Goal: Communication & Community: Ask a question

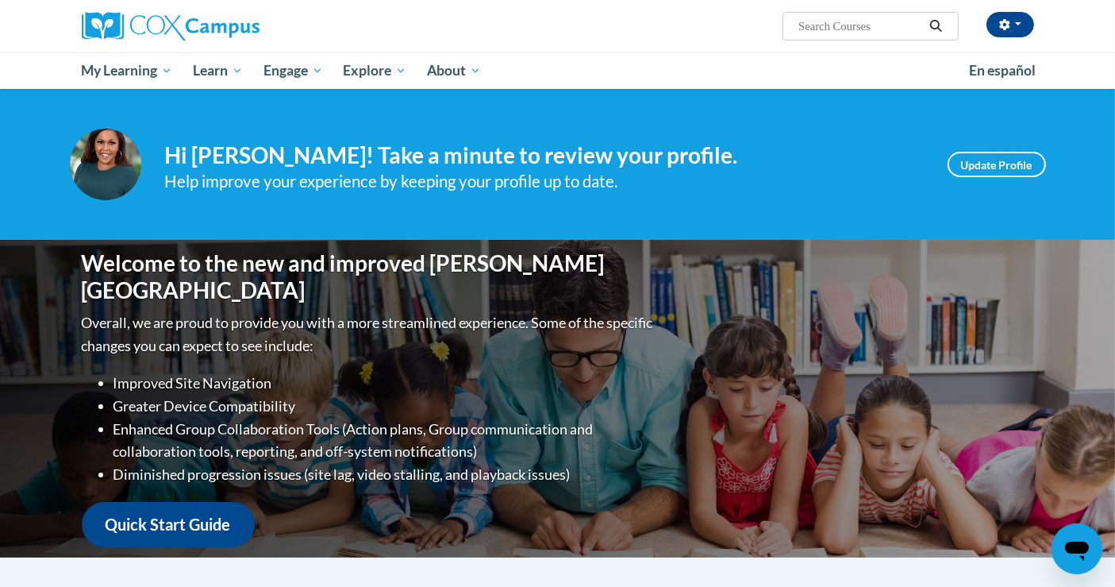
click at [1081, 545] on icon "Open messaging window" at bounding box center [1076, 549] width 24 height 19
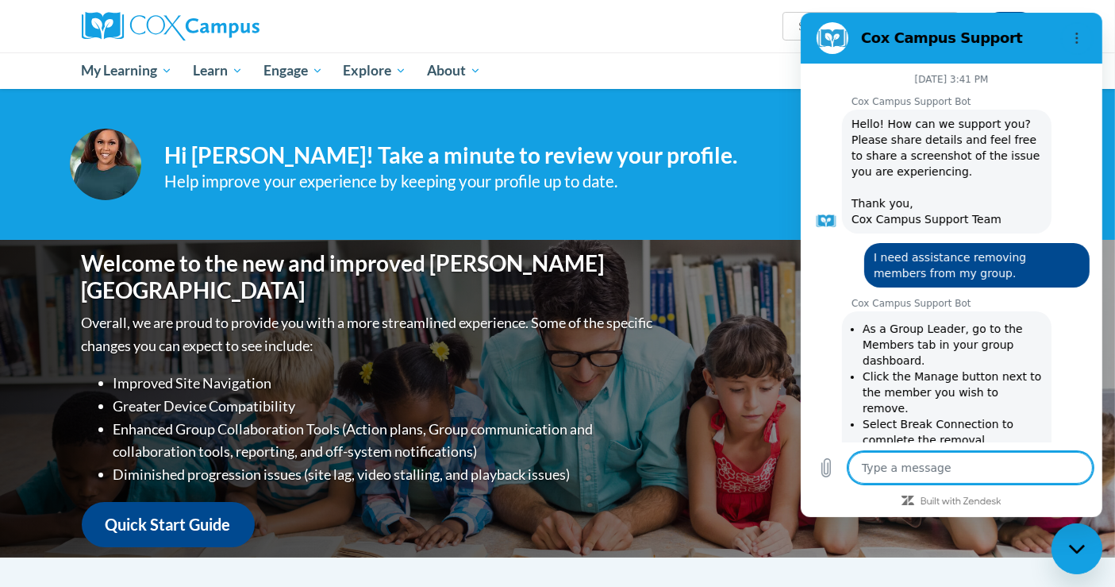
scroll to position [445, 0]
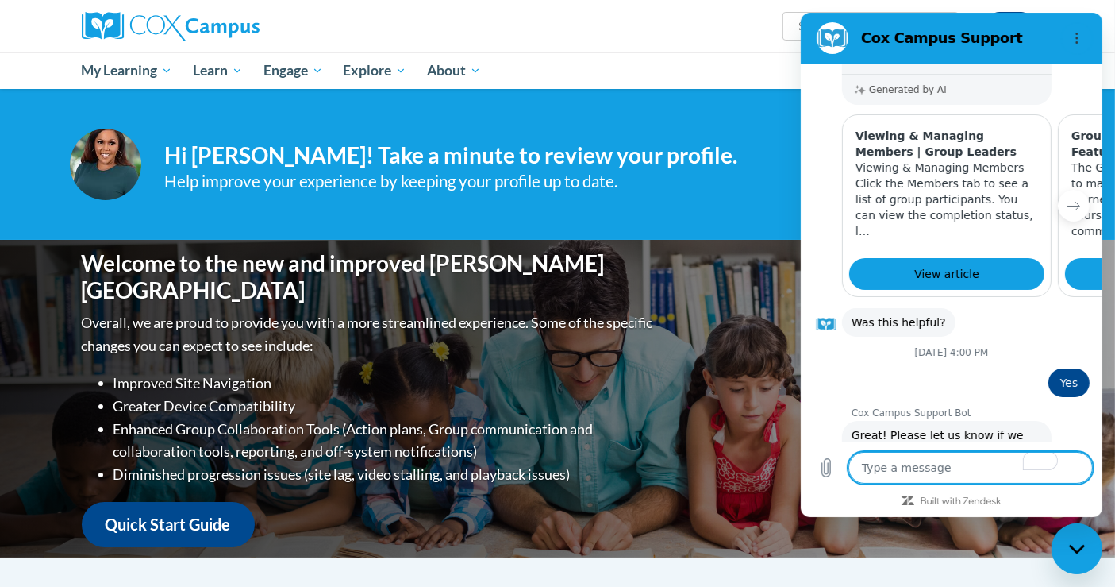
click at [985, 479] on textarea "To enrich screen reader interactions, please activate Accessibility in Grammarl…" at bounding box center [970, 468] width 244 height 32
type textarea "I"
type textarea "x"
type textarea "I'"
type textarea "x"
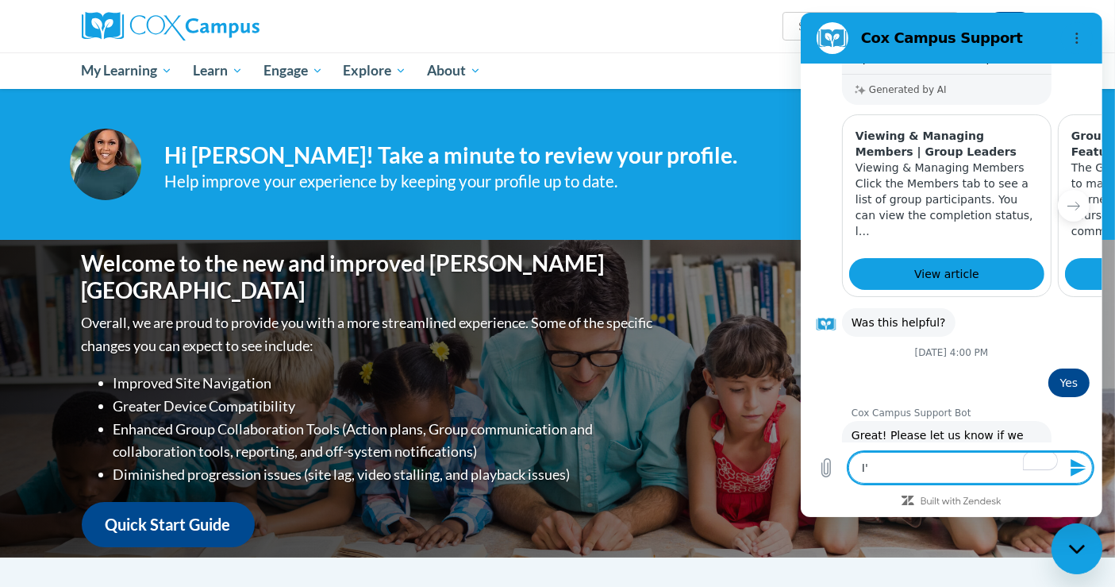
type textarea "I'm"
type textarea "x"
type textarea "I'm"
type textarea "x"
type textarea "I'm a"
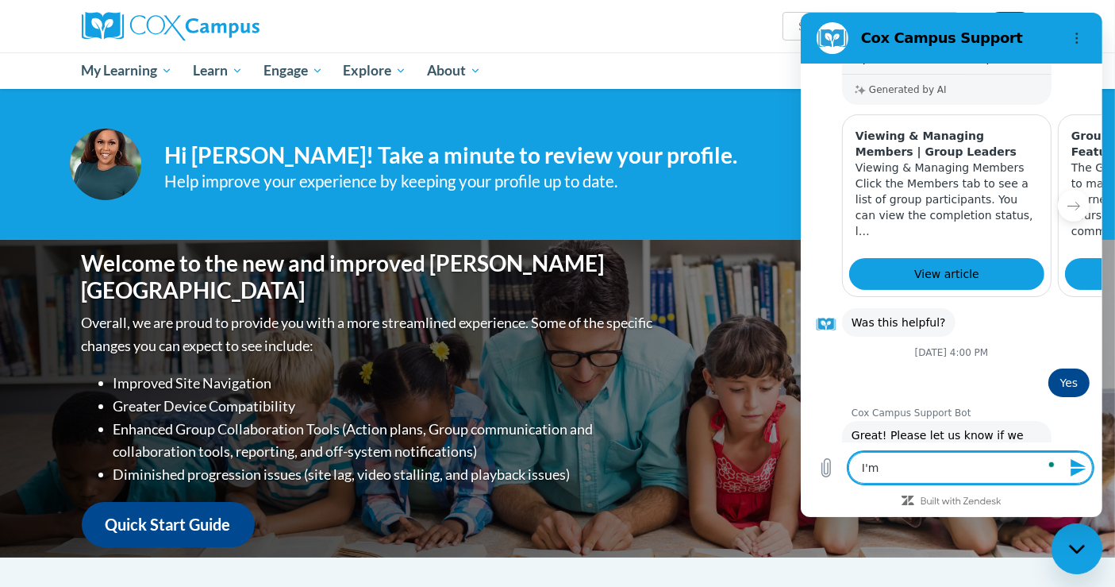
type textarea "x"
type textarea "I'm a"
type textarea "x"
type textarea "I'm a"
type textarea "x"
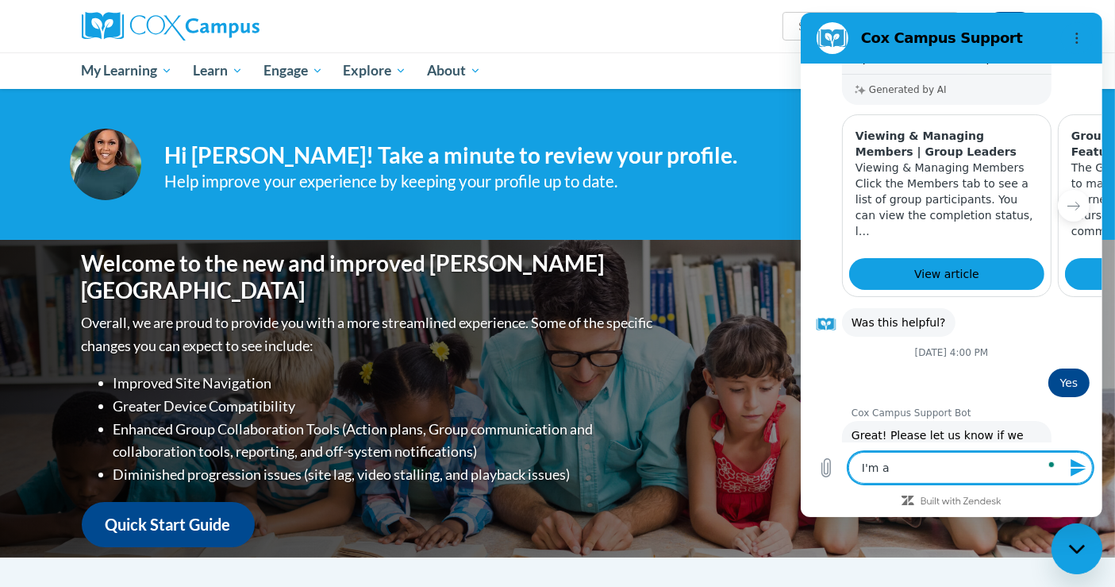
type textarea "I'm a"
type textarea "x"
type textarea "I'm a m"
type textarea "x"
type textarea "I'm a me"
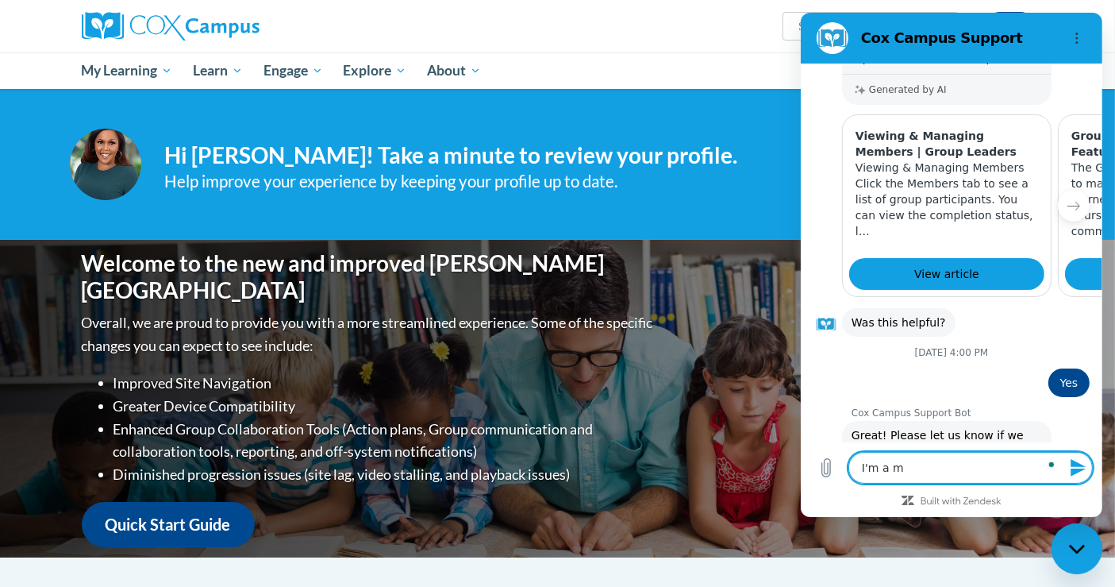
type textarea "x"
type textarea "I'm a mem"
type textarea "x"
type textarea "I'm a memb"
type textarea "x"
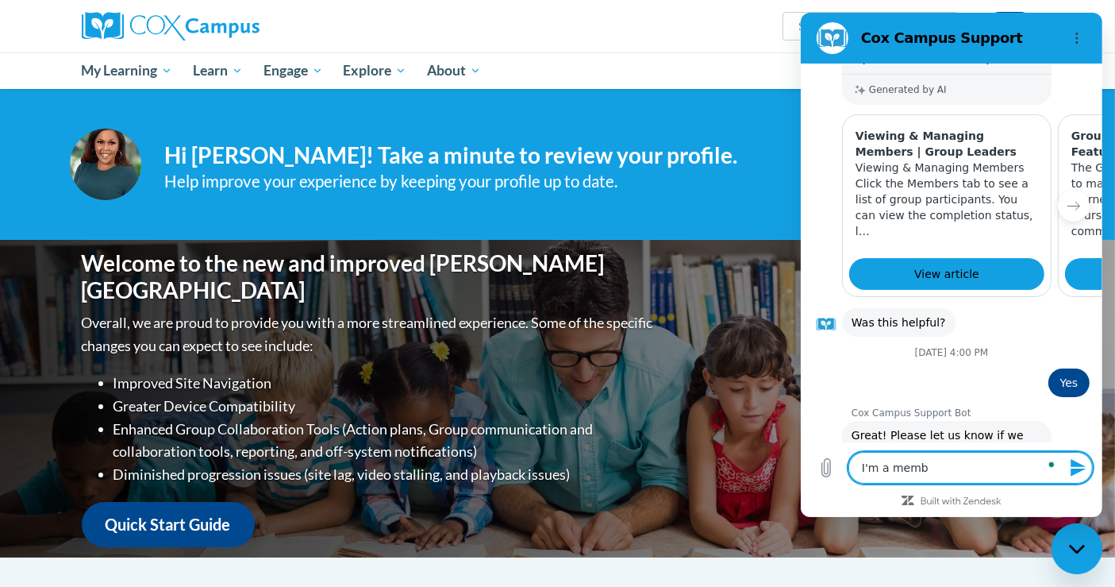
type textarea "I'm a membe"
type textarea "x"
type textarea "I'm a member"
type textarea "x"
type textarea "I'm a member"
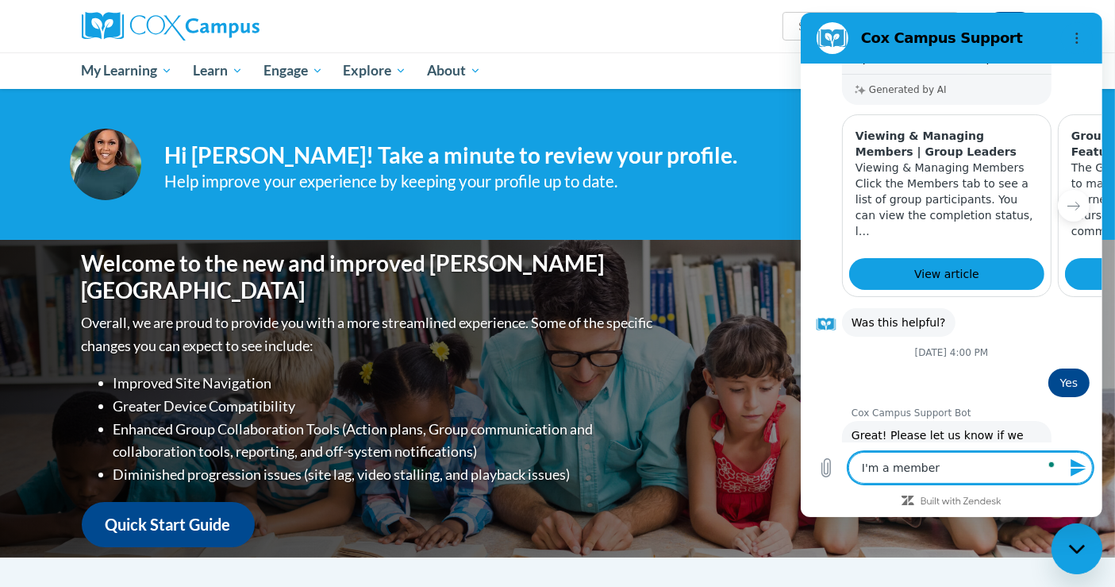
type textarea "x"
type textarea "I'm a member o"
type textarea "x"
type textarea "I'm a member of"
type textarea "x"
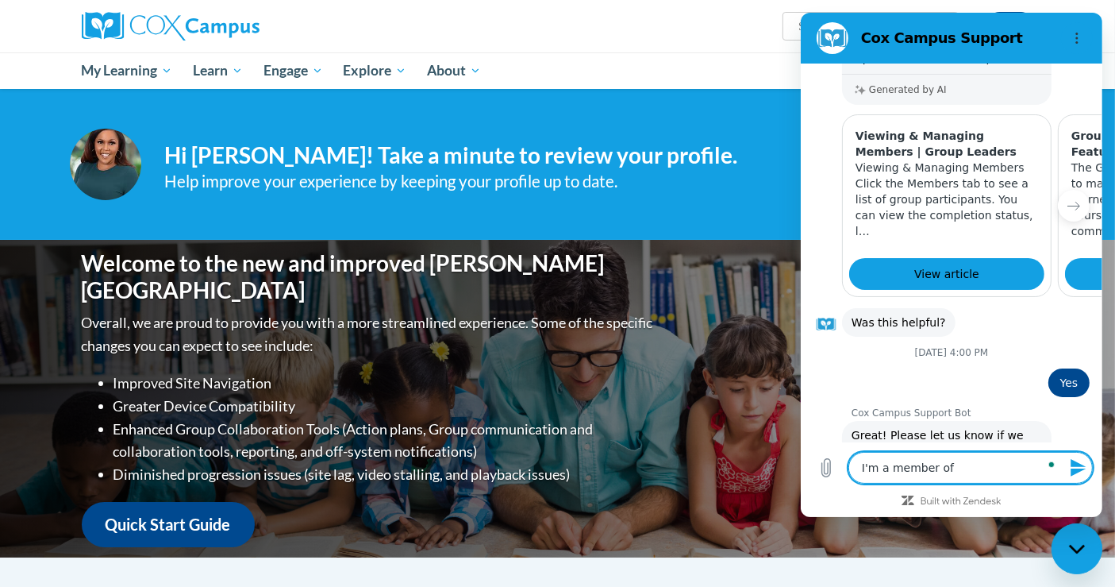
type textarea "I'm a member of"
type textarea "x"
type textarea "I'm a member of a"
type textarea "x"
type textarea "I'm a member of a"
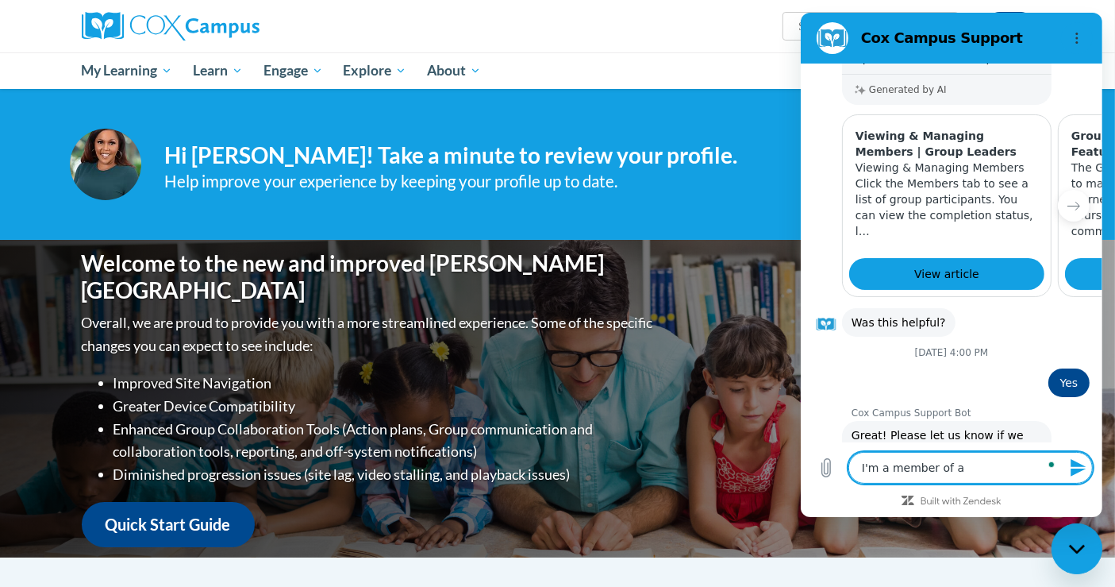
type textarea "x"
type textarea "I'm a member of a g"
type textarea "x"
type textarea "I'm a member of a gr"
type textarea "x"
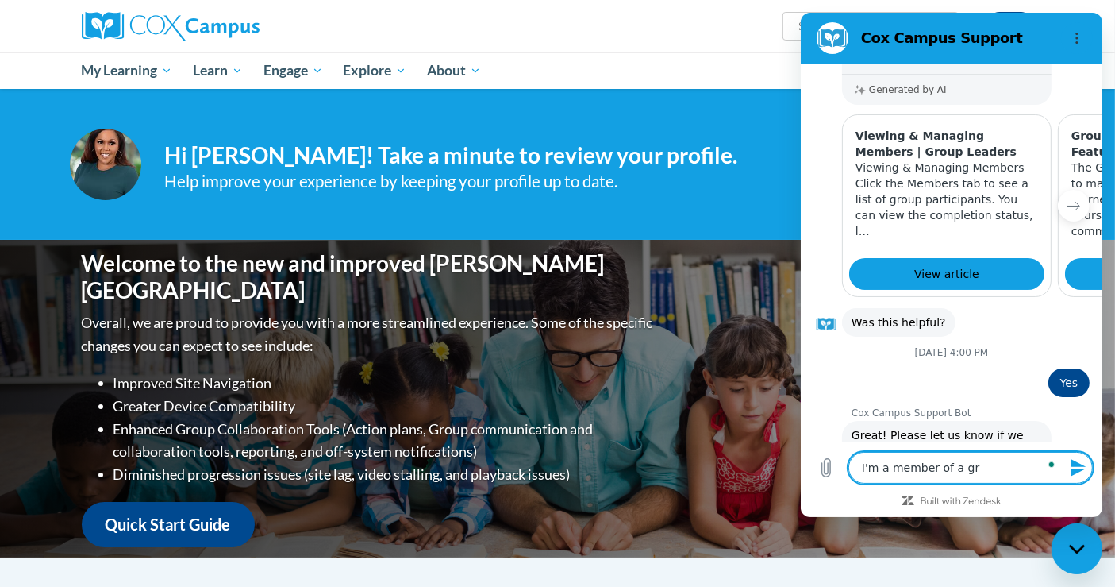
type textarea "I'm a member of a gro"
type textarea "x"
type textarea "I'm a member of a grou"
type textarea "x"
type textarea "I'm a member of a group"
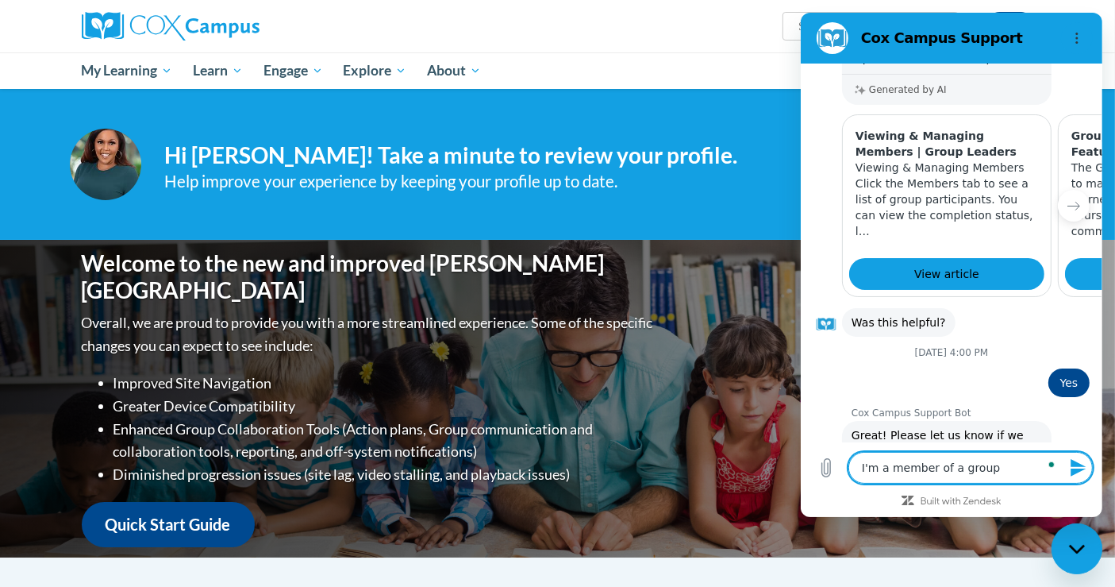
type textarea "x"
type textarea "I'm a member of a group?"
type textarea "x"
type textarea "I'm a member of a group?"
type textarea "x"
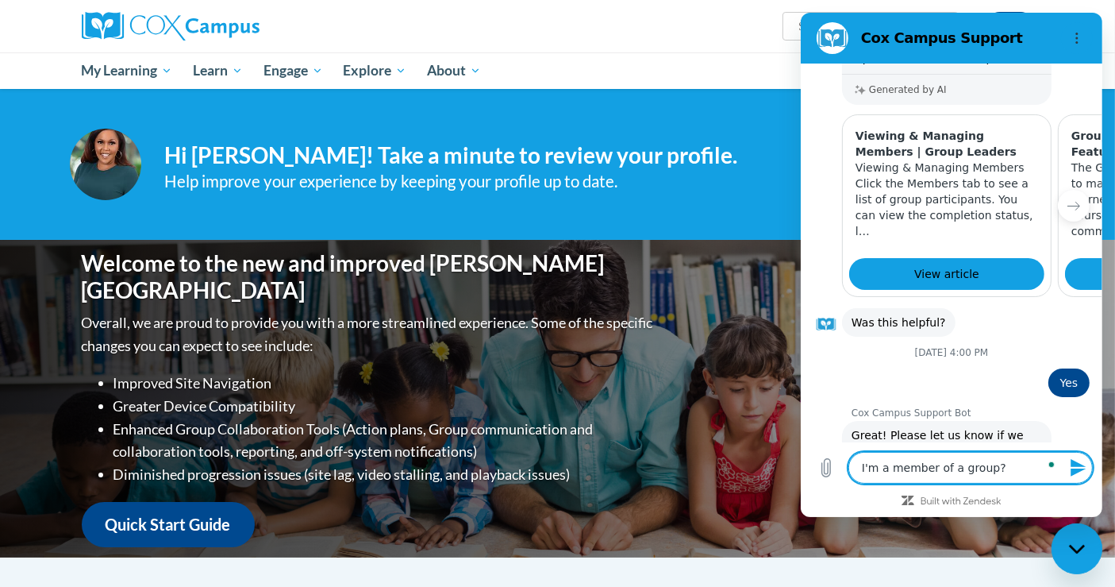
type textarea "I'm a member of a group?"
type textarea "x"
type textarea "I'm a member of a group? W"
type textarea "x"
type textarea "I'm a member of a group? Wh"
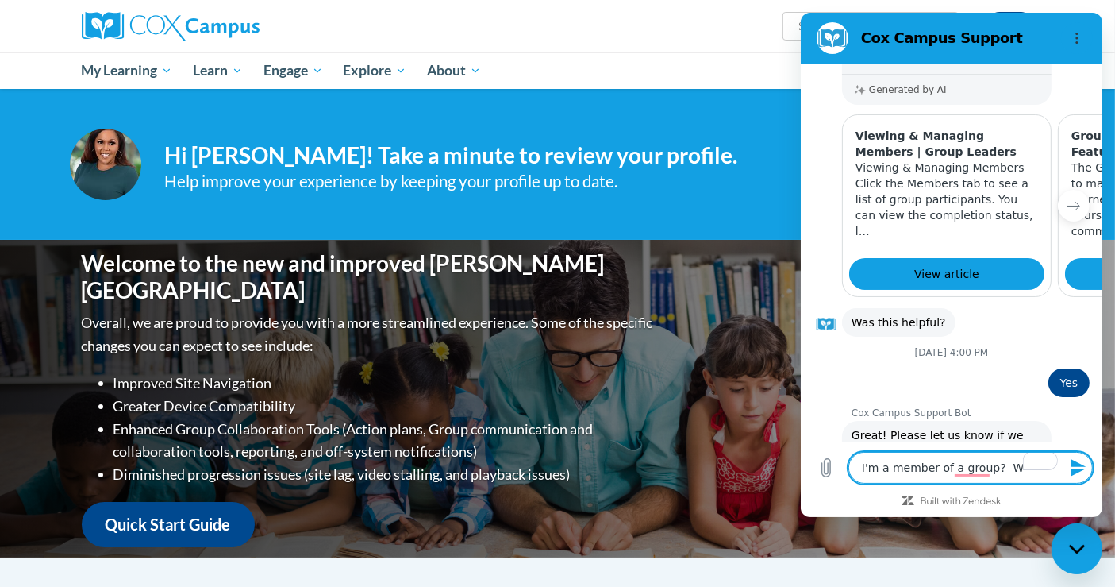
type textarea "x"
type textarea "I'm a member of a group? Whe"
type textarea "x"
type textarea "I'm a member of a group? Wher"
type textarea "x"
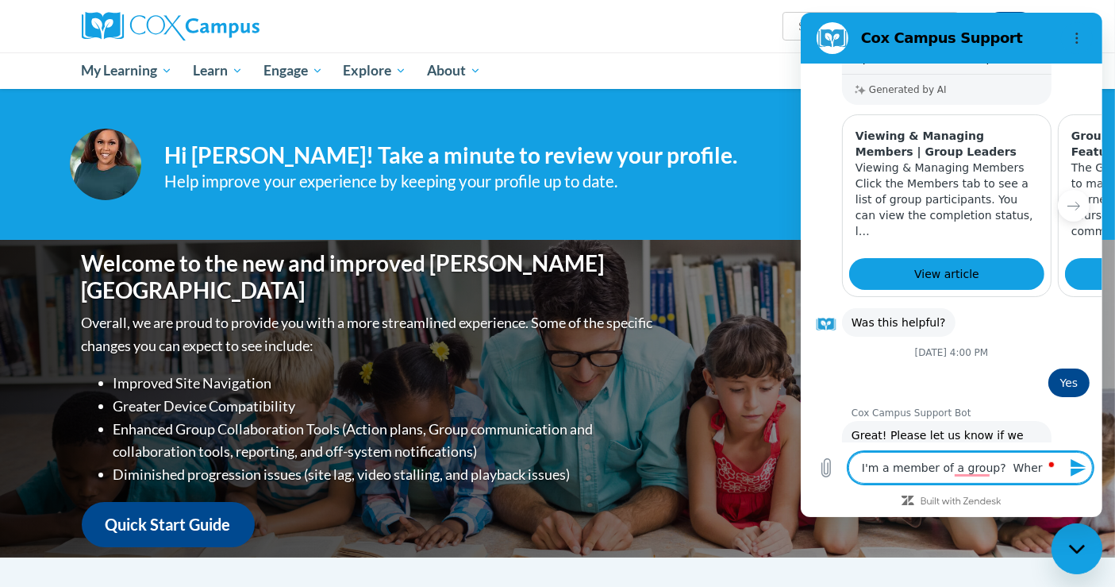
type textarea "I'm a member of a group? Where"
type textarea "x"
type textarea "I'm a member of a group? Where"
type textarea "x"
type textarea "I'm a member of a group? Where c"
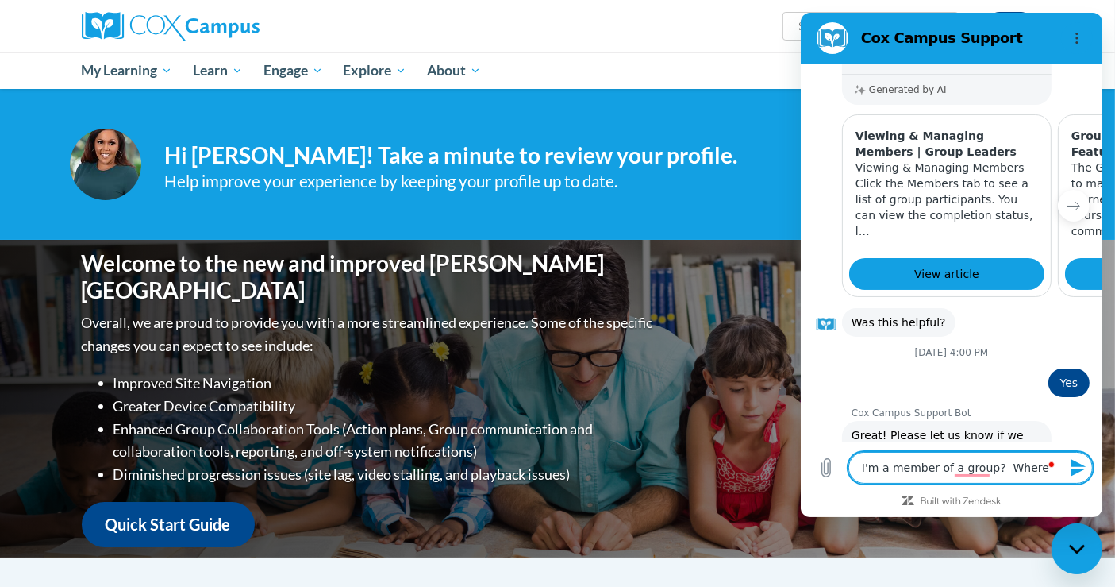
type textarea "x"
type textarea "I'm a member of a group? Where ca"
type textarea "x"
type textarea "I'm a member of a group? Where can"
type textarea "x"
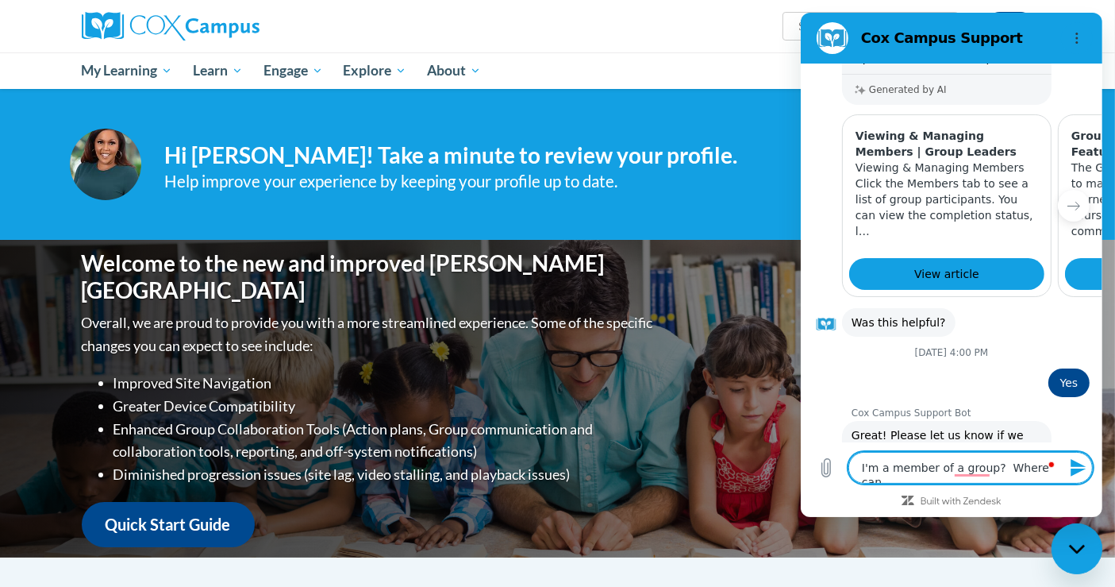
type textarea "I'm a member of a group? Where can"
type textarea "x"
type textarea "I'm a member of a group? Where can I"
type textarea "x"
type textarea "I'm a member of a group? Where can I"
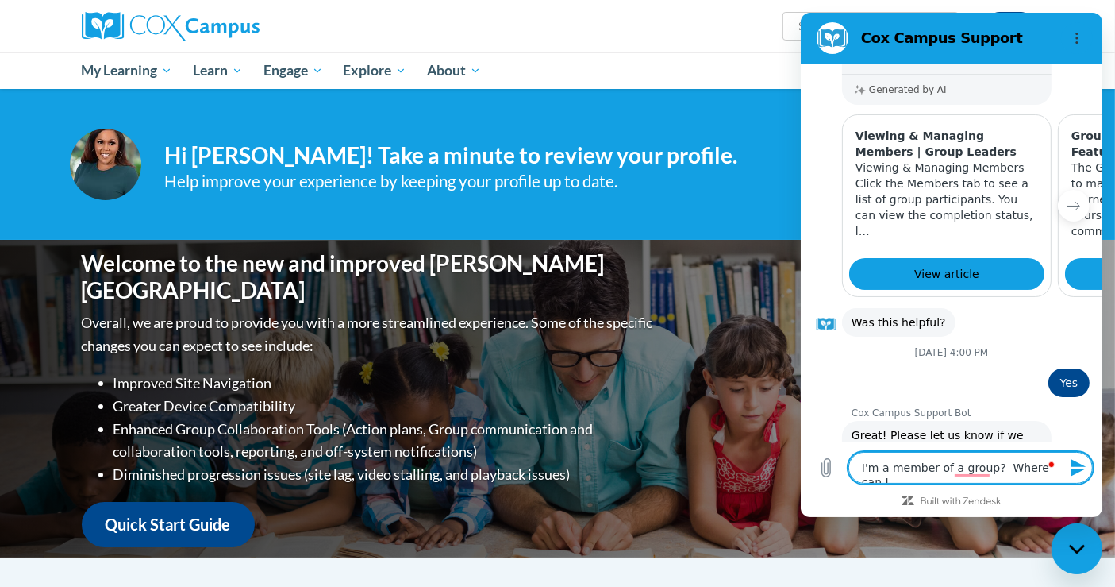
type textarea "x"
type textarea "I'm a member of a group? Where can I f"
type textarea "x"
type textarea "I'm a member of a group? Where can I fi"
type textarea "x"
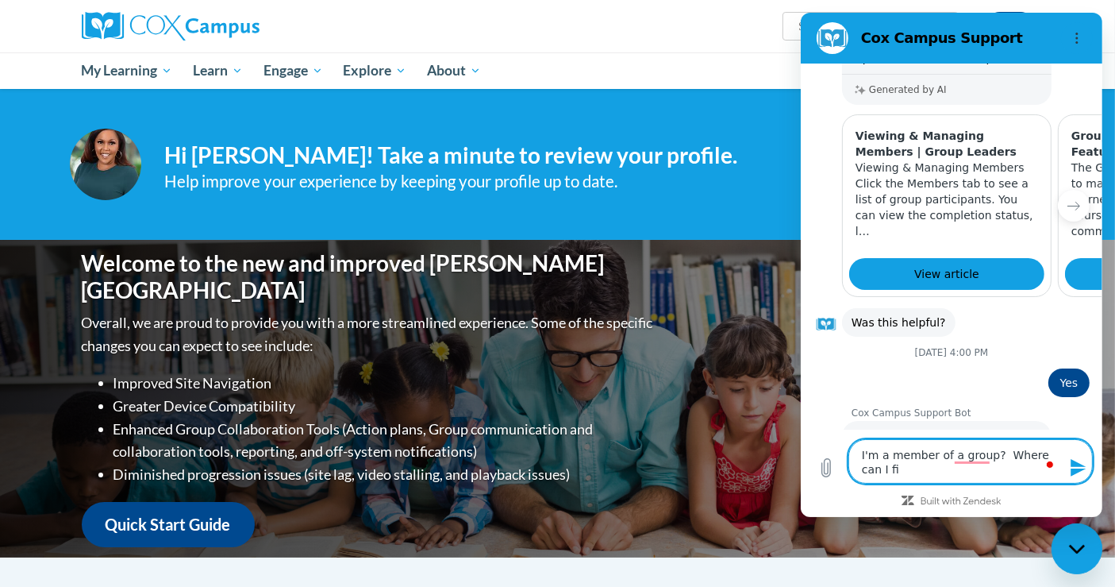
type textarea "I'm a member of a group? Where can I fin"
type textarea "x"
type textarea "I'm a member of a group? Where can I find"
type textarea "x"
type textarea "I'm a member of a group? Where can I find"
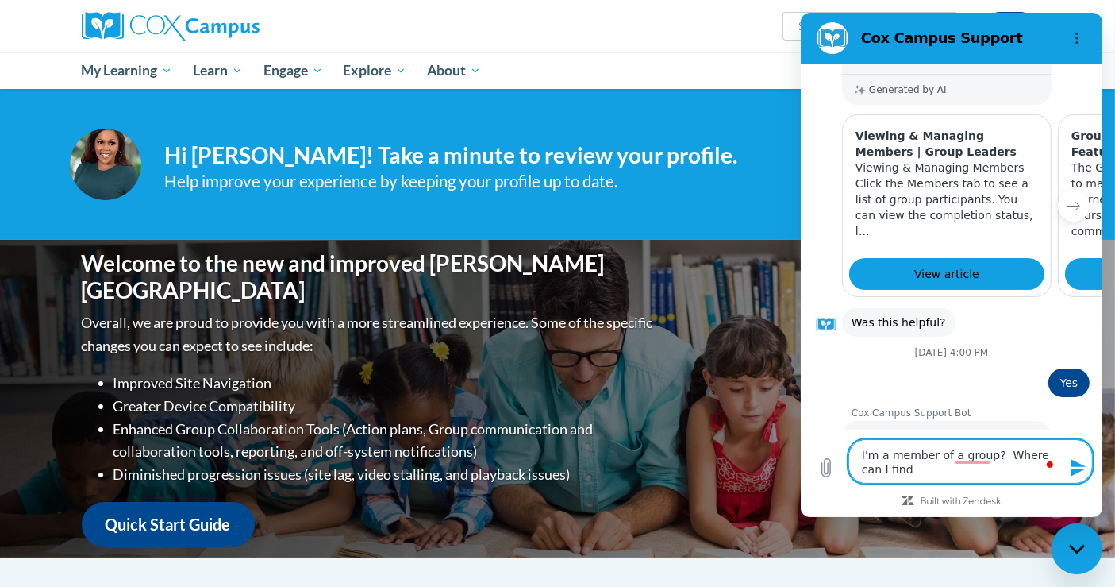
type textarea "x"
type textarea "I'm a member of a group? Where can I find m"
type textarea "x"
type textarea "I'm a member of a group? Where can I find my"
type textarea "x"
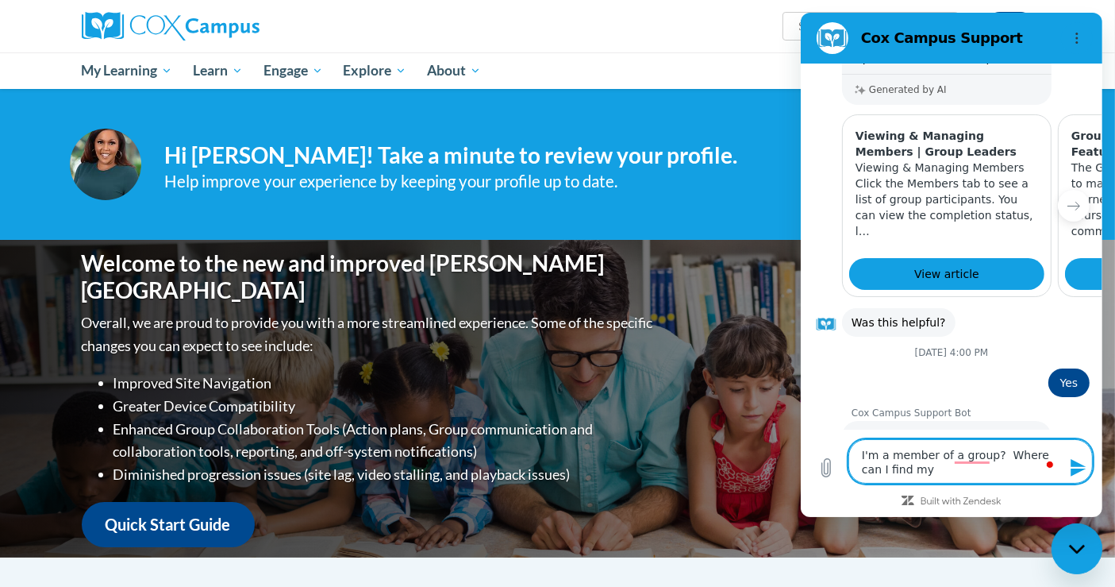
type textarea "I'm a member of a group? Where can I find my"
type textarea "x"
type textarea "I'm a member of a group? Where can I find my g"
type textarea "x"
type textarea "I'm a member of a group? Where can I find my gr"
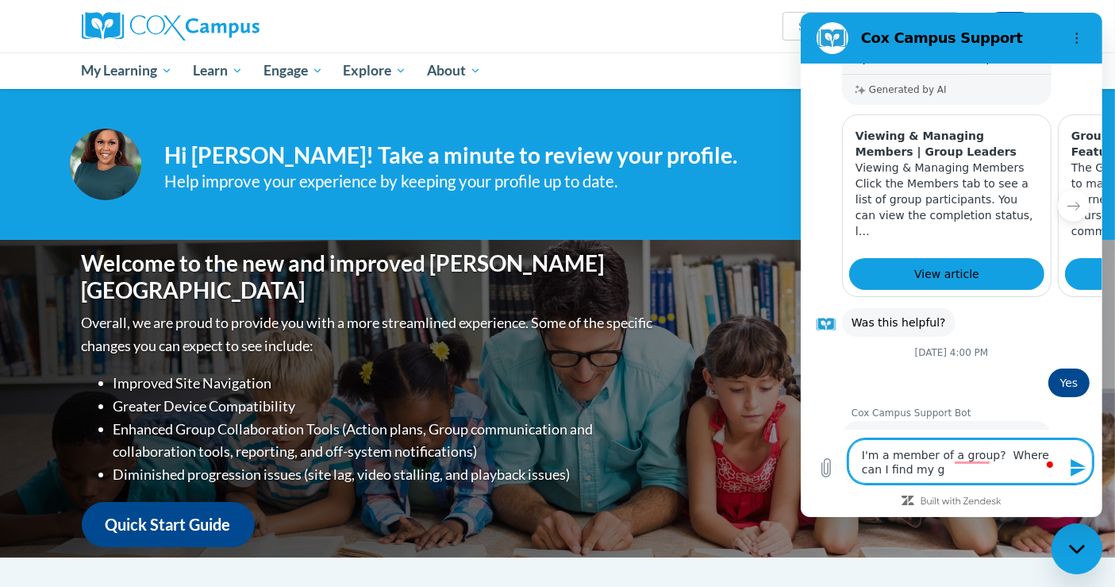
type textarea "x"
type textarea "I'm a member of a group? Where can I find my gro"
type textarea "x"
type textarea "I'm a member of a group? Where can I find my grou"
type textarea "x"
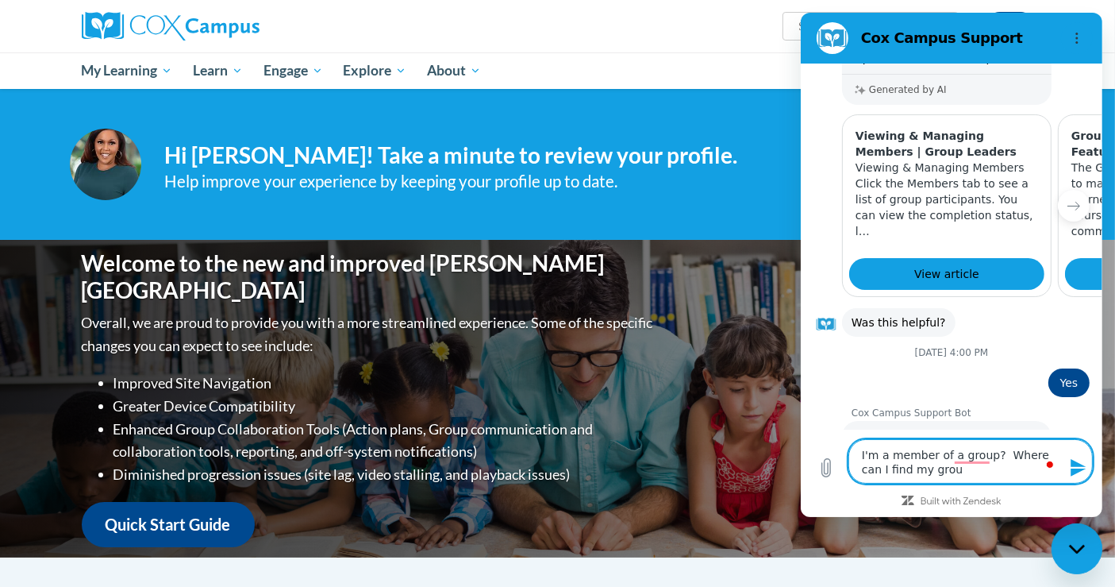
type textarea "I'm a member of a group? Where can I find my group"
type textarea "x"
type textarea "I'm a member of a group? Where can I find my group"
type textarea "x"
type textarea "I'm a member of a group? Where can I find my group o"
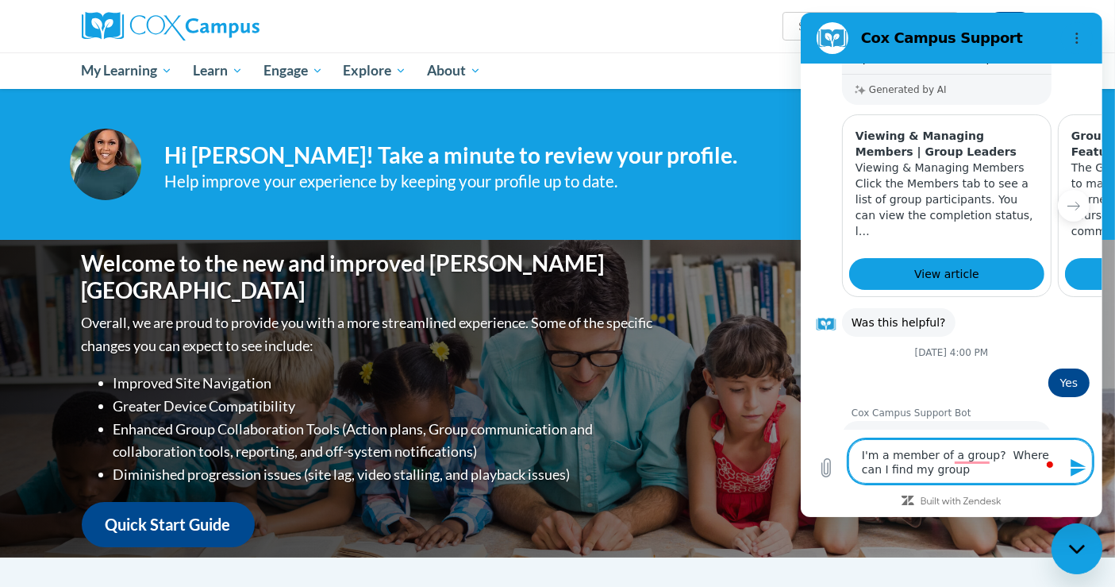
type textarea "x"
type textarea "I'm a member of a group? Where can I find my group on"
type textarea "x"
type textarea "I'm a member of a group? Where can I find my group on"
type textarea "x"
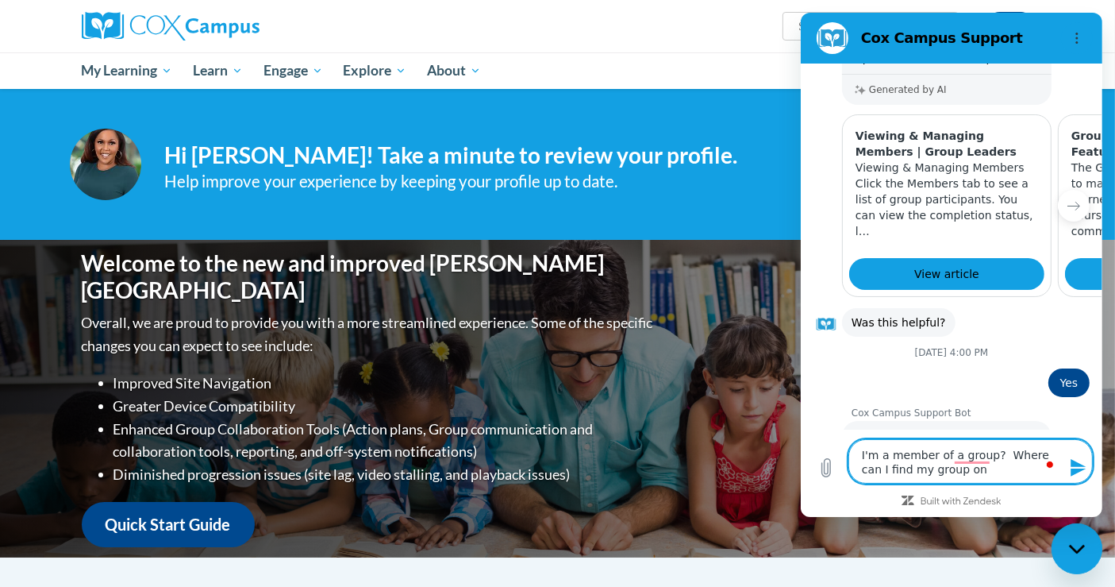
type textarea "I'm a member of a group? Where can I find my group on C"
type textarea "x"
type textarea "I'm a member of a group? Where can I find my group on Co"
type textarea "x"
type textarea "I'm a member of a group? Where can I find my group on Cox"
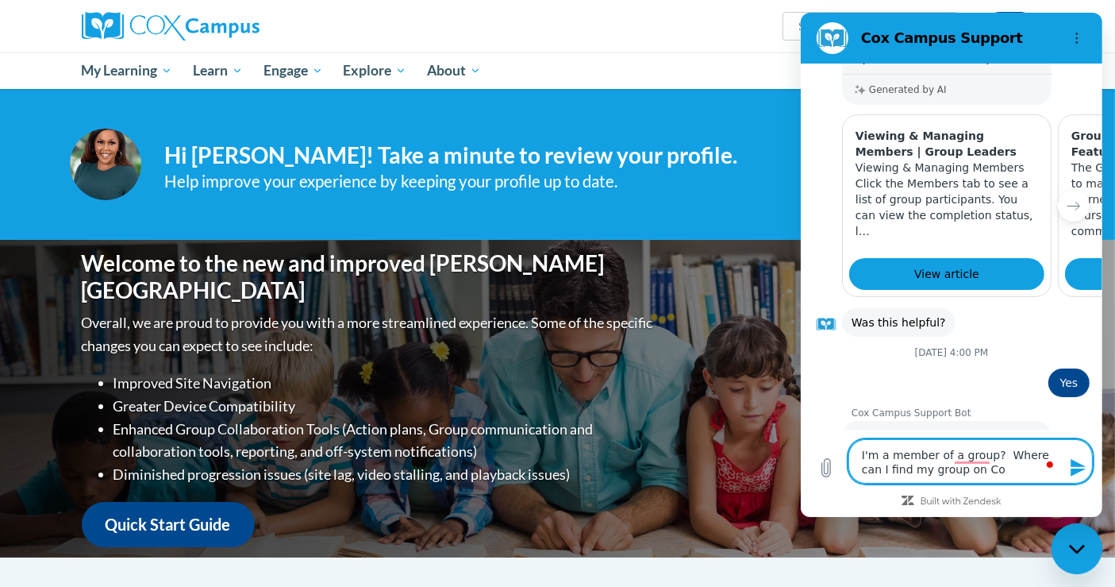
type textarea "x"
type textarea "I'm a member of a group? Where can I find my group on Cox"
type textarea "x"
type textarea "I'm a member of a group? Where can I find my group on Cox C"
type textarea "x"
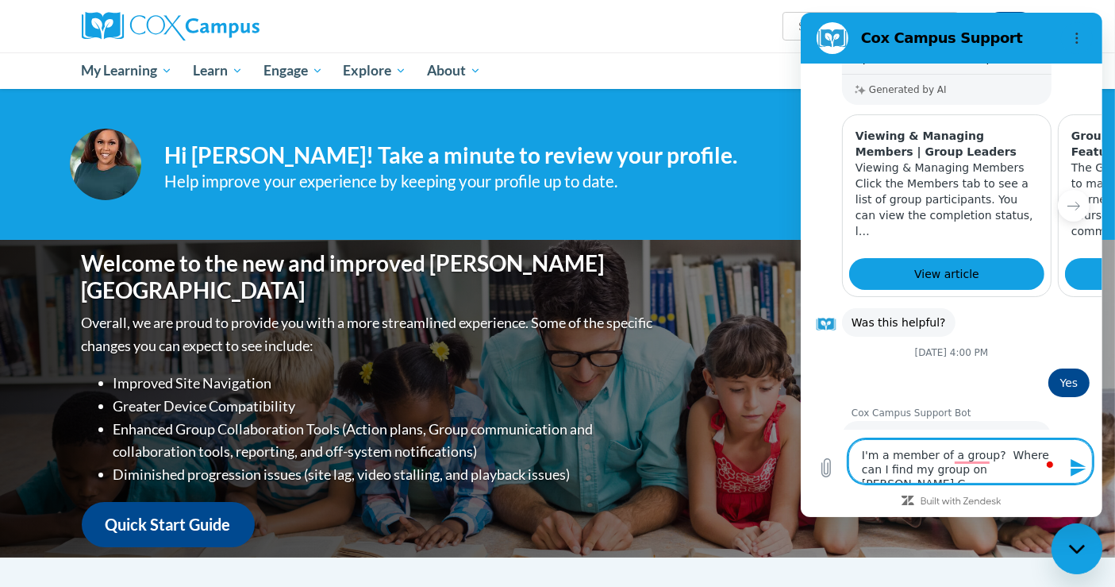
type textarea "I'm a member of a group? Where can I find my group on Cox Ca"
type textarea "x"
type textarea "I'm a member of a group? Where can I find my group on Cox Cam"
type textarea "x"
type textarea "I'm a member of a group? Where can I find my group on Cox Camp"
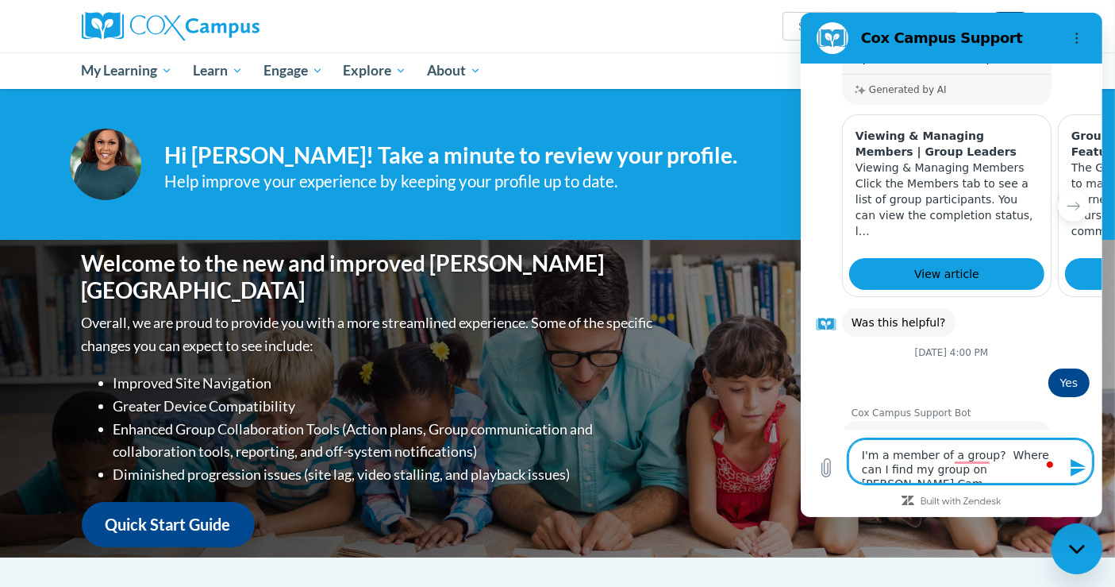
type textarea "x"
type textarea "I'm a member of a group? Where can I find my group on Cox Campu"
type textarea "x"
type textarea "I'm a member of a group? Where can I find my group on Cox Campus"
type textarea "x"
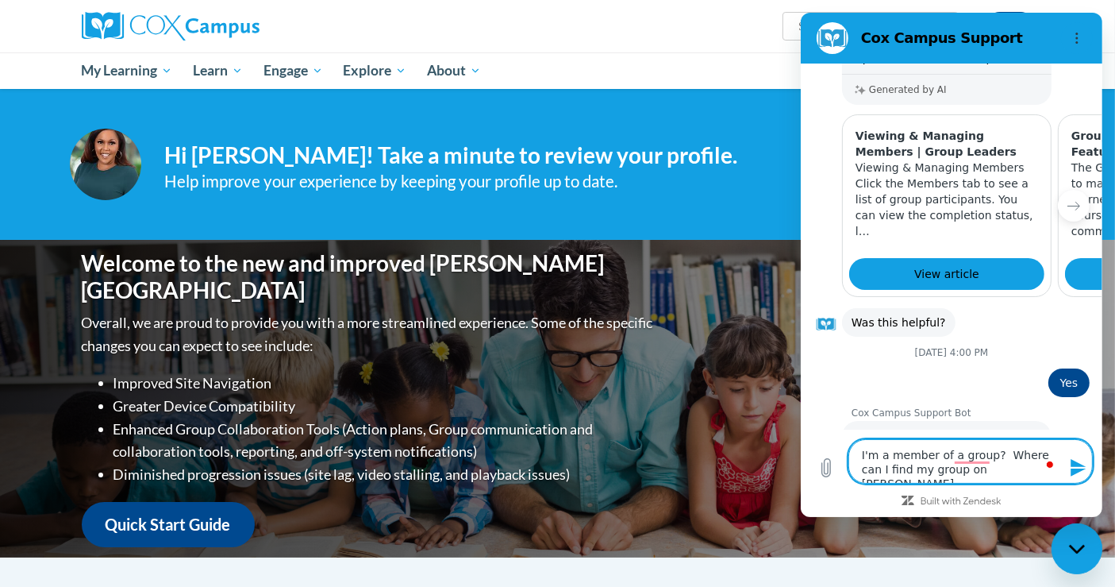
type textarea "I'm a member of a group? Where can I find my group on [PERSON_NAME][GEOGRAPHIC_…"
type textarea "x"
type textarea "I'm a member of a group? Where can I find my group on [PERSON_NAME][GEOGRAPHIC_…"
type textarea "x"
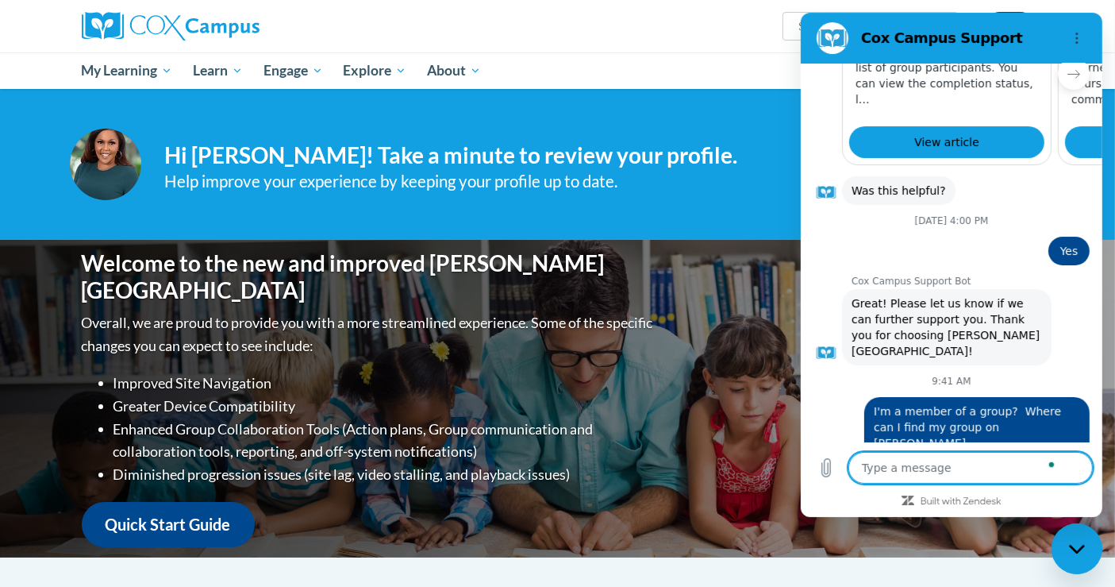
scroll to position [575, 0]
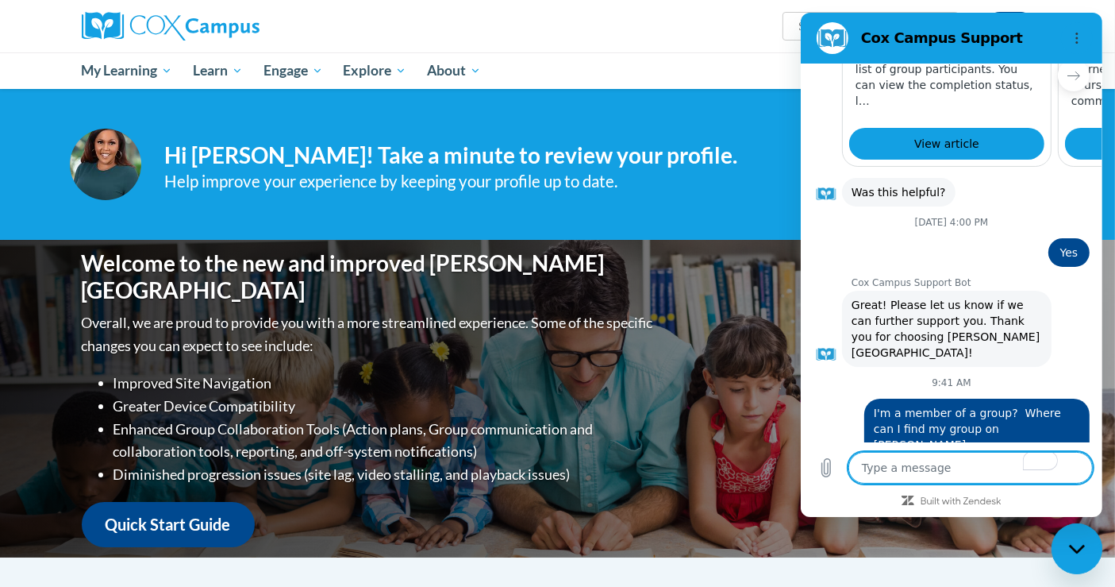
type textarea "x"
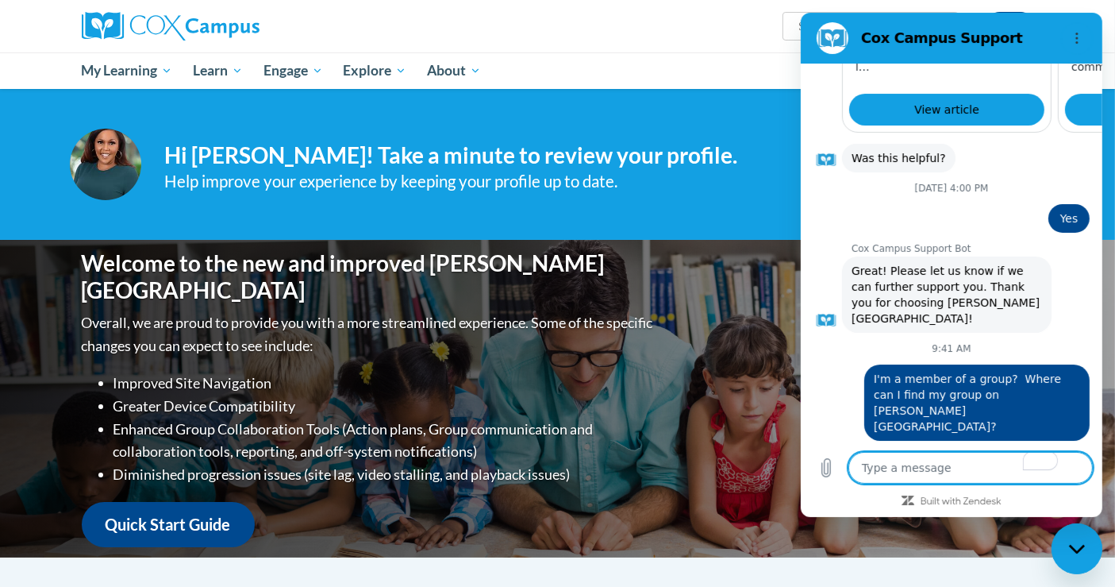
scroll to position [649, 0]
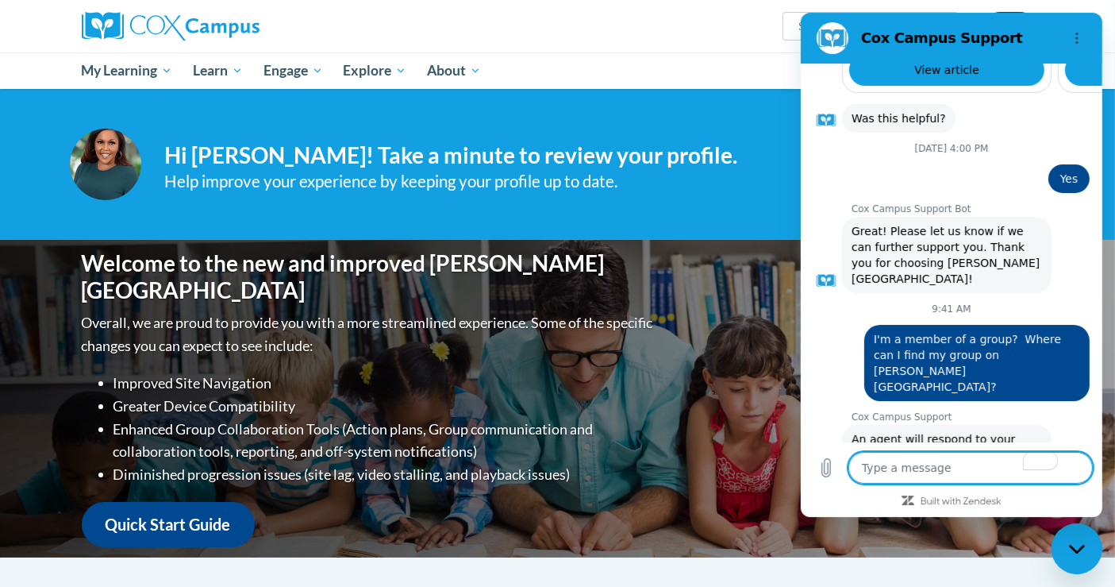
type textarea "I"
type textarea "x"
type textarea "I'"
type textarea "x"
type textarea "I'm"
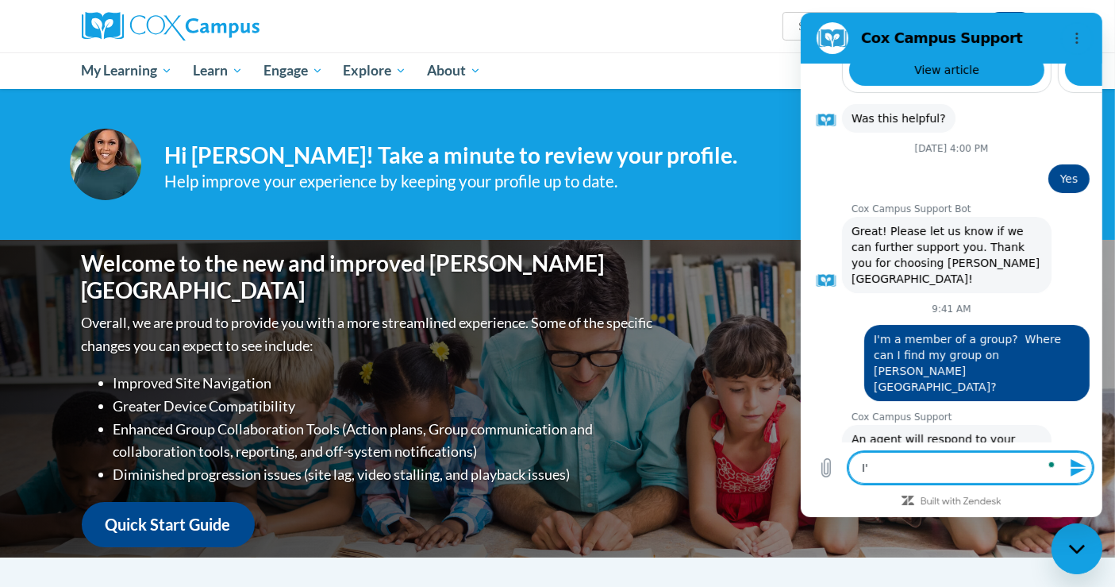
type textarea "x"
type textarea "I'"
type textarea "x"
type textarea "I"
type textarea "x"
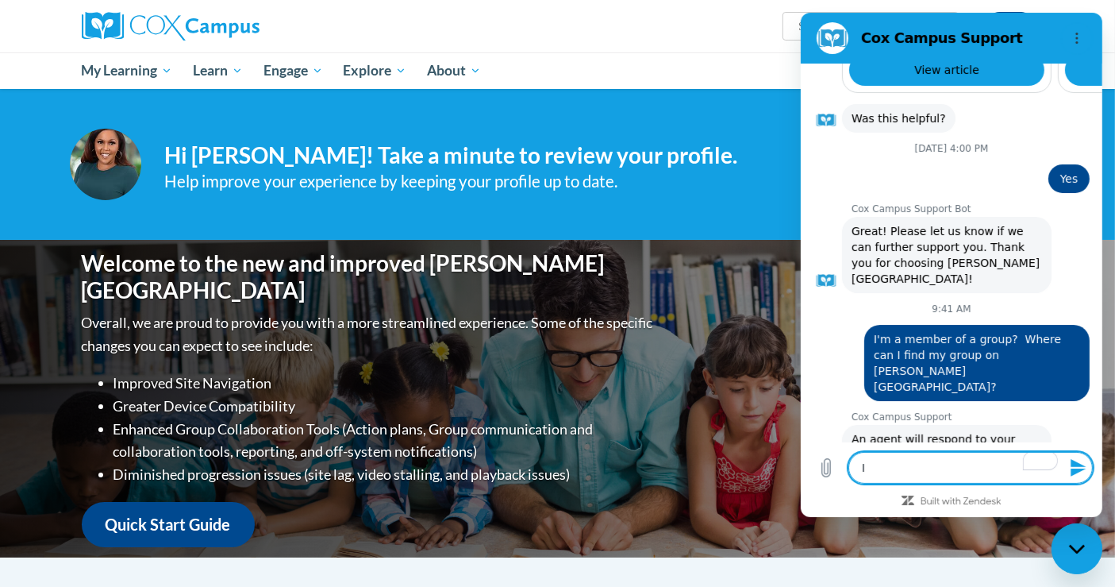
type textarea "x"
type textarea "W"
type textarea "x"
type textarea "Wh"
type textarea "x"
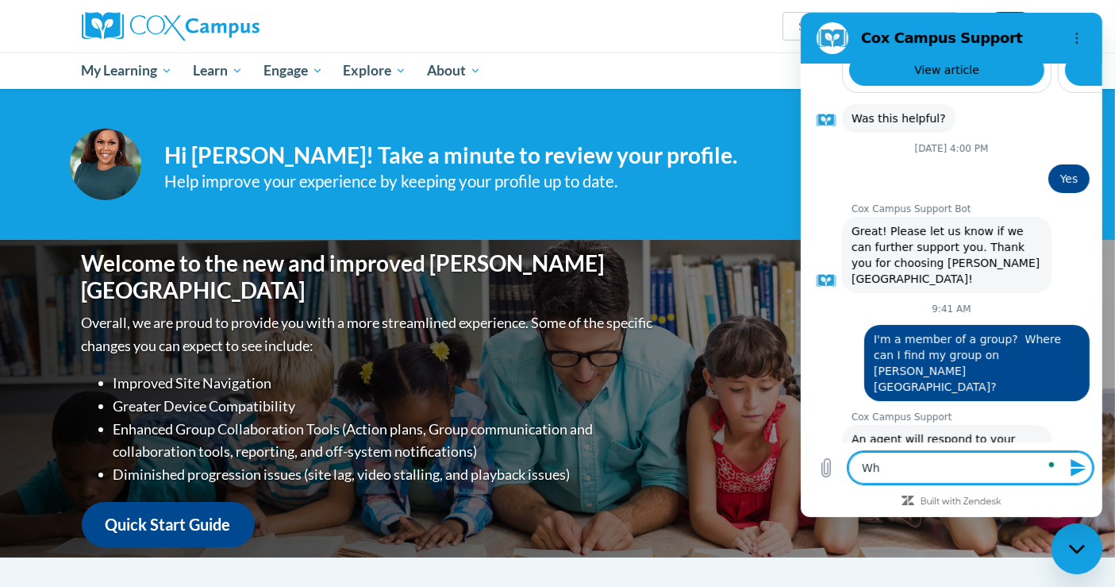
type textarea "Whe"
type textarea "x"
type textarea "Wher"
type textarea "x"
type textarea "Where"
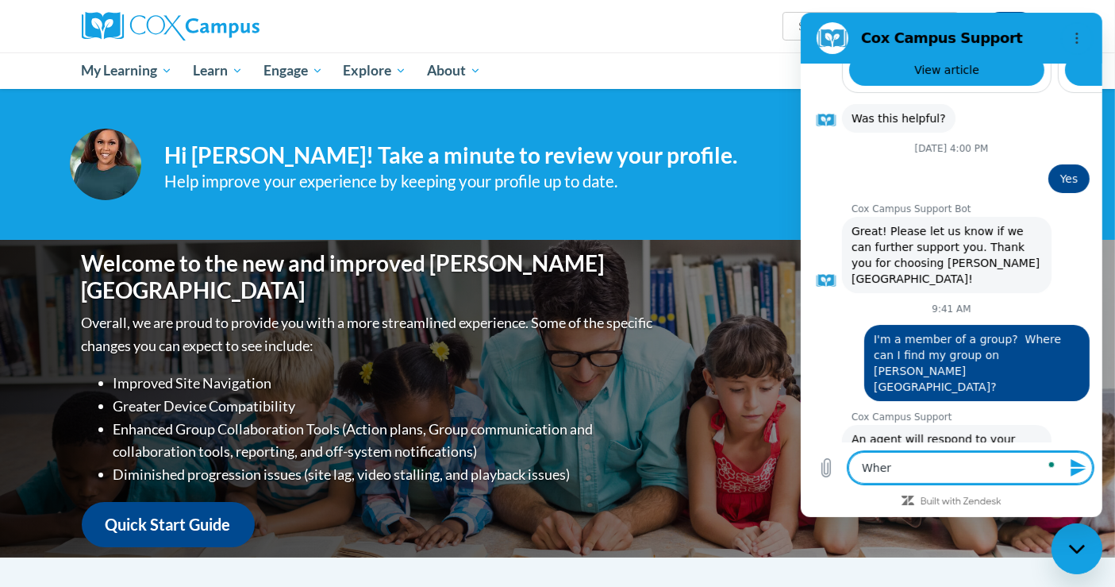
type textarea "x"
type textarea "Where"
type textarea "x"
type textarea "Where a"
type textarea "x"
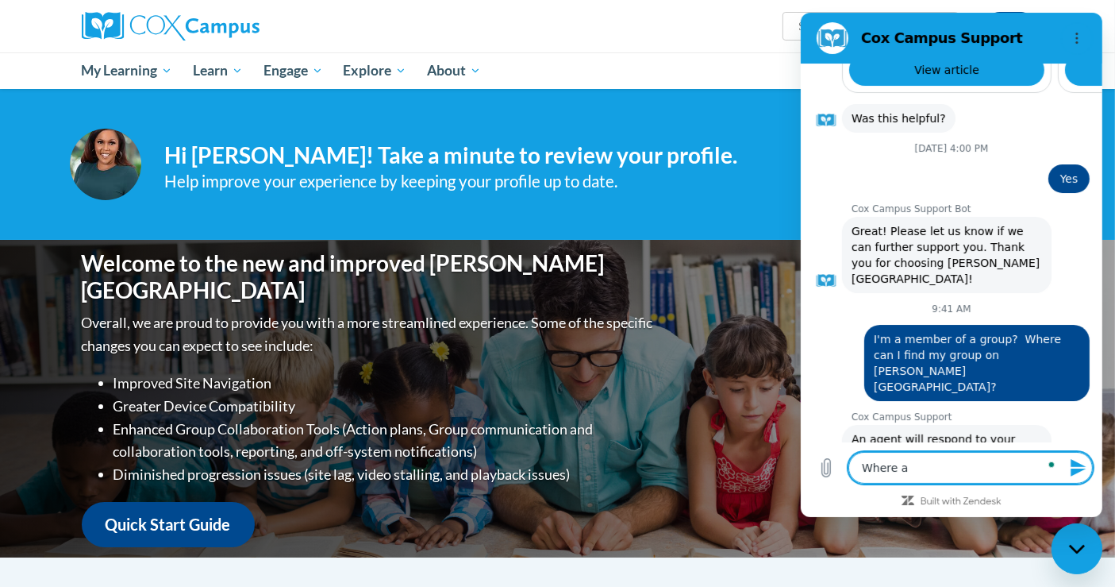
type textarea "Where an"
type textarea "x"
type textarea "Where an"
type textarea "x"
type textarea "Where an I"
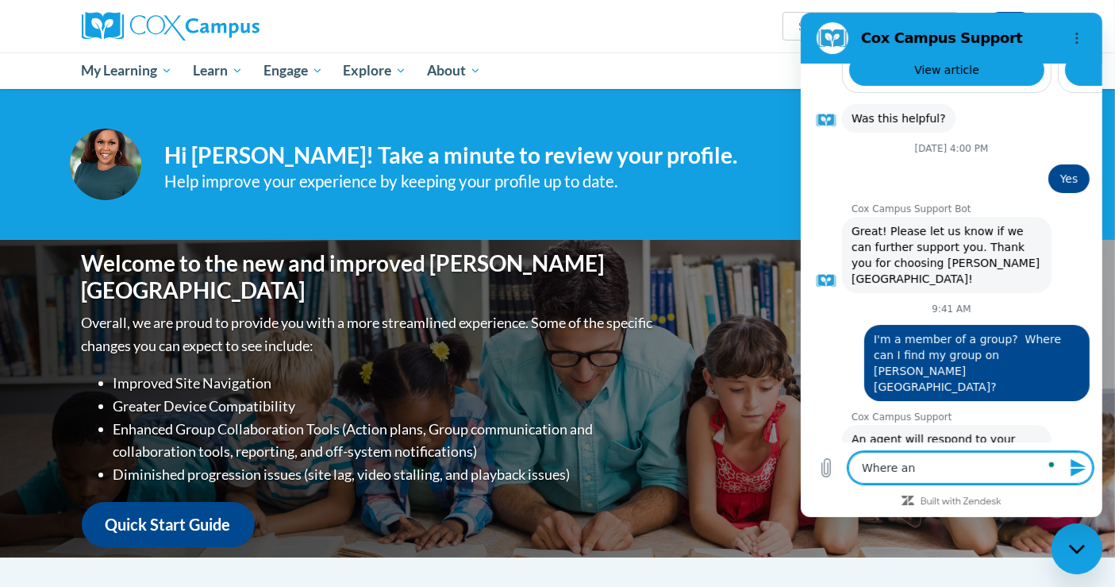
type textarea "x"
type textarea "Where an I"
type textarea "x"
type textarea "Where an I f"
type textarea "x"
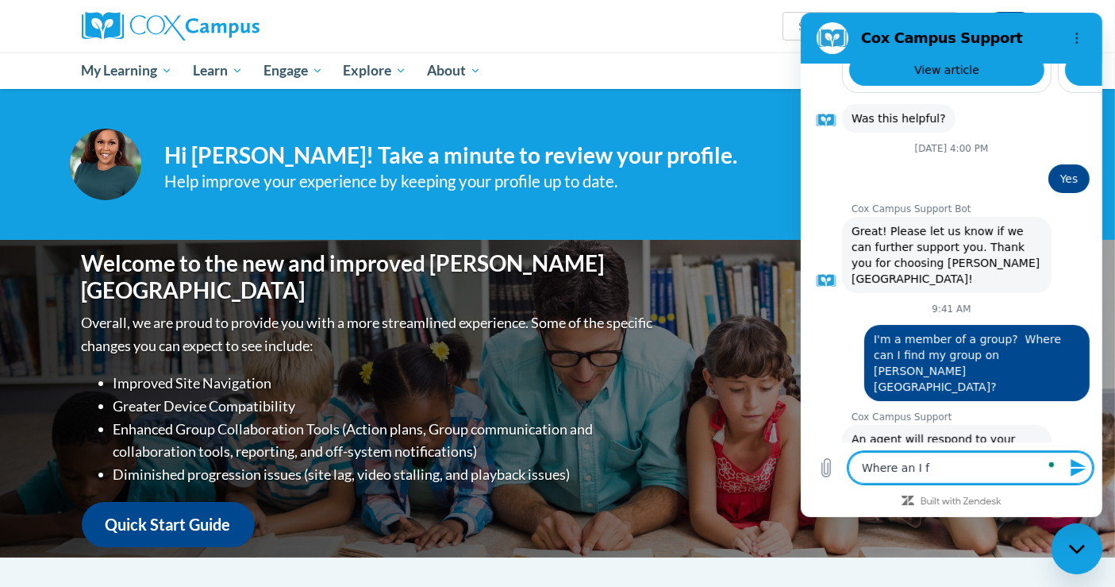
type textarea "Where an I fi"
type textarea "x"
type textarea "Where an I fin"
type textarea "x"
type textarea "Where an I find"
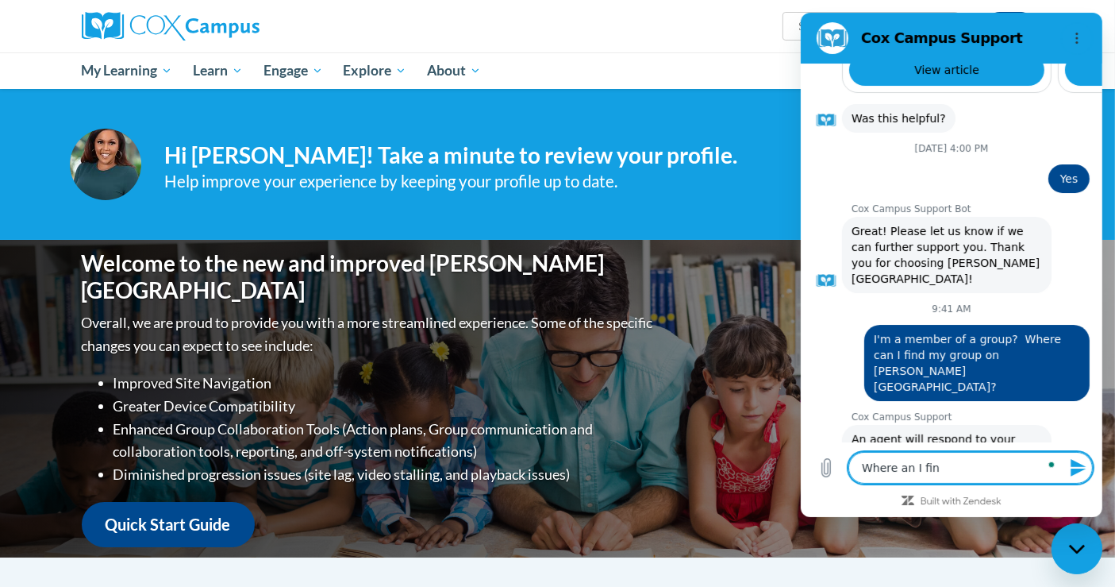
type textarea "x"
type textarea "Where an I find"
type textarea "x"
type textarea "Where an I find m"
type textarea "x"
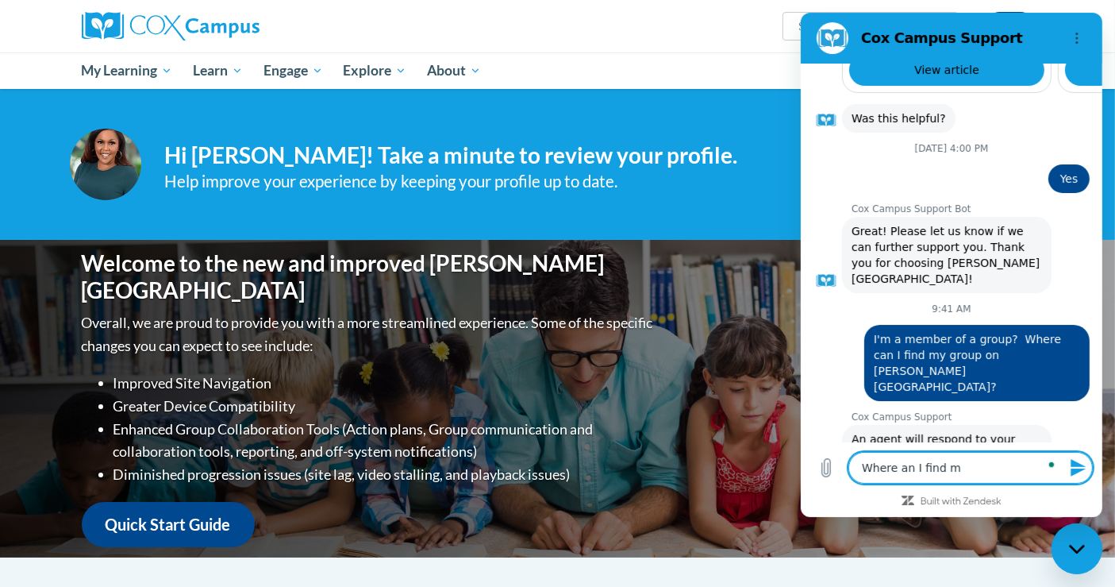
type textarea "Where an I find my"
type textarea "x"
type textarea "Where an I find my"
type textarea "x"
type textarea "Where an I find my g"
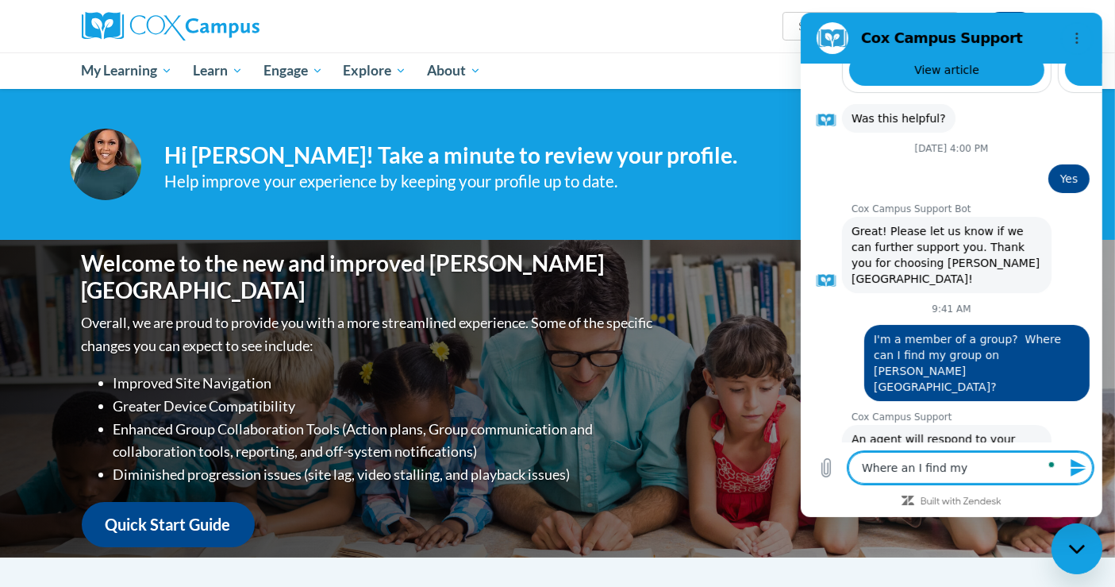
type textarea "x"
type textarea "Where an I find my gr"
type textarea "x"
type textarea "Where an I find my gro"
type textarea "x"
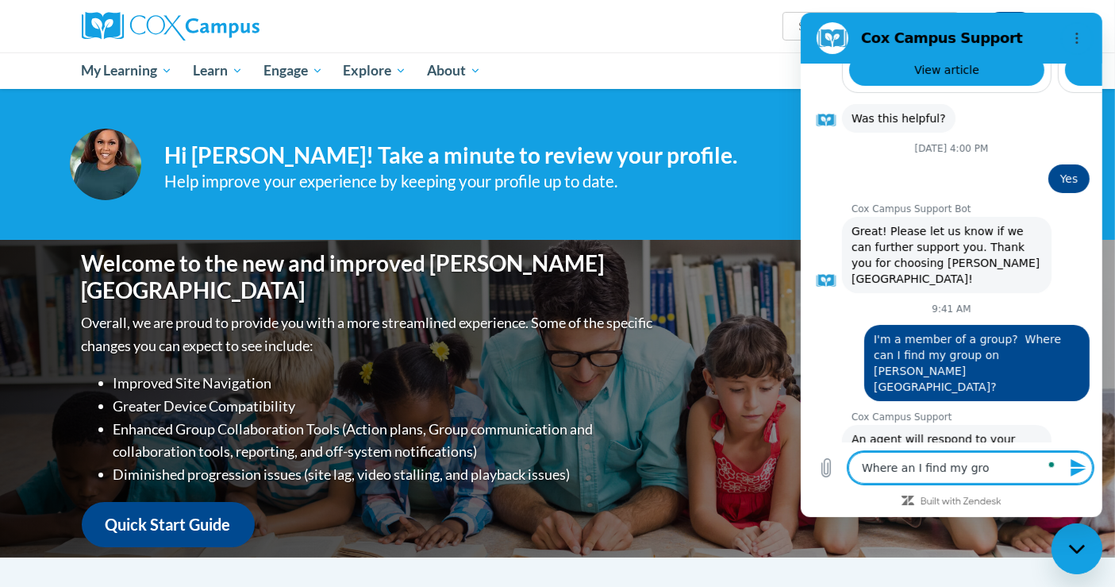
type textarea "Where an I find my grou"
type textarea "x"
type textarea "Where an I find my group"
type textarea "x"
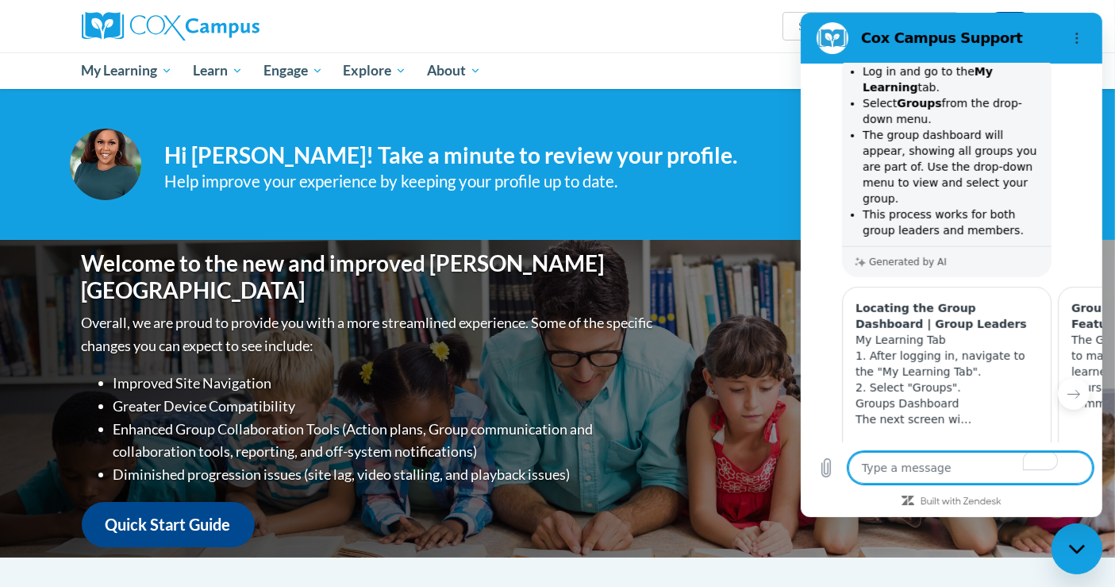
scroll to position [1165, 0]
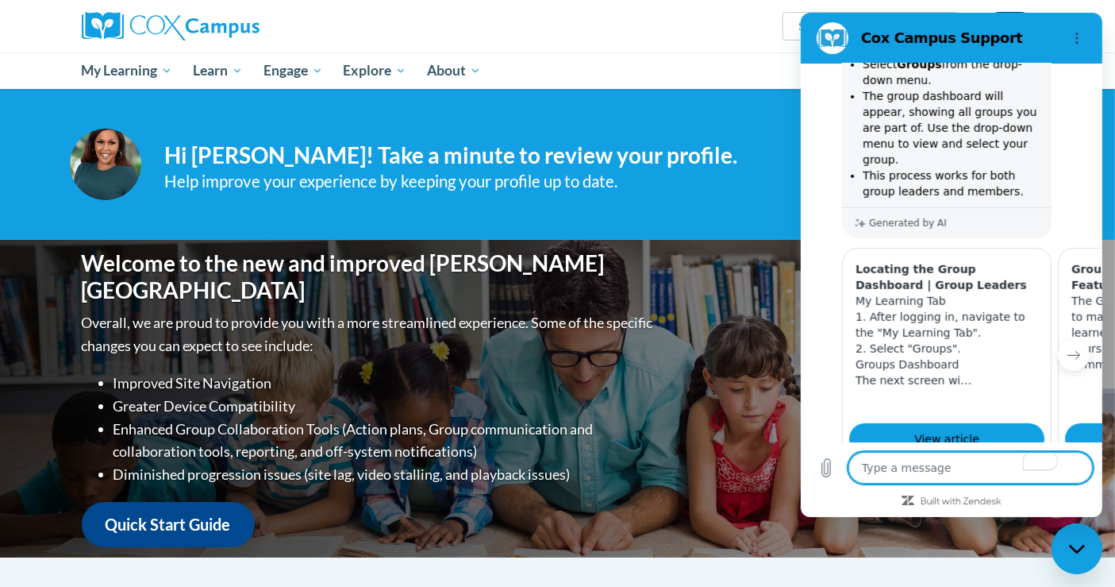
click at [1067, 352] on icon "Next item" at bounding box center [1073, 356] width 12 height 8
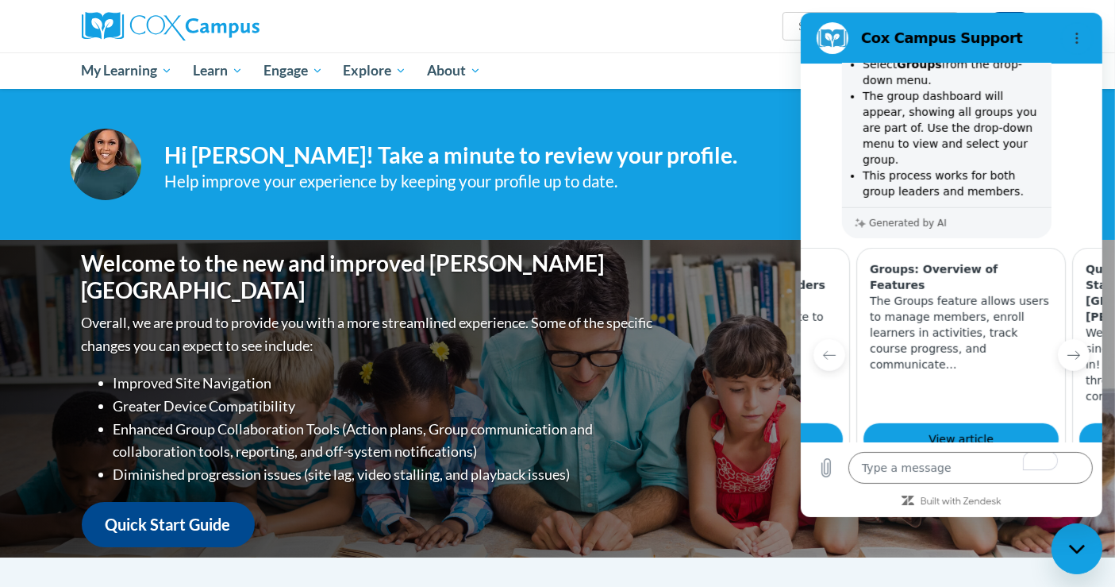
click at [1067, 352] on icon "Next item" at bounding box center [1073, 356] width 12 height 8
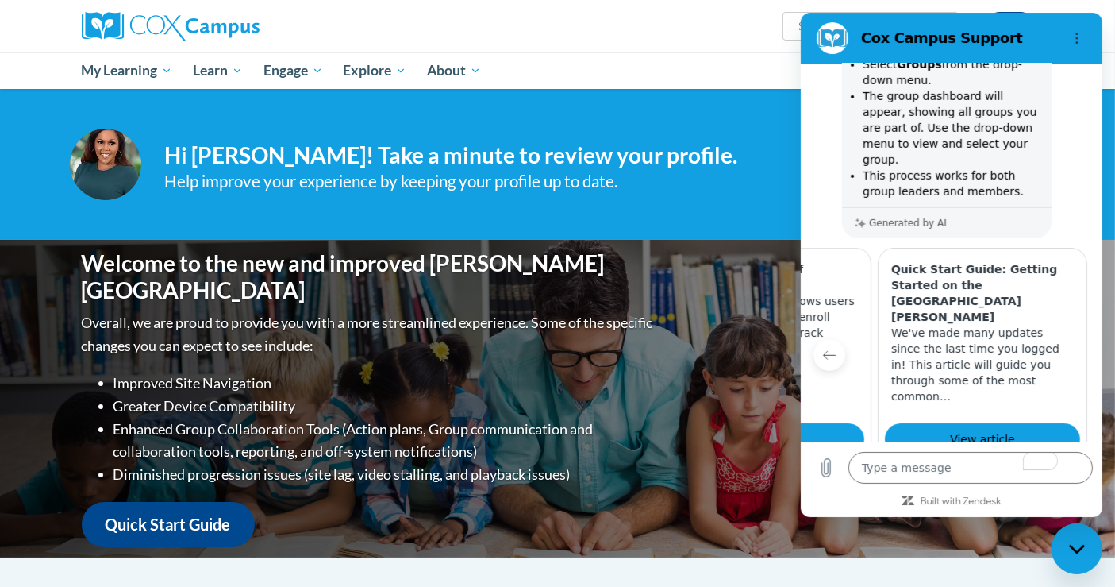
click at [830, 348] on icon "Previous item" at bounding box center [828, 354] width 13 height 13
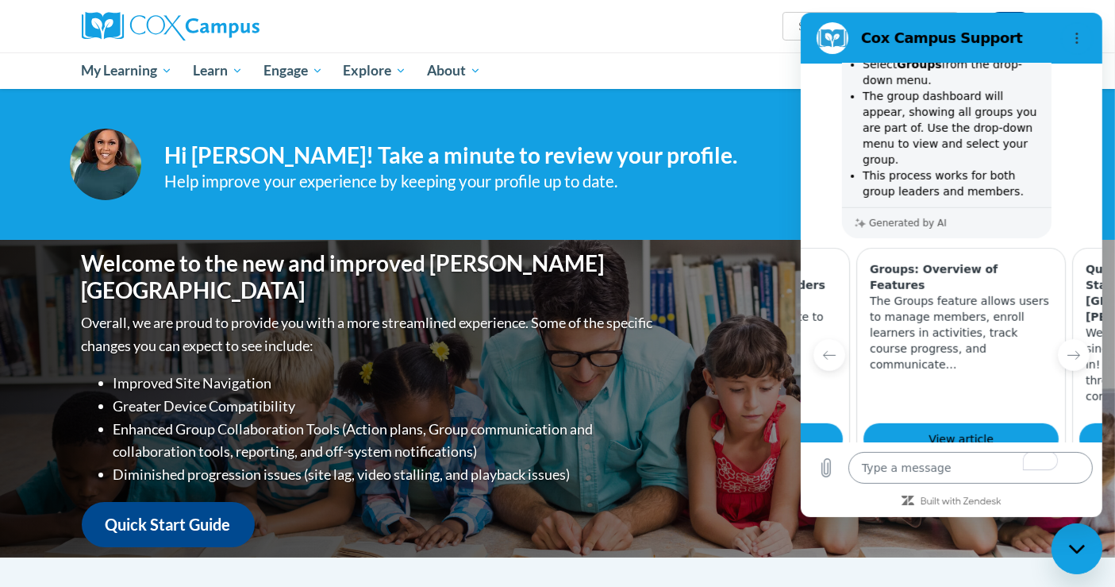
click at [892, 466] on textarea "To enrich screen reader interactions, please activate Accessibility in Grammarl…" at bounding box center [970, 468] width 244 height 32
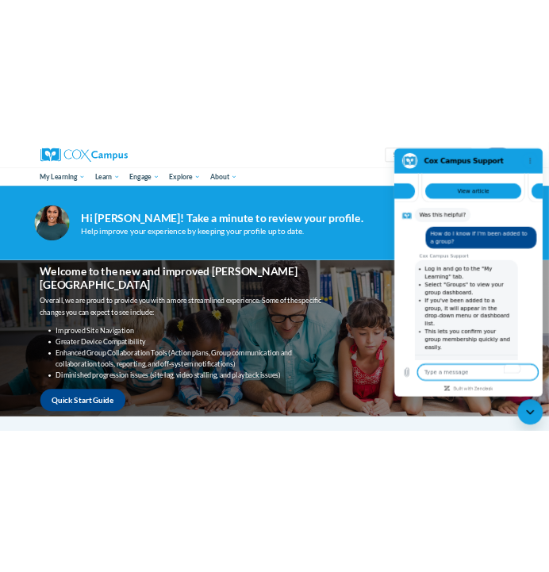
scroll to position [1417, 0]
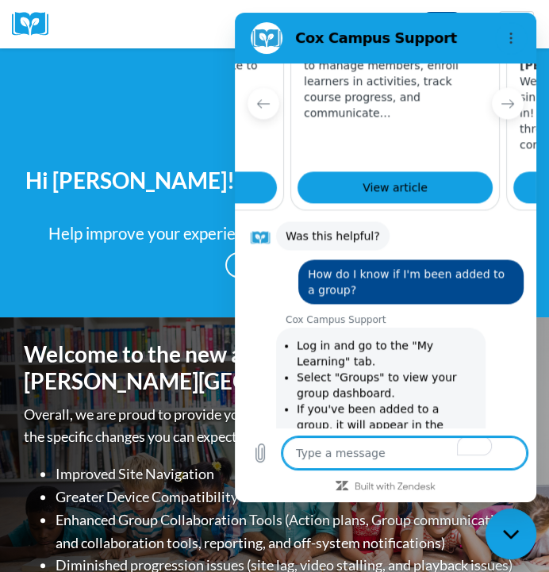
click at [401, 469] on textarea "To enrich screen reader interactions, please activate Accessibility in Grammarl…" at bounding box center [405, 453] width 244 height 32
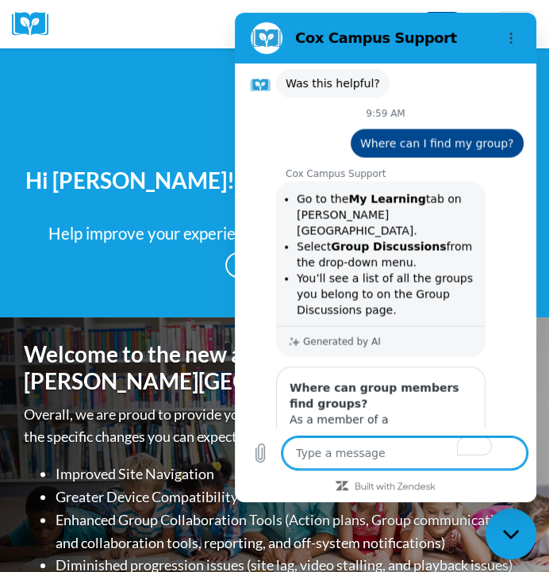
scroll to position [2157, 0]
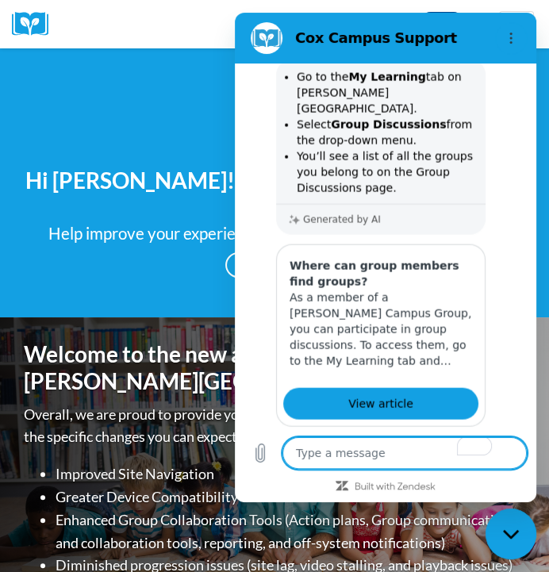
scroll to position [2243, 0]
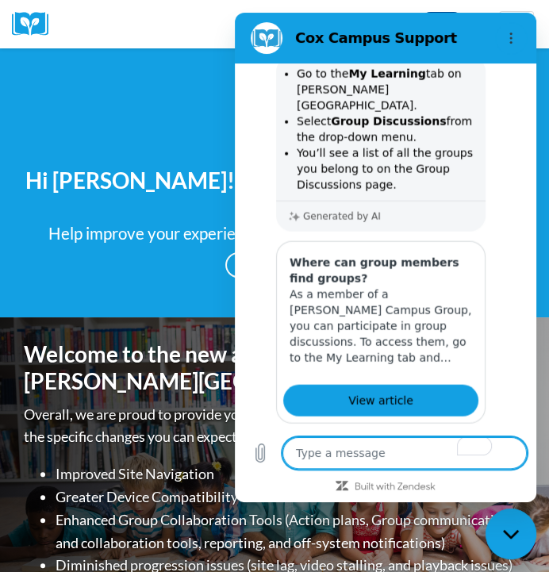
click at [372, 467] on textarea "To enrich screen reader interactions, please activate Accessibility in Grammarl…" at bounding box center [405, 453] width 244 height 32
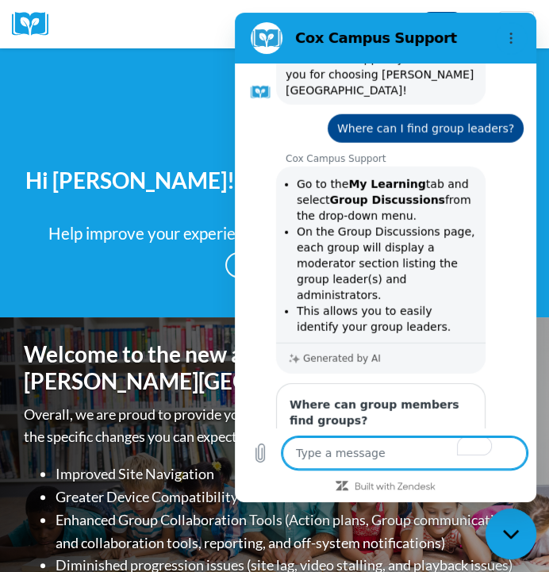
scroll to position [2779, 0]
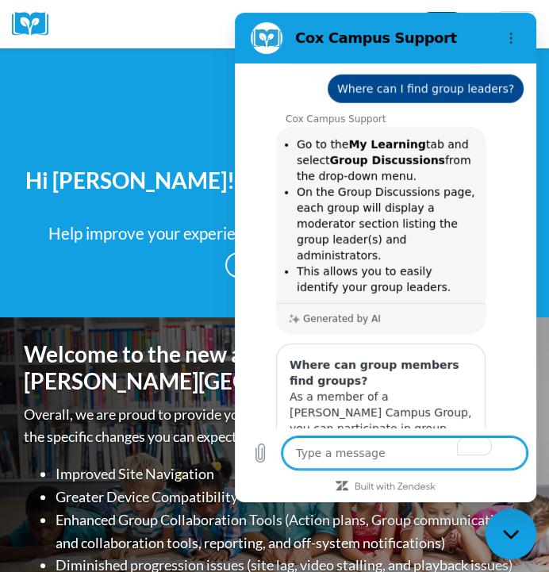
click at [398, 462] on textarea "To enrich screen reader interactions, please activate Accessibility in Grammarl…" at bounding box center [405, 453] width 244 height 32
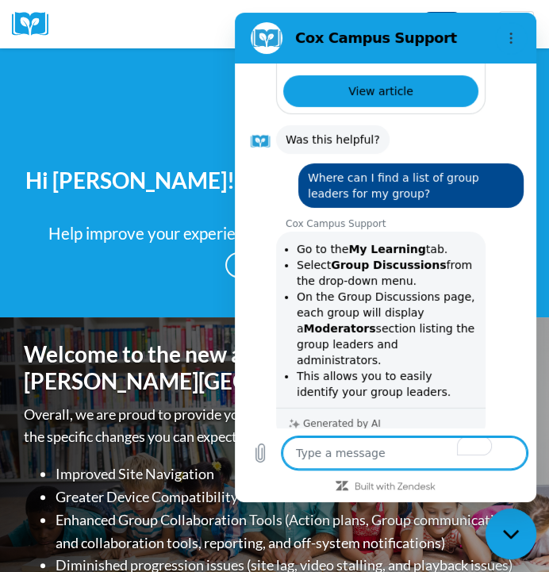
scroll to position [3279, 0]
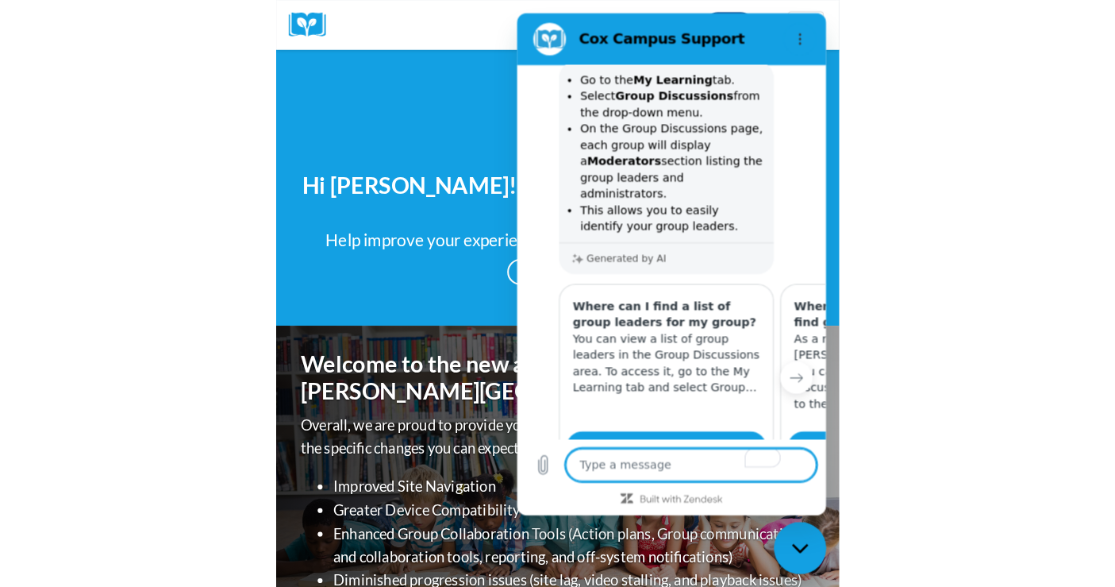
scroll to position [3365, 0]
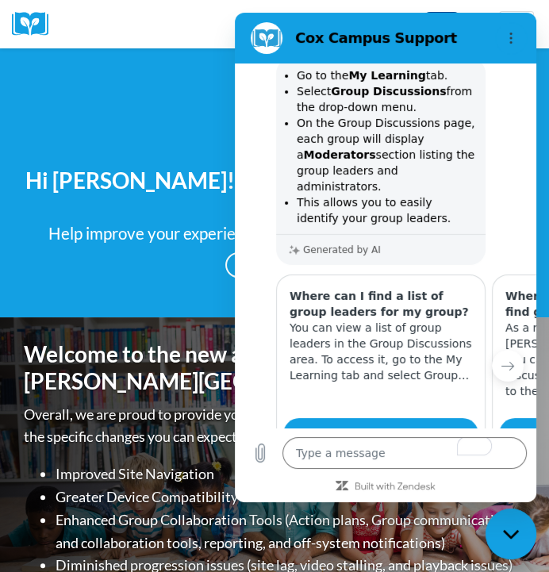
click at [153, 99] on div "Your profile Hi Shonta Lyons! Take a minute to review your profile. Help improv…" at bounding box center [274, 183] width 525 height 190
click at [513, 525] on div "Close messaging window" at bounding box center [511, 534] width 48 height 48
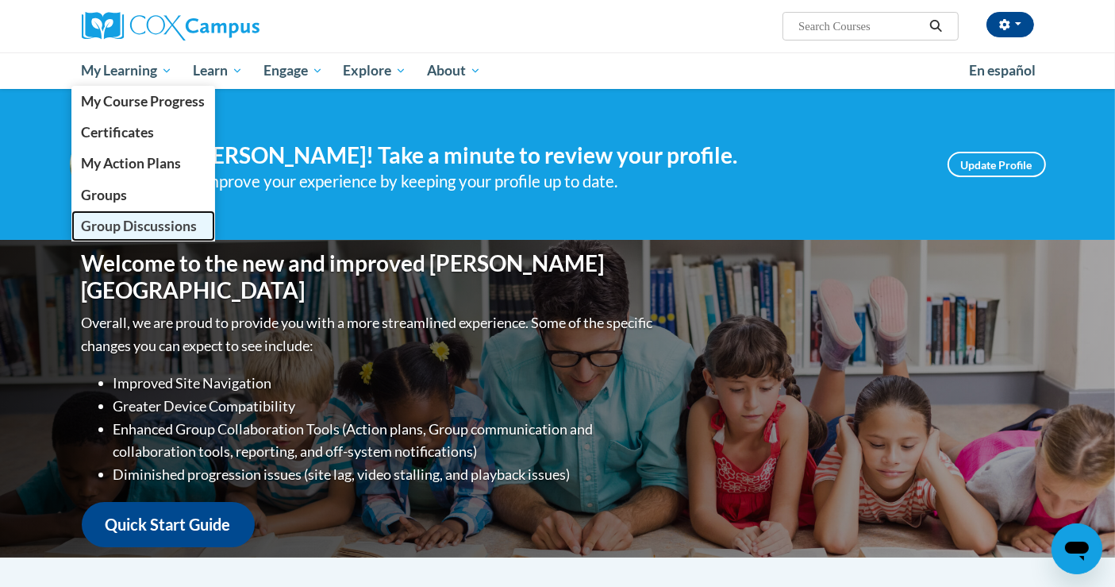
click at [111, 223] on span "Group Discussions" at bounding box center [139, 225] width 116 height 17
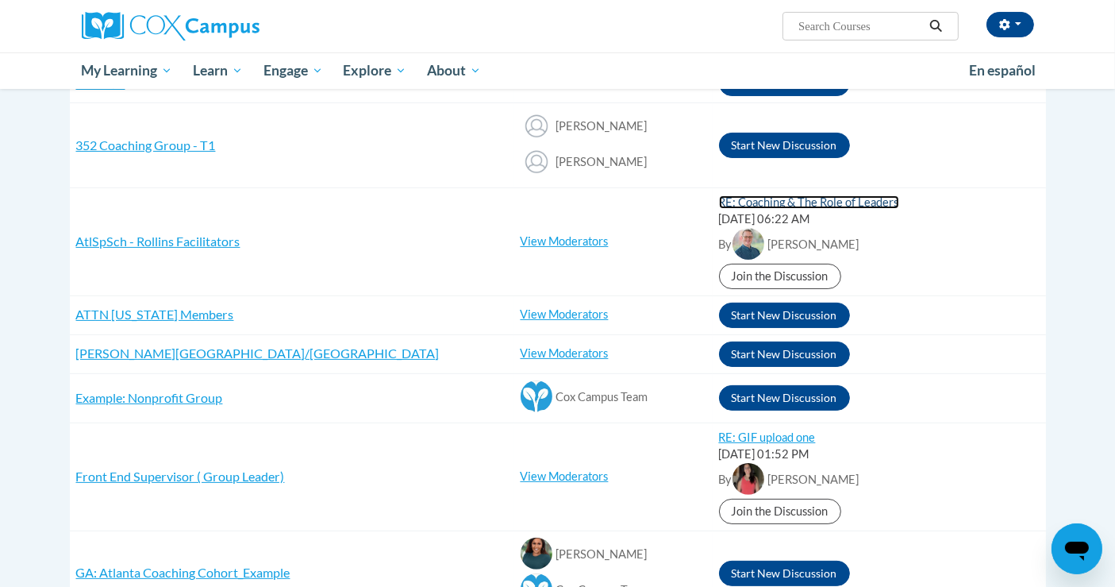
click at [795, 198] on link "RE: Coaching & The Role of Leaders" at bounding box center [809, 201] width 180 height 13
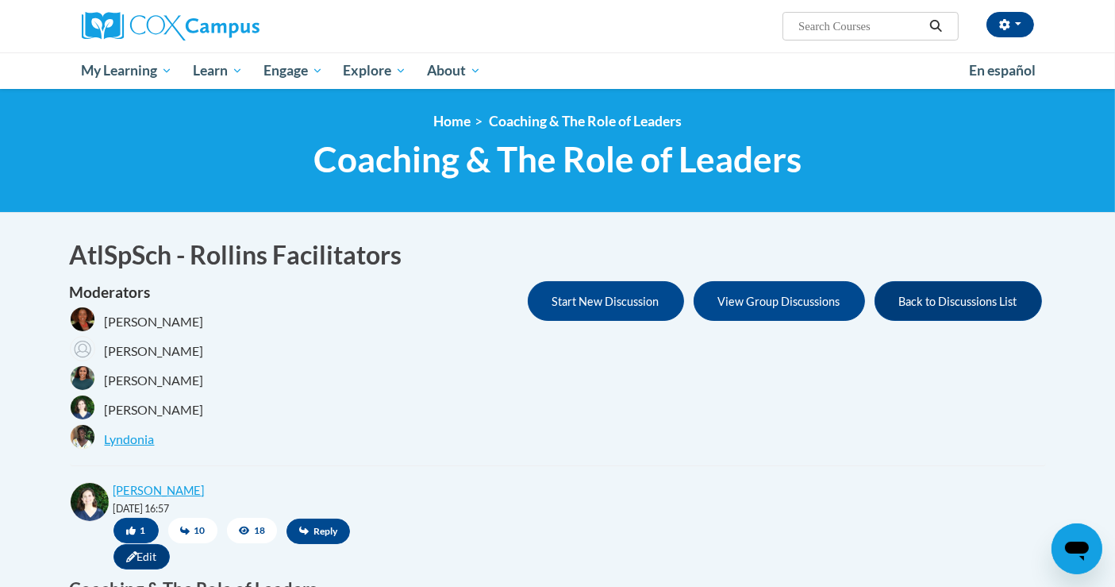
click at [1087, 544] on icon "Open messaging window" at bounding box center [1076, 547] width 29 height 29
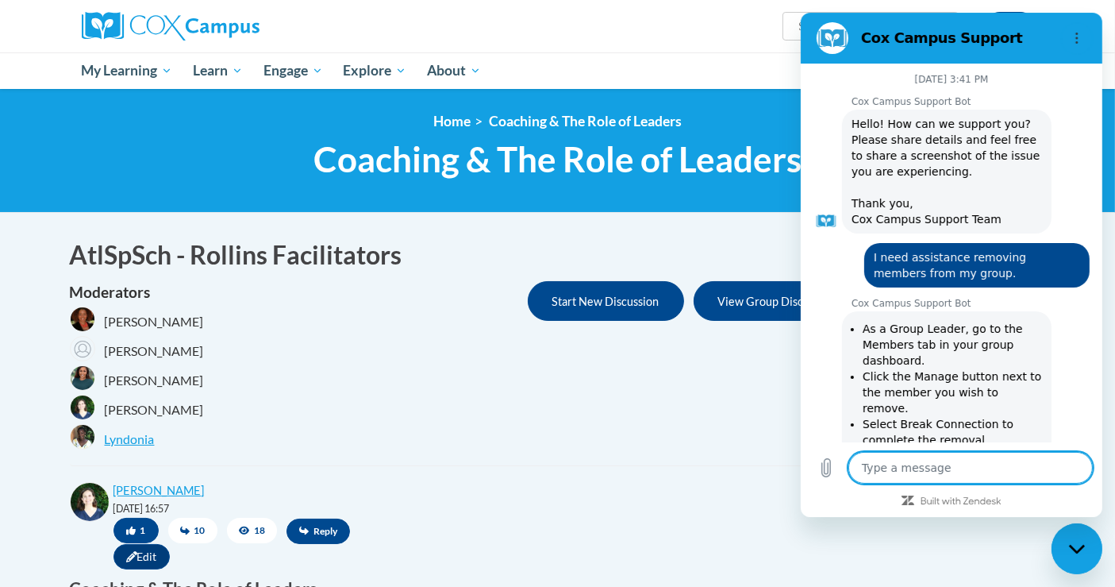
scroll to position [3341, 0]
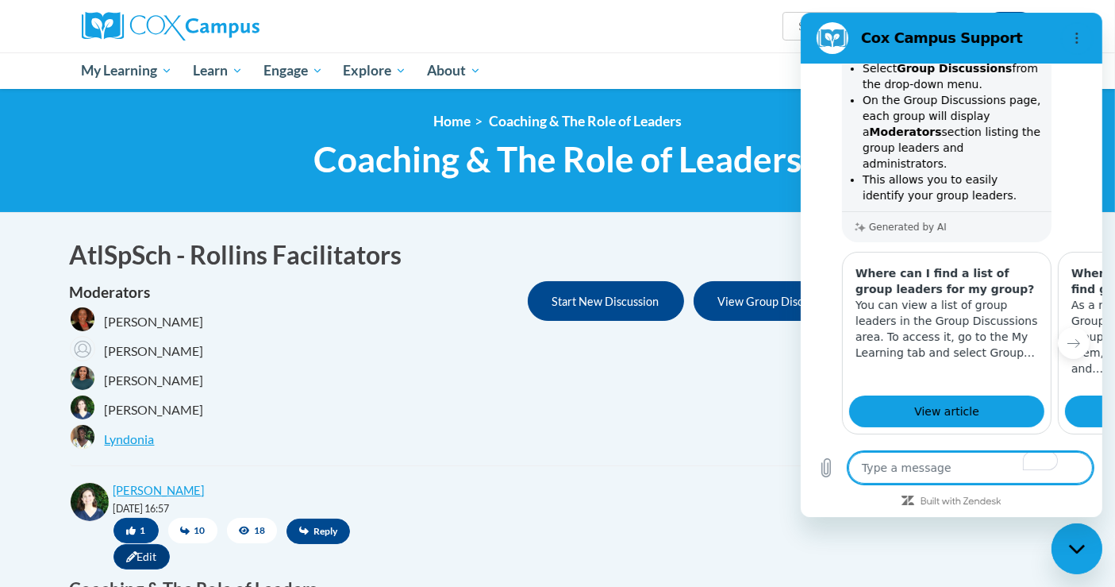
click at [881, 464] on textarea "To enrich screen reader interactions, please activate Accessibility in Grammarl…" at bounding box center [970, 468] width 244 height 32
type textarea "S"
type textarea "x"
type textarea "Sh"
type textarea "x"
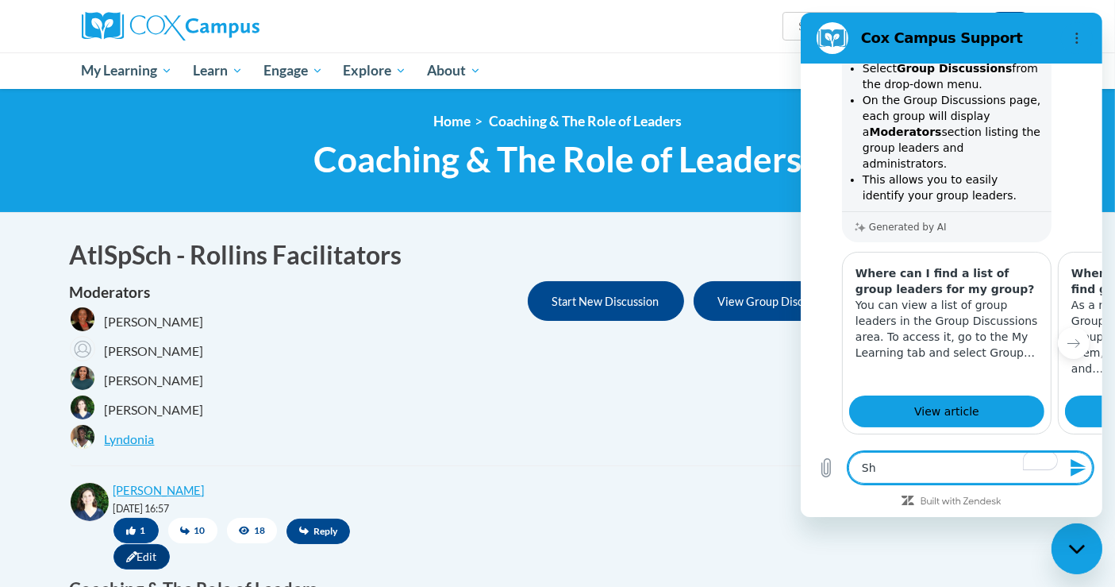
type textarea "She"
type textarea "x"
type textarea "Sher"
type textarea "x"
type textarea "She"
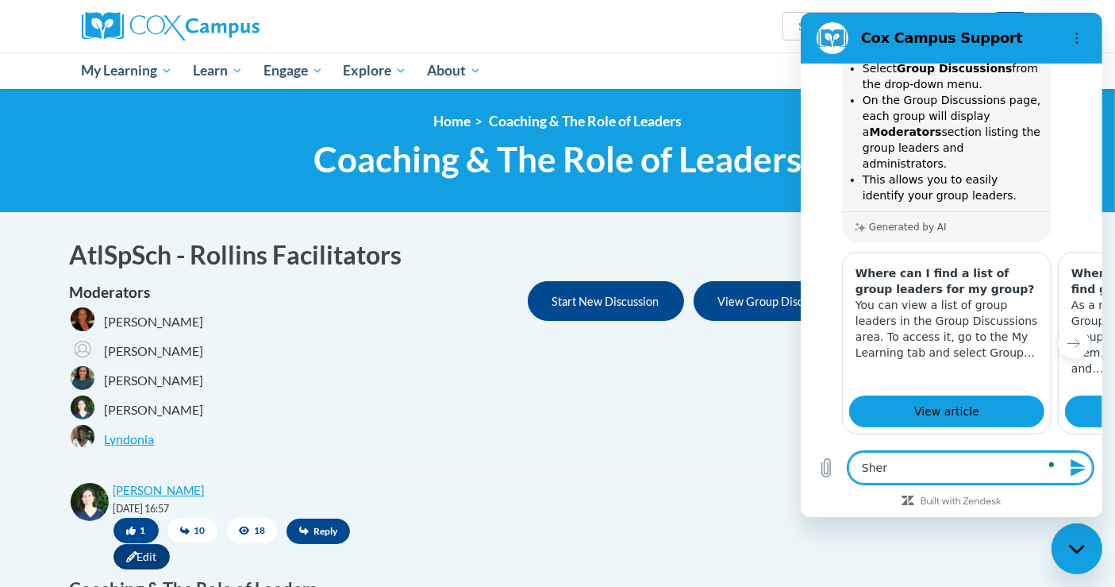
type textarea "x"
type textarea "Sh"
type textarea "x"
type textarea "S"
type textarea "x"
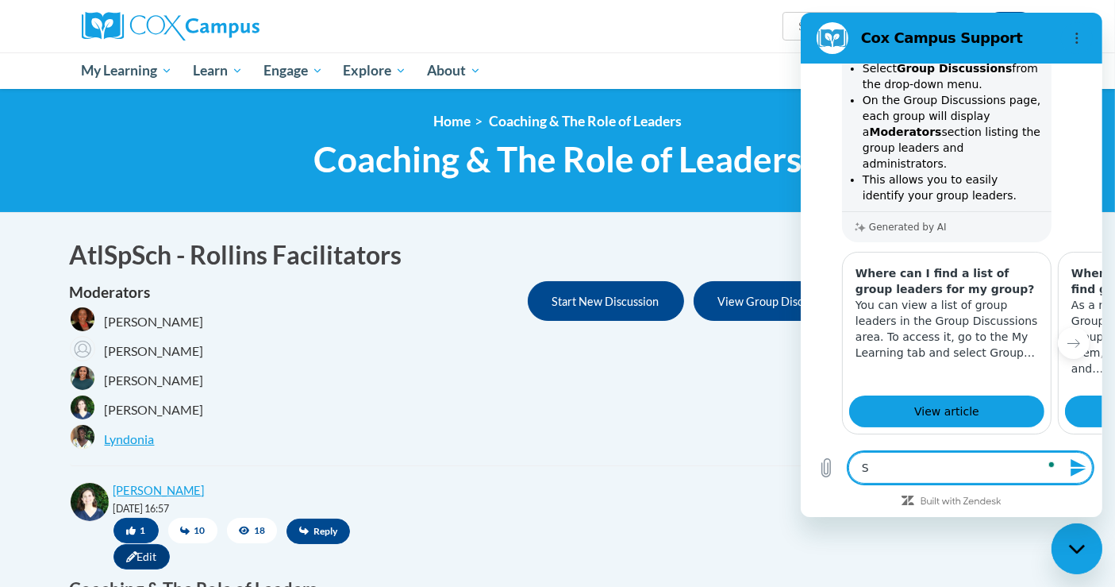
type textarea "x"
type textarea "C"
type textarea "x"
type textarea "Ca"
type textarea "x"
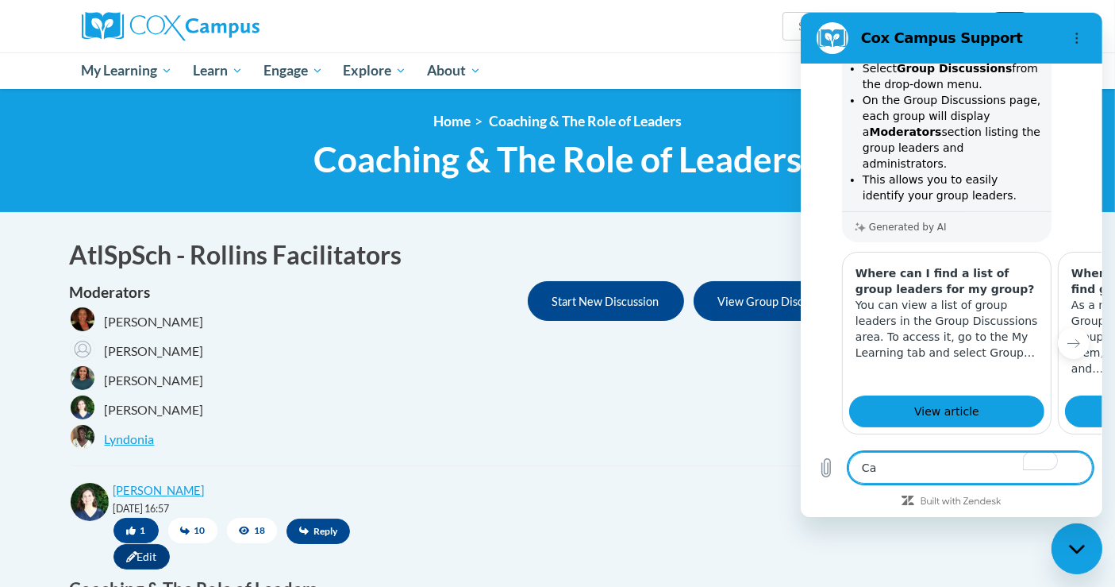
type textarea "Can"
type textarea "x"
type textarea "Can"
type textarea "x"
type textarea "Can"
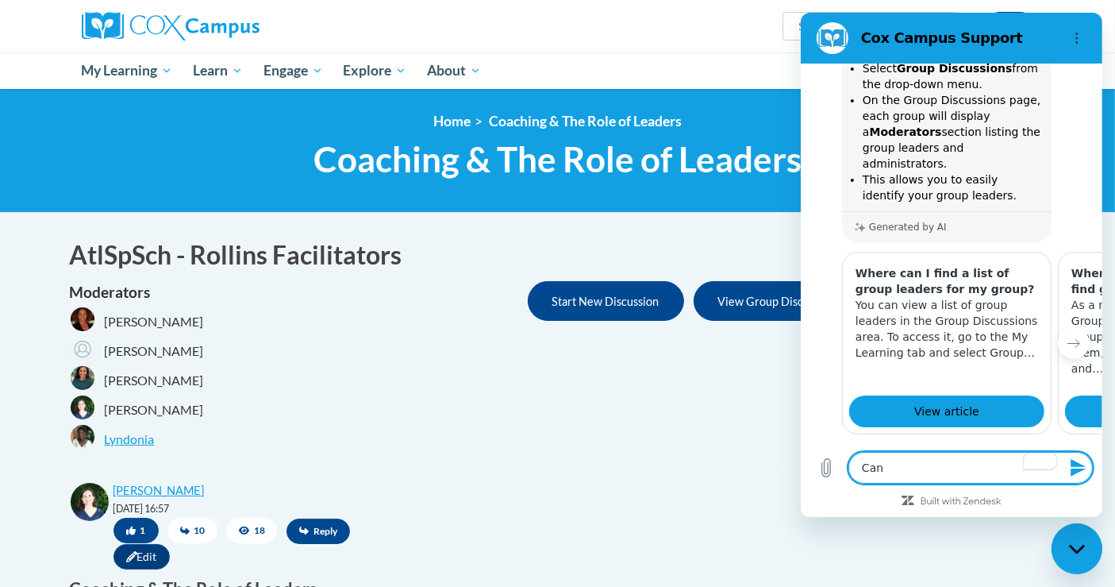
type textarea "x"
type textarea "Ca"
type textarea "x"
type textarea "C"
type textarea "x"
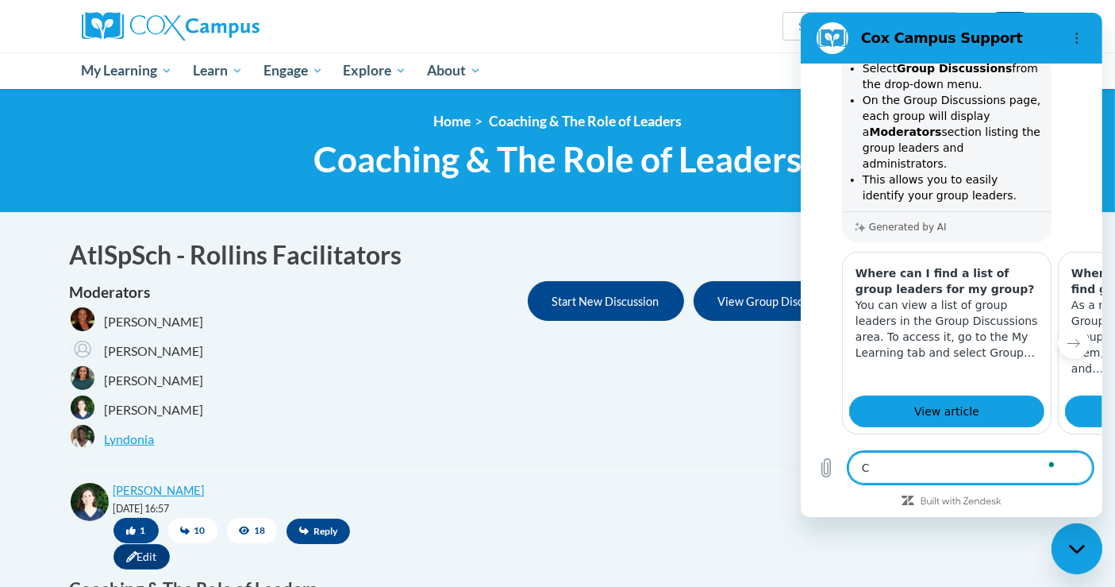
type textarea "x"
type textarea "D"
type textarea "x"
type textarea "Do"
type textarea "x"
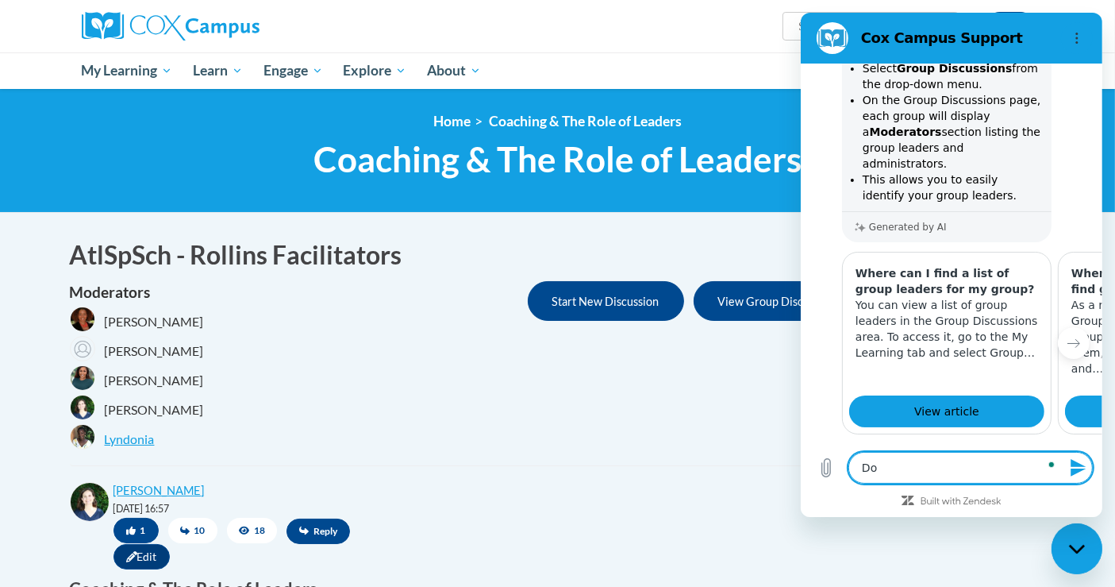
type textarea "Do"
type textarea "x"
type textarea "Do g"
type textarea "x"
type textarea "Do go"
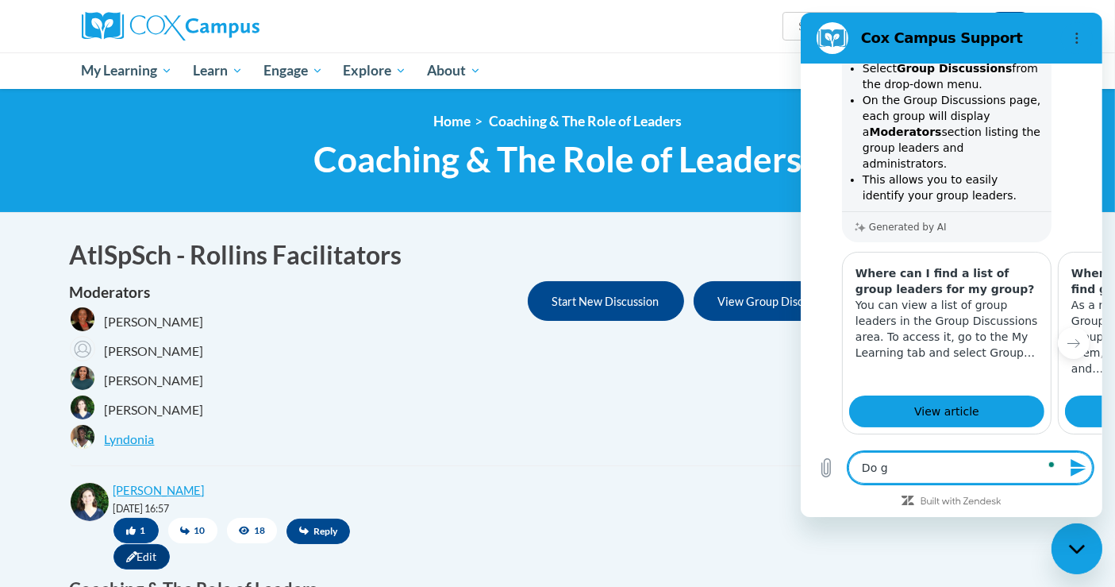
type textarea "x"
type textarea "Do g"
type textarea "x"
type textarea "Do gr"
type textarea "x"
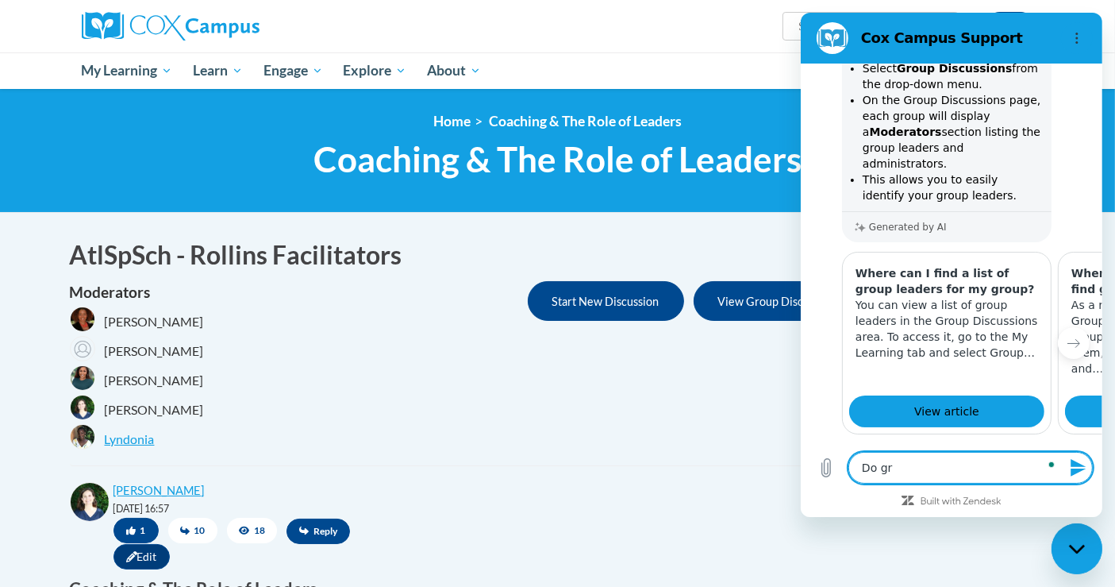
type textarea "Do gro"
type textarea "x"
type textarea "Do grou"
type textarea "x"
type textarea "Do group"
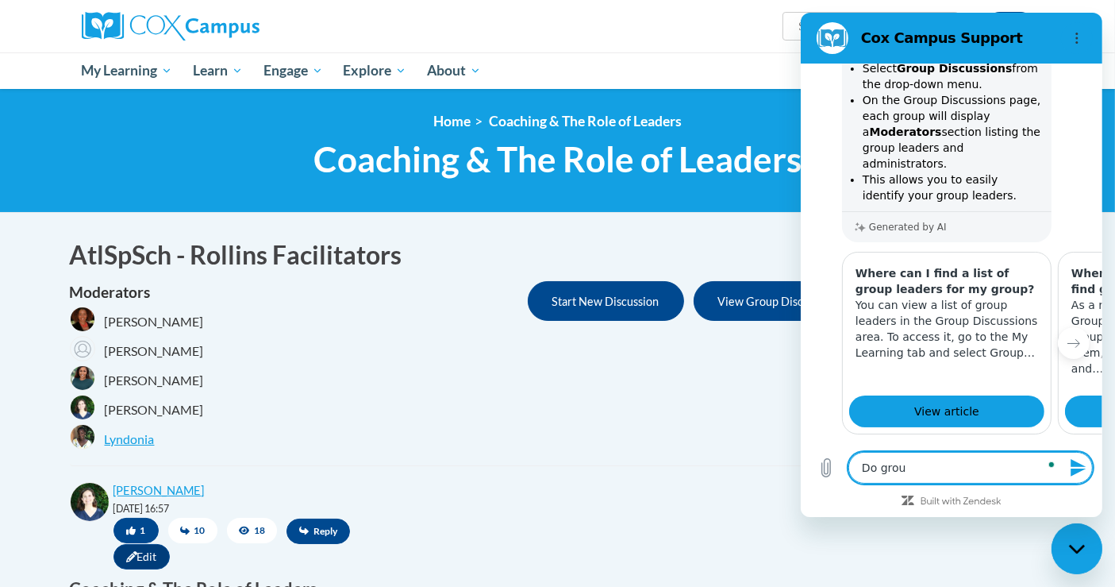
type textarea "x"
type textarea "Do group"
type textarea "x"
type textarea "Do group p"
type textarea "x"
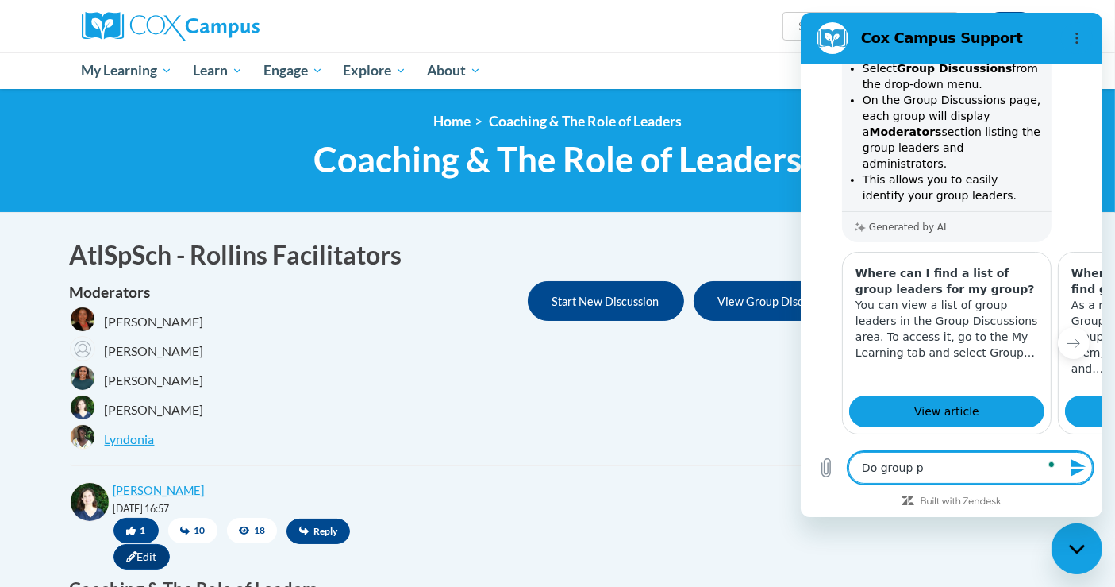
type textarea "Do group po"
type textarea "x"
type textarea "Do group pos"
type textarea "x"
type textarea "Do group post"
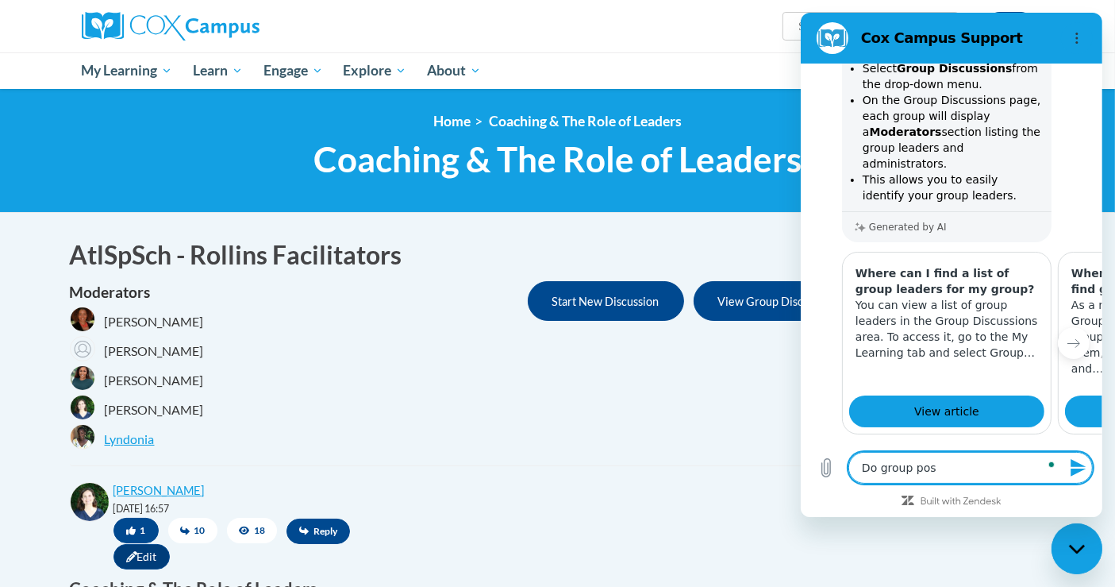
type textarea "x"
type textarea "Do group posts"
type textarea "x"
type textarea "Do group posts"
type textarea "x"
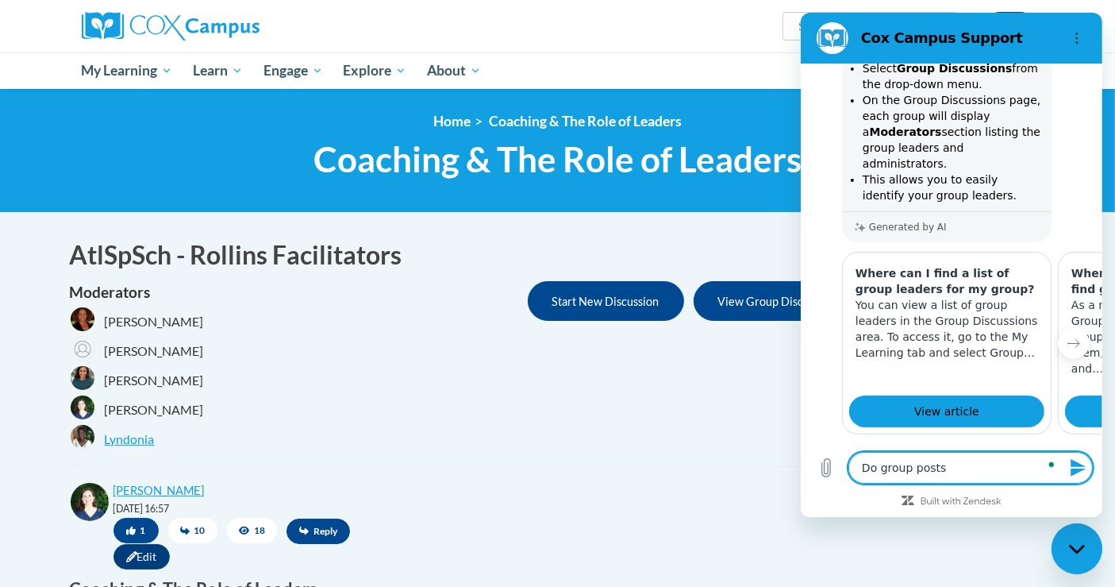
type textarea "Do group posts h"
type textarea "x"
type textarea "Do group posts ha"
type textarea "x"
type textarea "Do group posts hav"
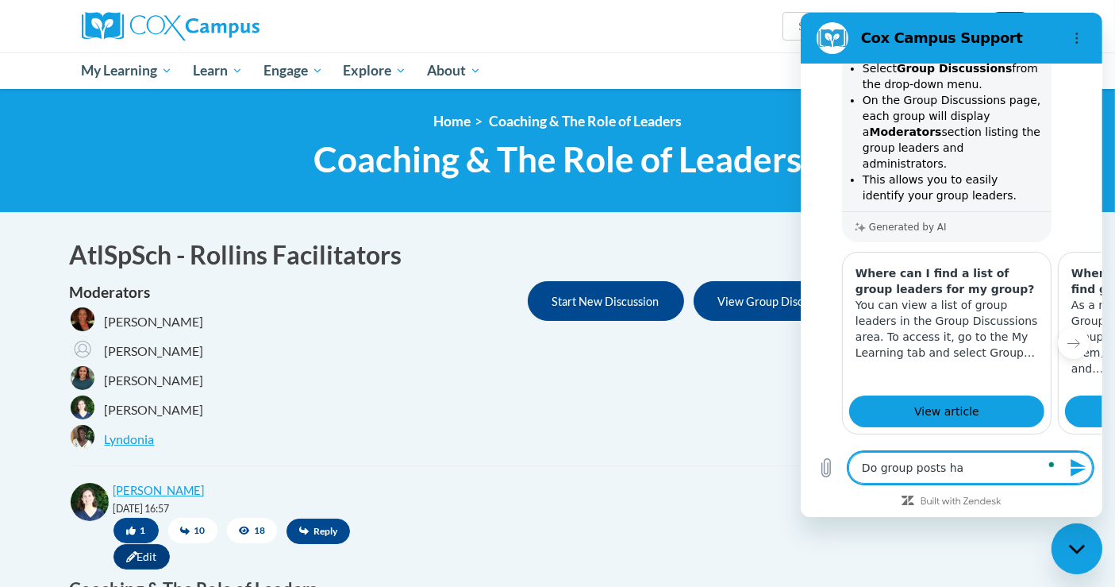
type textarea "x"
type textarea "Do group posts have"
type textarea "x"
type textarea "Do group posts have"
type textarea "x"
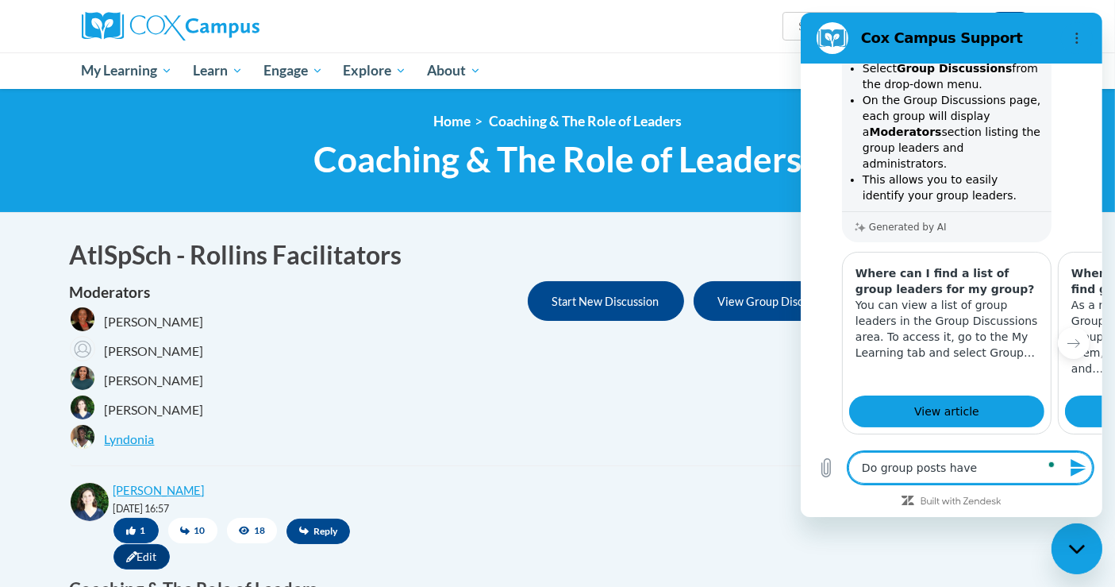
type textarea "Do group posts have u"
type textarea "x"
type textarea "Do group posts have ur"
type textarea "x"
type textarea "Do group posts have url"
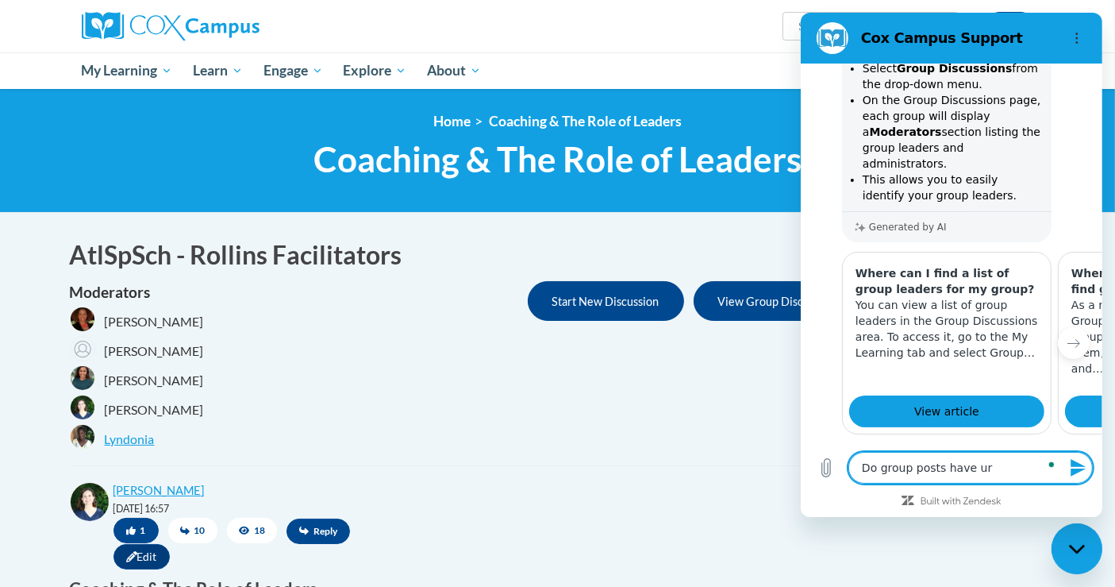
type textarea "x"
type textarea "Do group posts have urls"
type textarea "x"
type textarea "Do group posts have urls?"
type textarea "x"
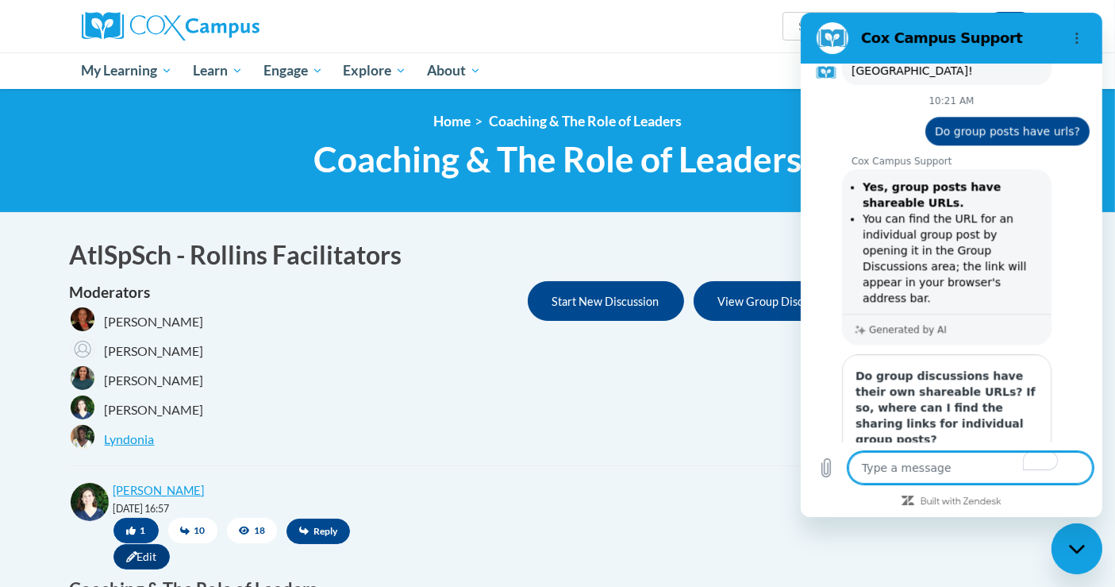
scroll to position [3906, 0]
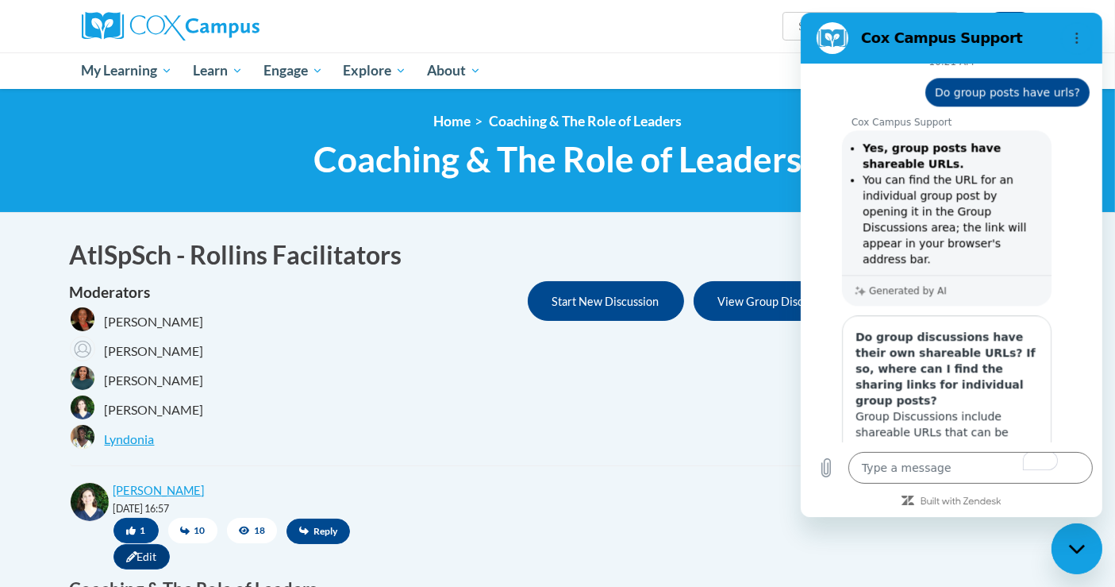
click at [1079, 41] on icon "Options menu" at bounding box center [1076, 38] width 13 height 13
click at [646, 206] on div "<en>Home</en><fr>Accueil</fr><de>Zuhause</de><it>Casa</it><es>Casa</es><pt>Casa…" at bounding box center [557, 151] width 1115 height 124
click at [1069, 548] on icon "Close messaging window" at bounding box center [1076, 548] width 17 height 10
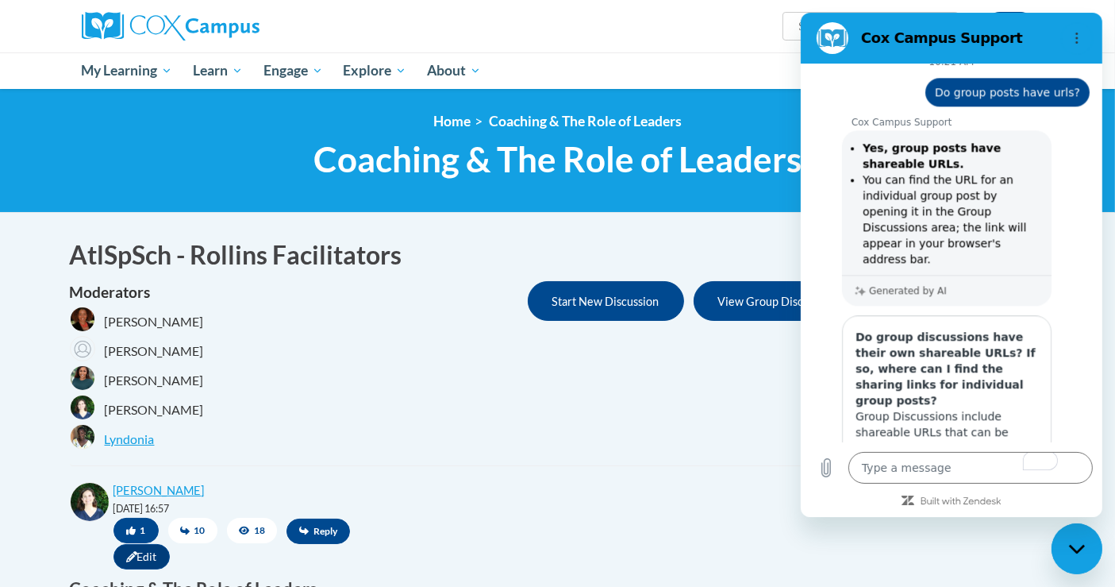
type textarea "x"
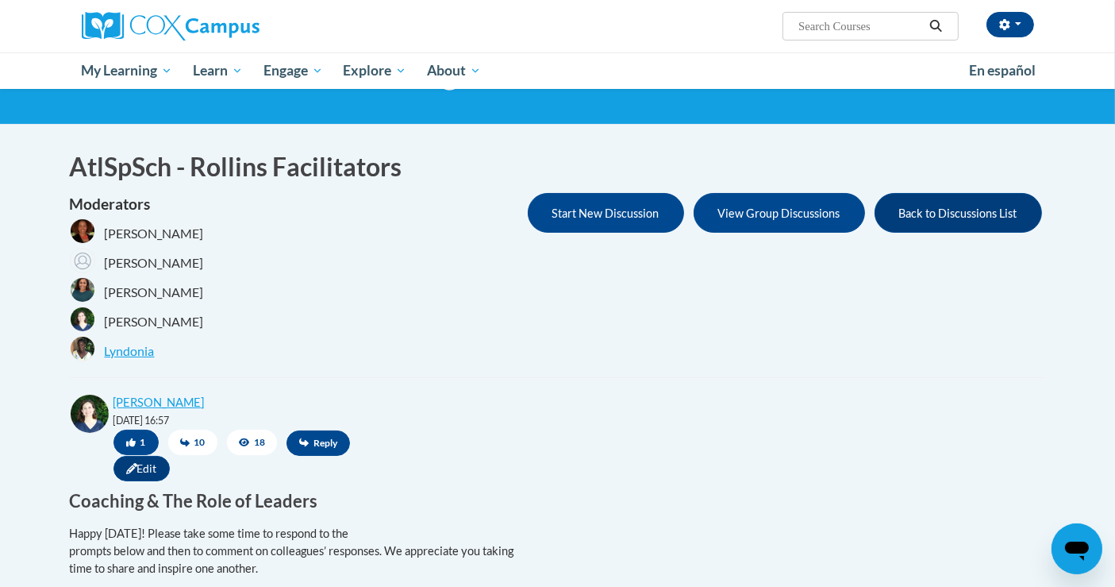
scroll to position [0, 0]
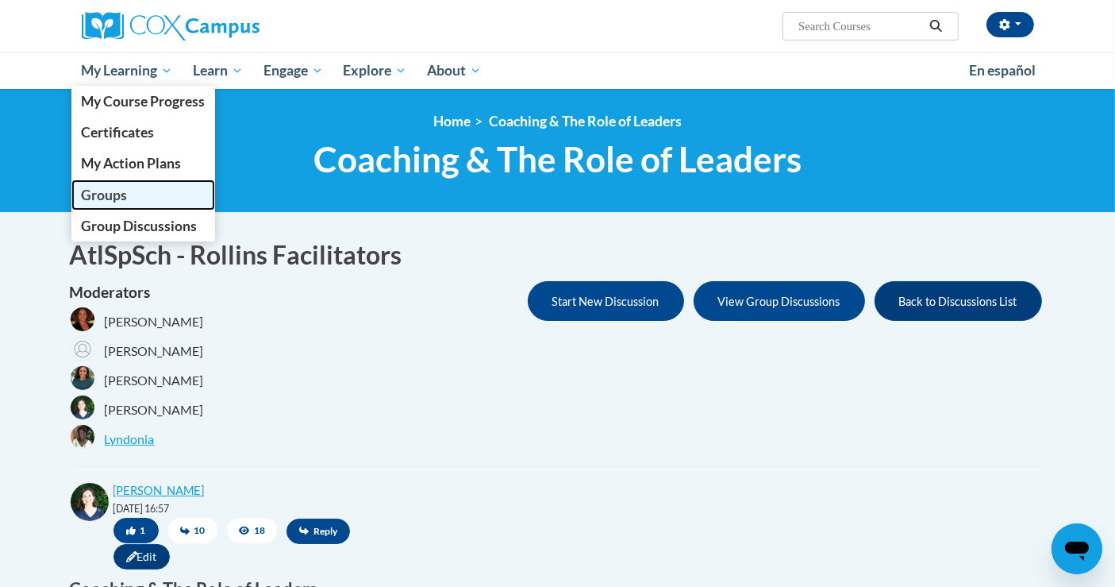
click at [104, 205] on link "Groups" at bounding box center [143, 194] width 144 height 31
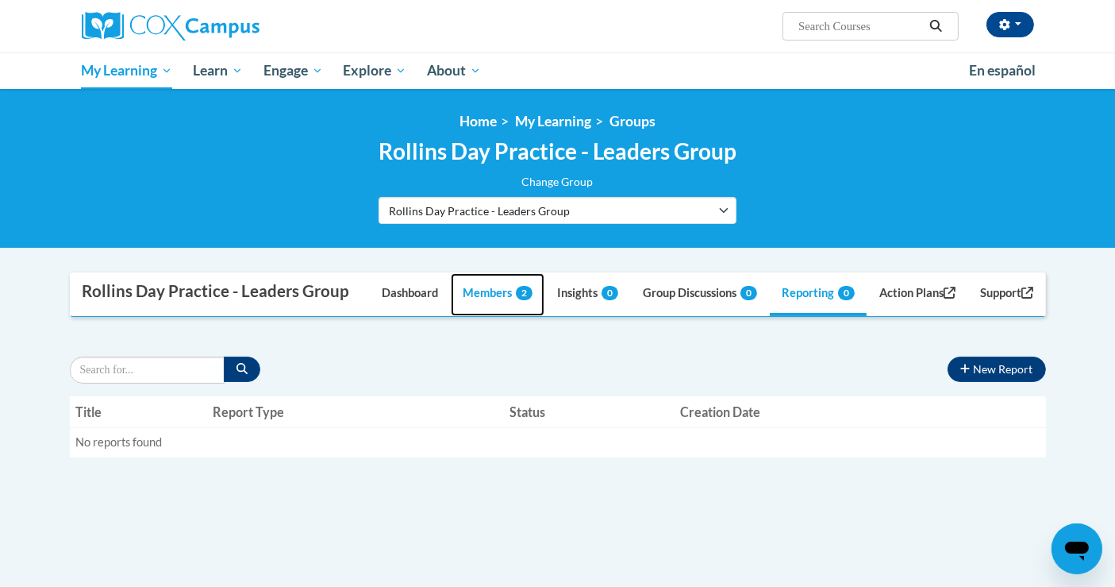
click at [480, 316] on link "Members 2" at bounding box center [498, 294] width 94 height 43
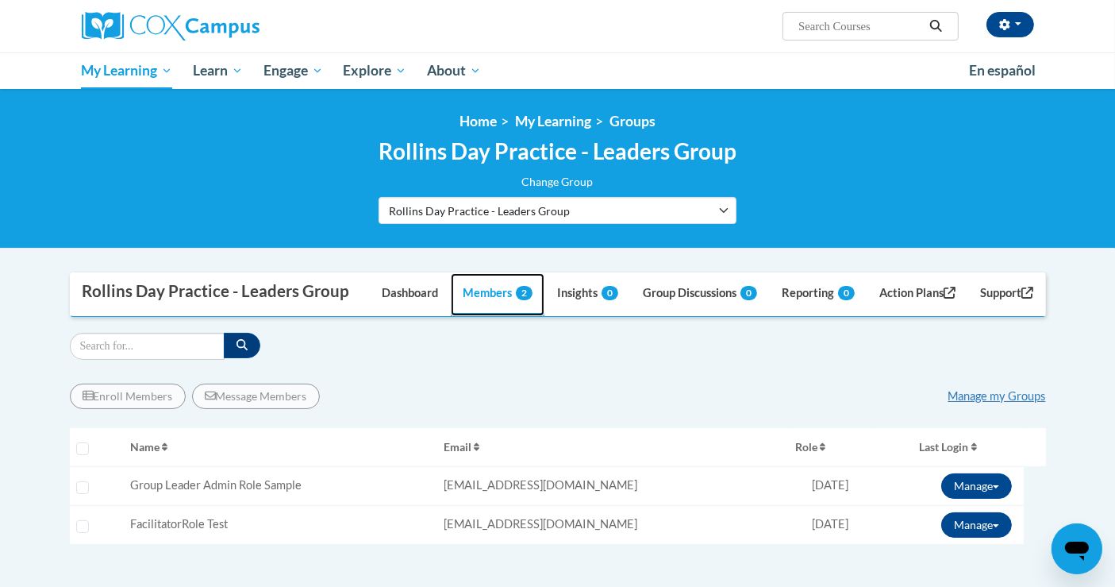
scroll to position [176, 0]
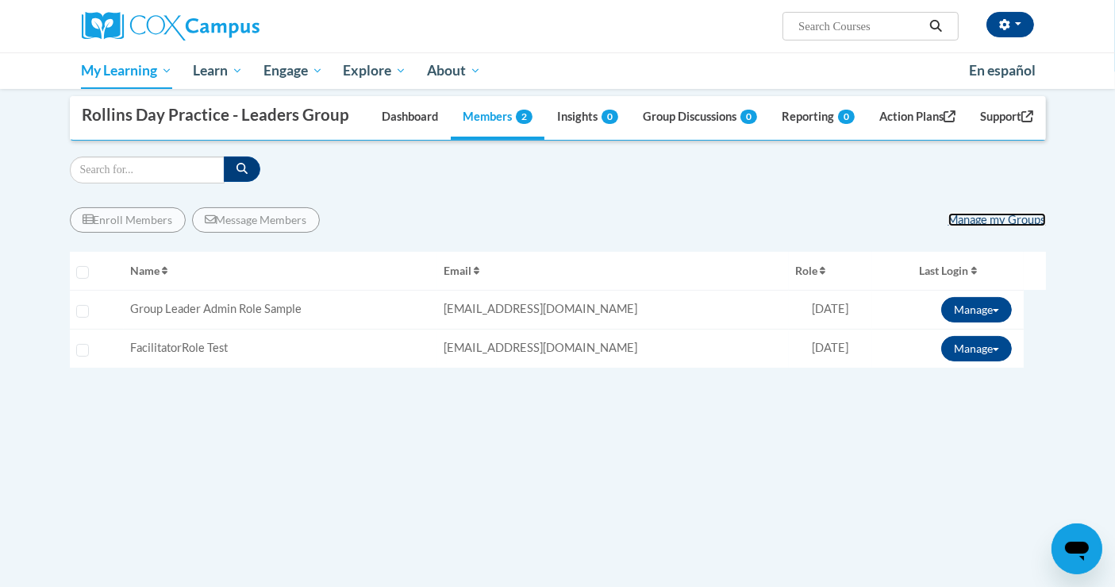
click at [968, 226] on link "Manage my Groups" at bounding box center [997, 219] width 98 height 13
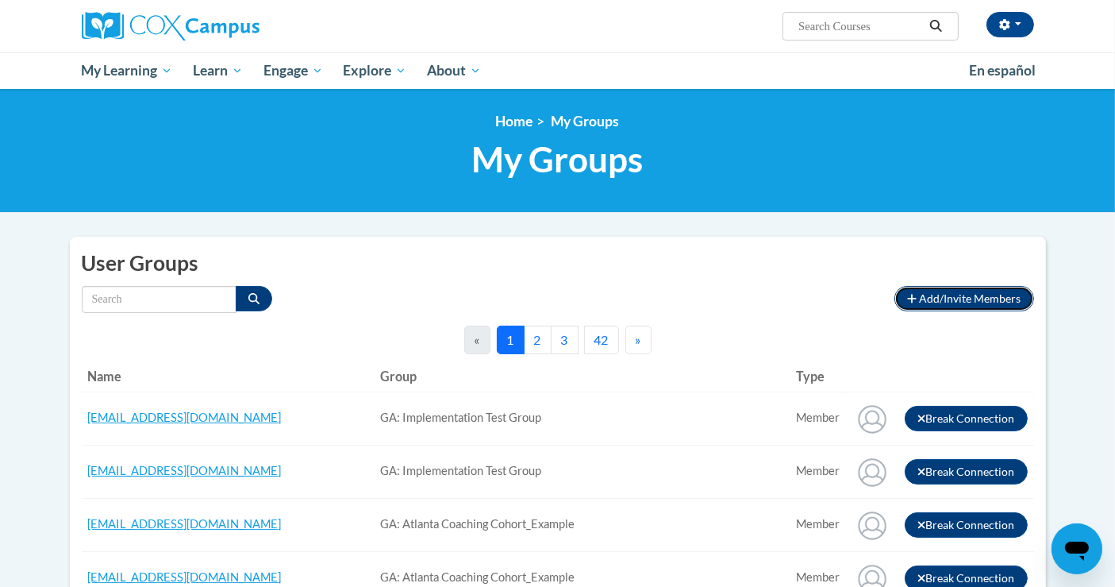
click at [932, 291] on span "Add/Invite Members" at bounding box center [971, 297] width 102 height 13
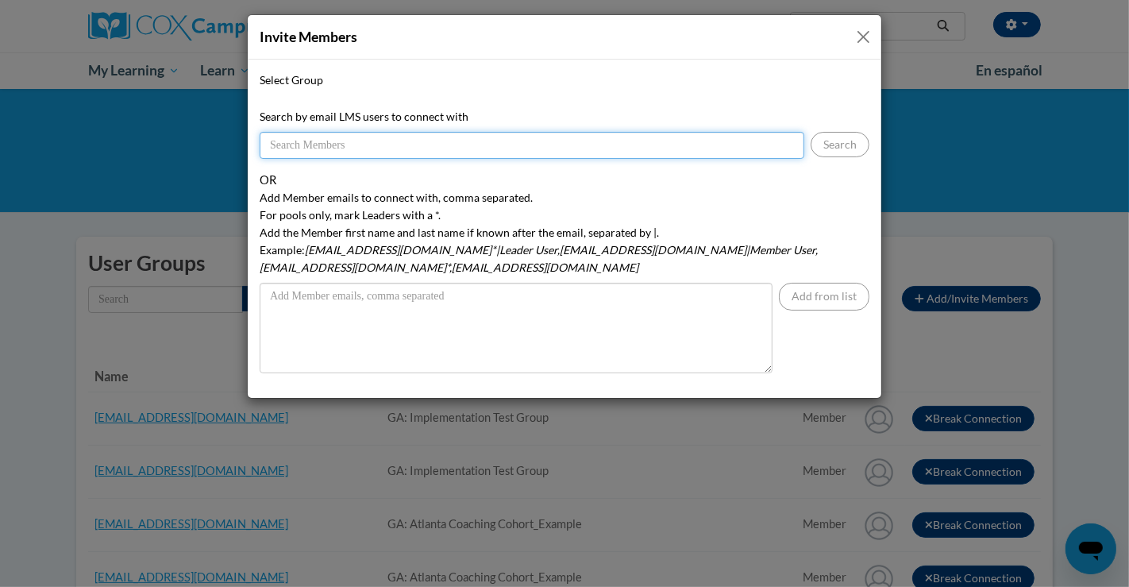
click at [532, 139] on input "Search by email LMS users to connect with" at bounding box center [532, 145] width 544 height 27
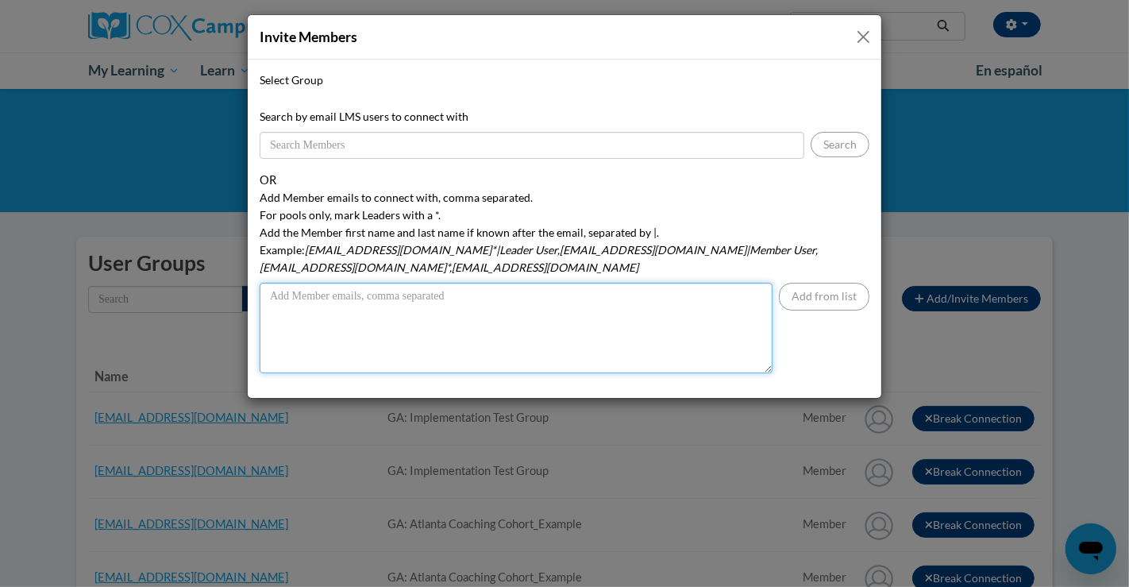
click at [625, 313] on textarea "Add Member emails to connect with, comma separated. For pools only, mark Leader…" at bounding box center [516, 328] width 513 height 90
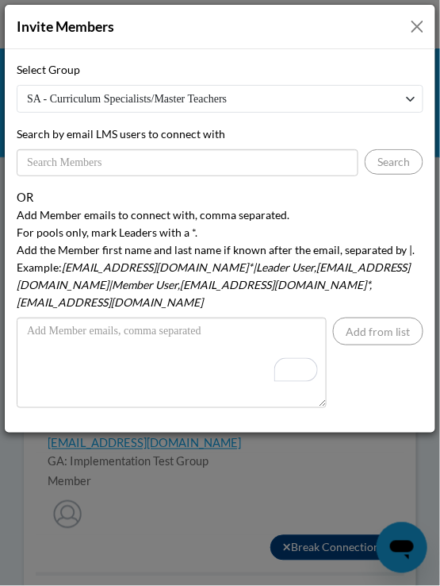
click at [98, 98] on select "SA - Curriculum Specialists/Master Teachers AtlSpSch - [PERSON_NAME] Facilitato…" at bounding box center [220, 99] width 407 height 28
select select "540a6a1f-8770-47a0-b9b9-6ba32920e8ef"
click at [17, 85] on select "SA - Curriculum Specialists/Master Teachers AtlSpSch - [PERSON_NAME] Facilitato…" at bounding box center [220, 99] width 407 height 28
click at [413, 30] on button "Close" at bounding box center [418, 27] width 20 height 20
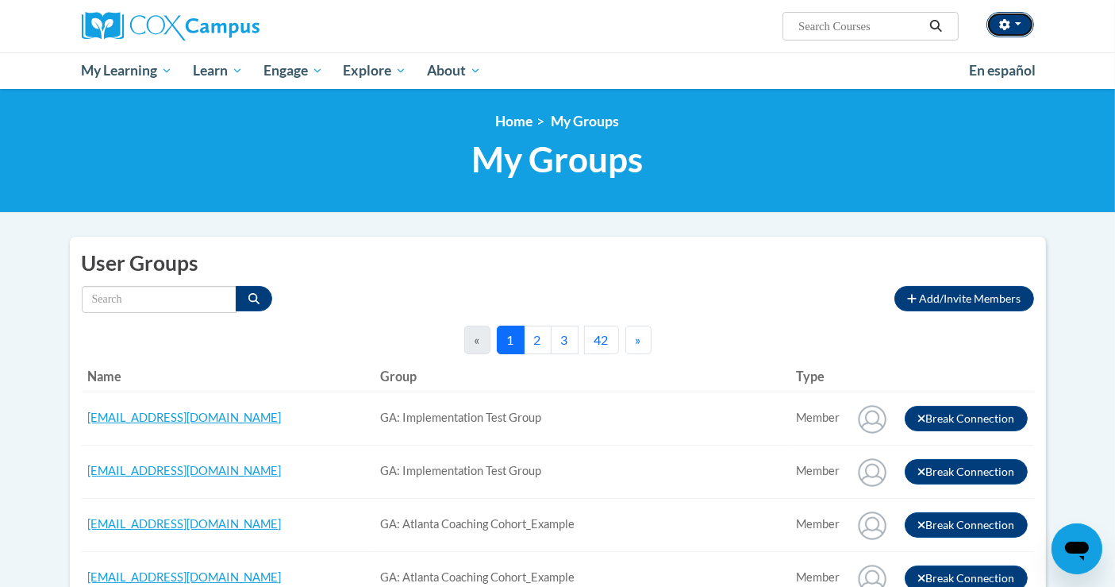
click at [1015, 21] on button "button" at bounding box center [1011, 24] width 48 height 25
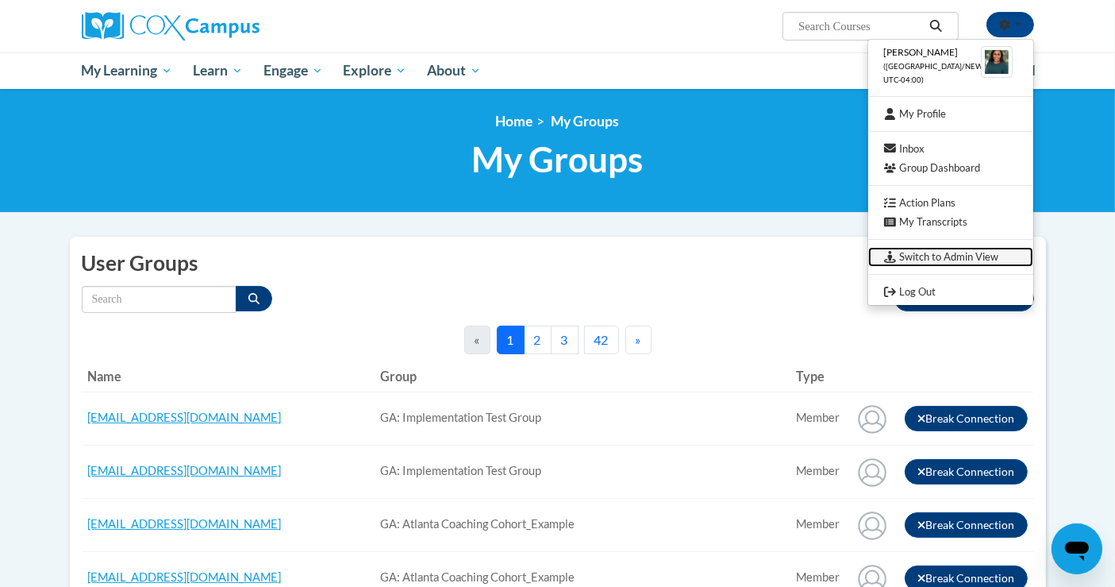
click at [958, 259] on link "Switch to Admin View" at bounding box center [950, 257] width 165 height 20
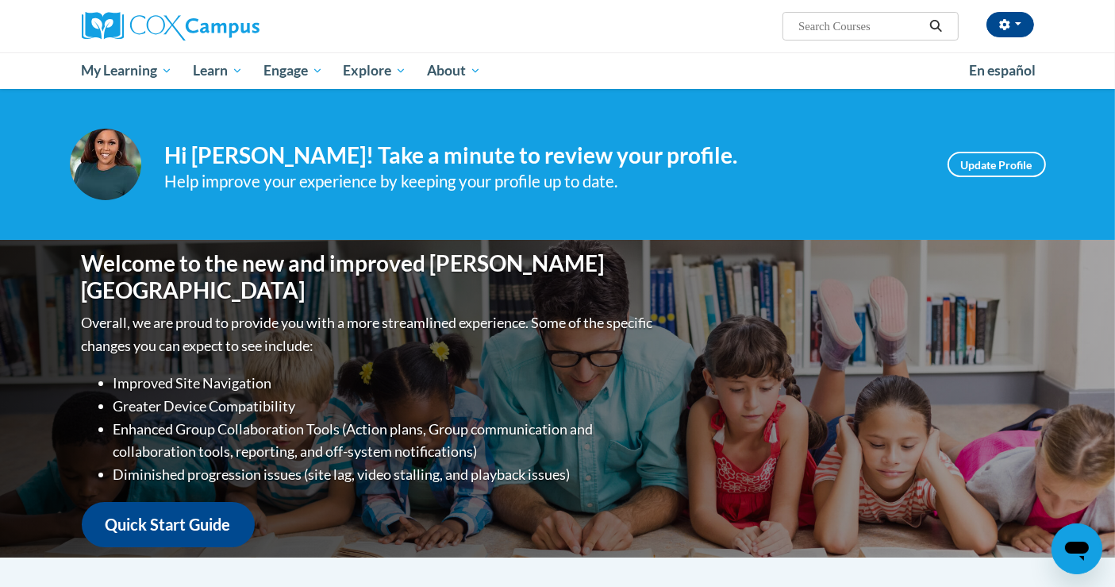
click at [1067, 551] on icon "Open messaging window" at bounding box center [1076, 547] width 29 height 29
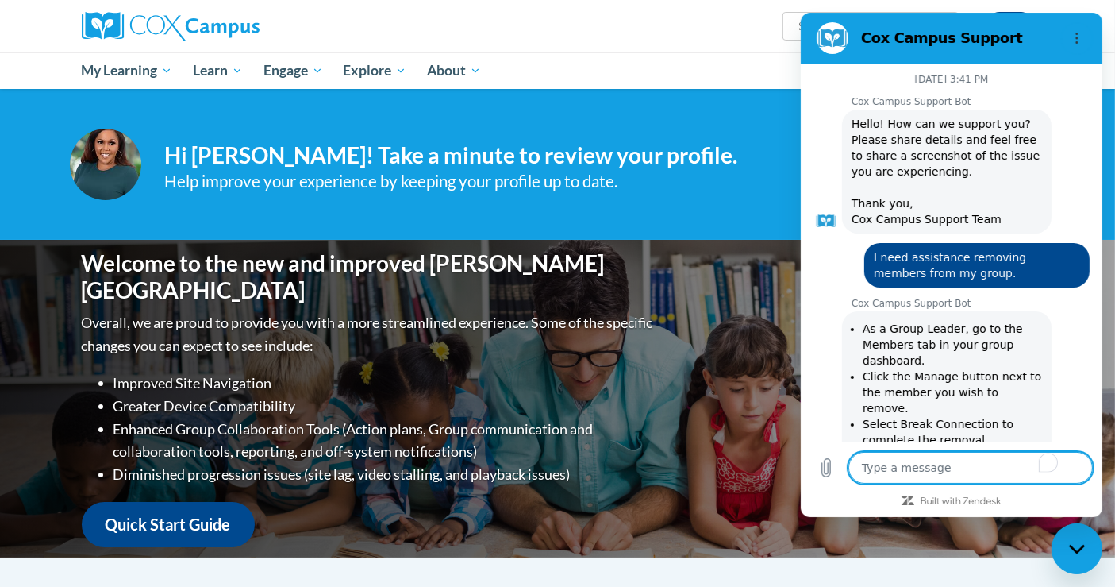
scroll to position [3883, 0]
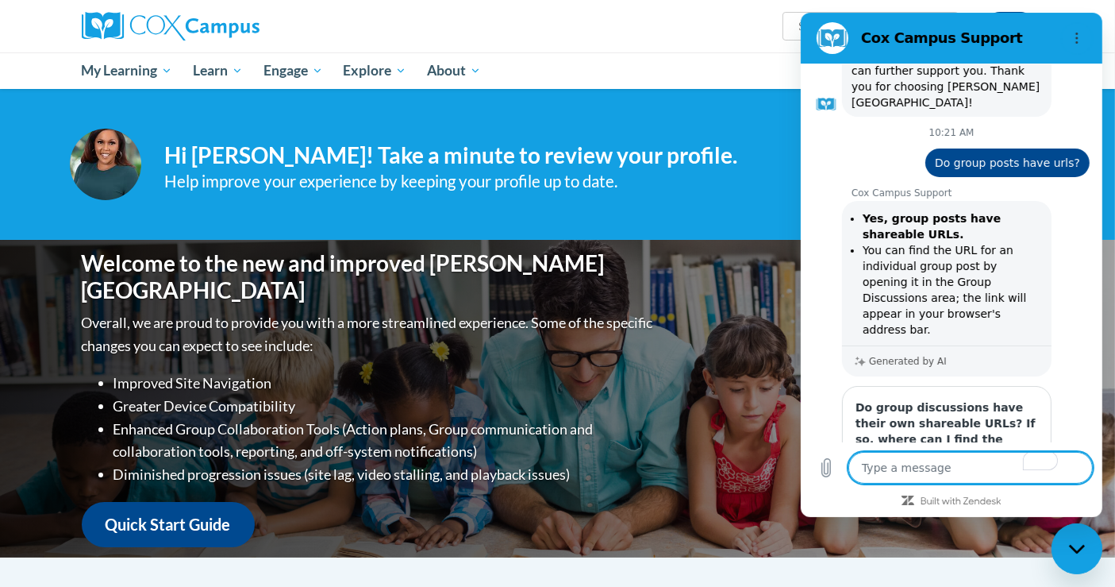
click at [906, 467] on textarea "To enrich screen reader interactions, please activate Accessibility in Grammarl…" at bounding box center [970, 468] width 244 height 32
type textarea "I"
type textarea "x"
type textarea "I'"
type textarea "x"
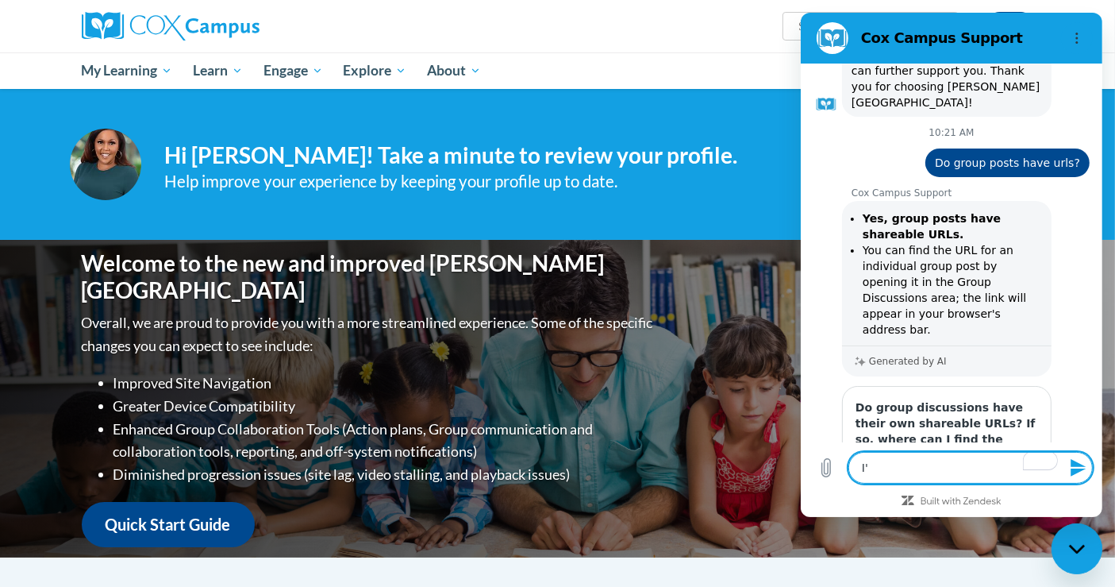
type textarea "I'm"
type textarea "x"
type textarea "I'm"
type textarea "x"
type textarea "I'm h"
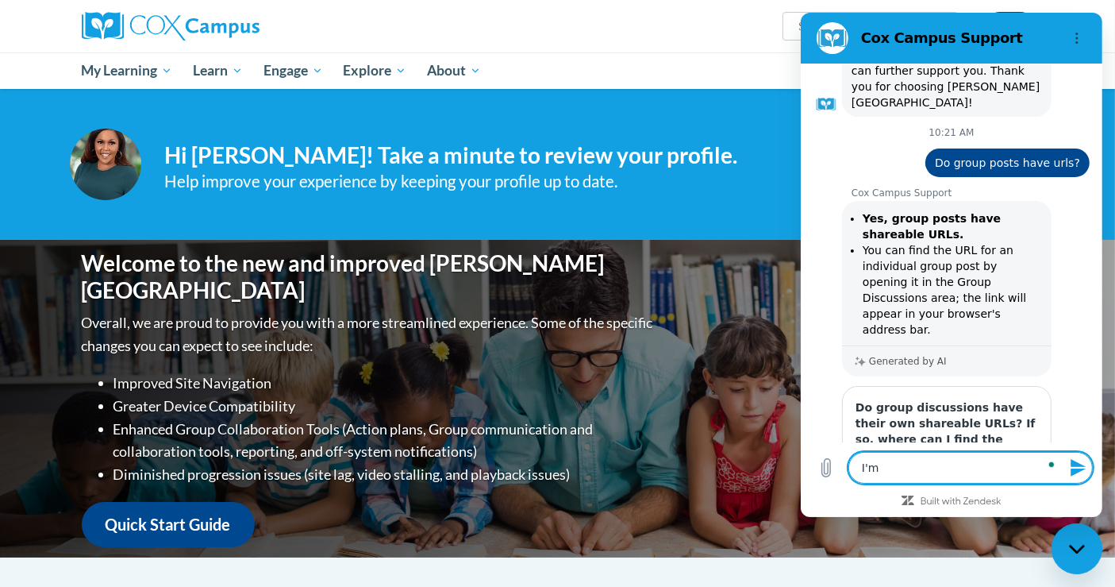
type textarea "x"
type textarea "I'm ha"
type textarea "x"
type textarea "I'm hav"
type textarea "x"
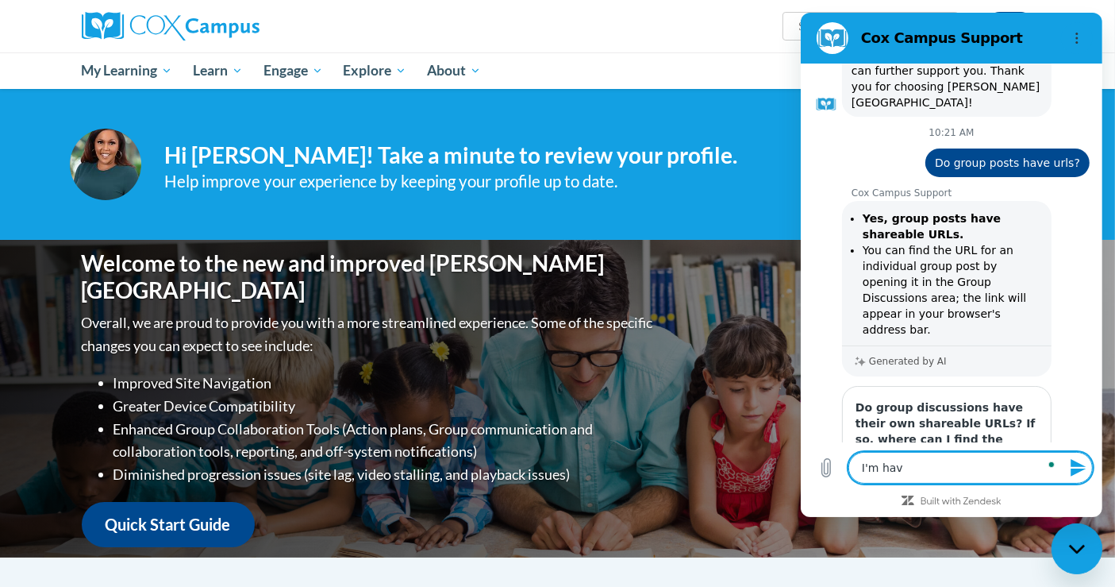
type textarea "I'm havi"
type textarea "x"
type textarea "I'm havin"
type textarea "x"
type textarea "I'm having"
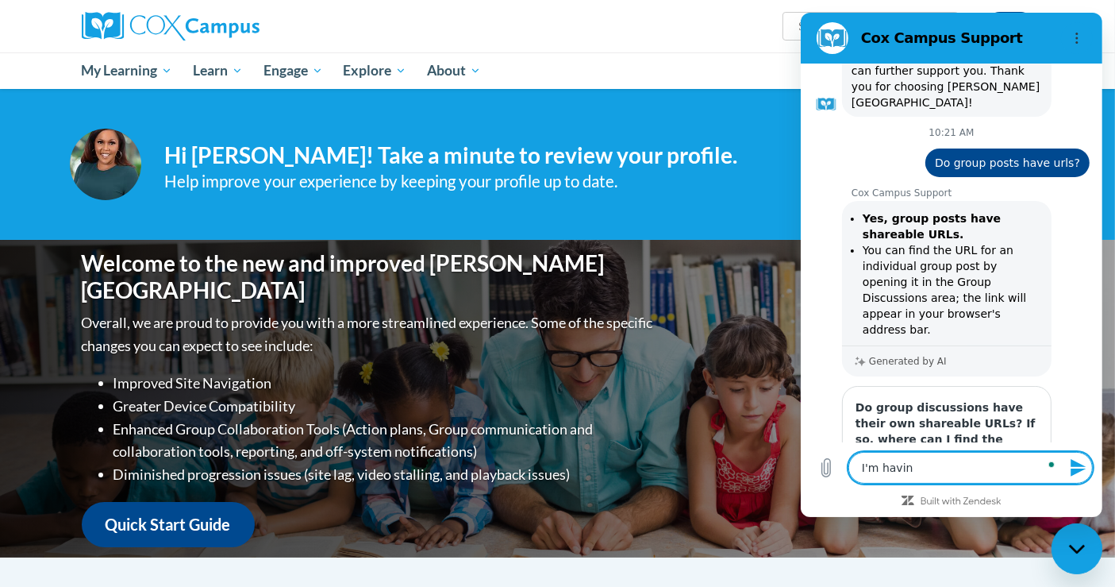
type textarea "x"
type textarea "I'm having"
type textarea "x"
type textarea "I'm having i"
type textarea "x"
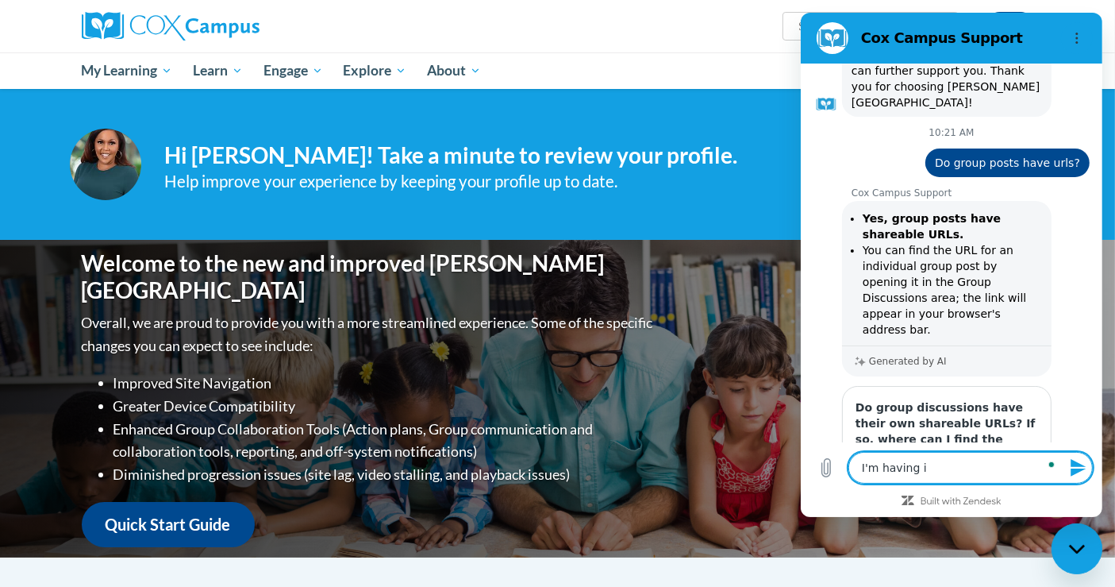
type textarea "I'm having is"
type textarea "x"
type textarea "I'm having iss"
type textarea "x"
type textarea "I'm having issu"
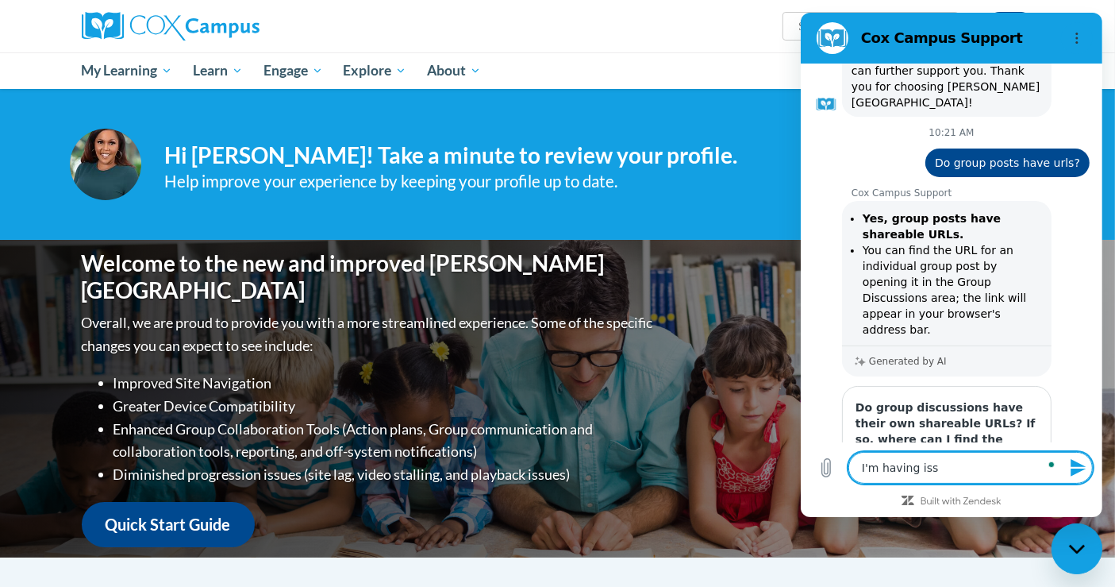
type textarea "x"
type textarea "I'm having issus"
type textarea "x"
type textarea "I'm having issuse"
type textarea "x"
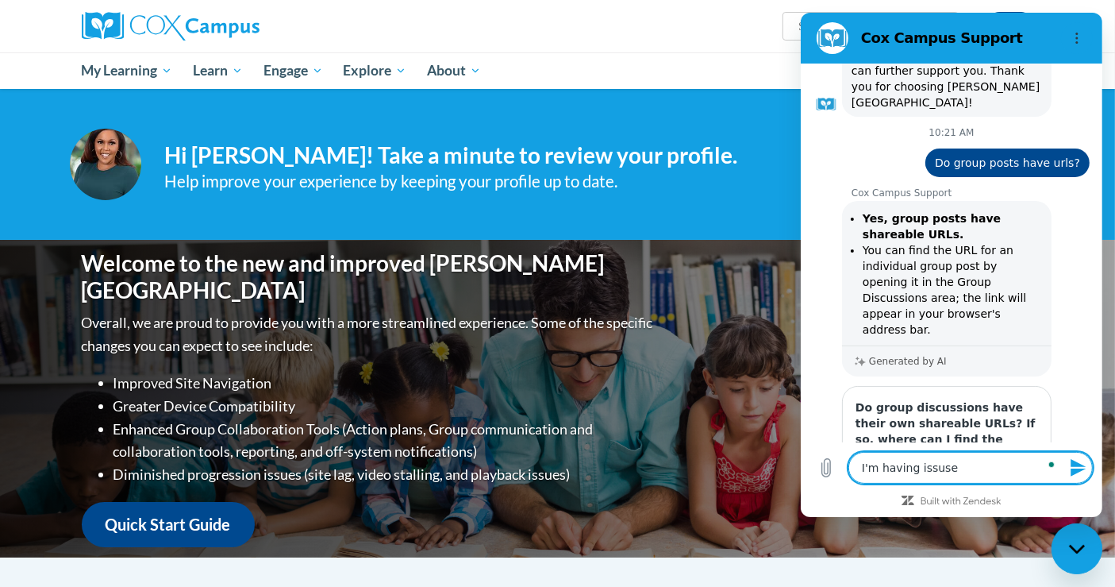
type textarea "I'm having issus"
type textarea "x"
type textarea "I'm having issu"
type textarea "x"
type textarea "I'm having issue"
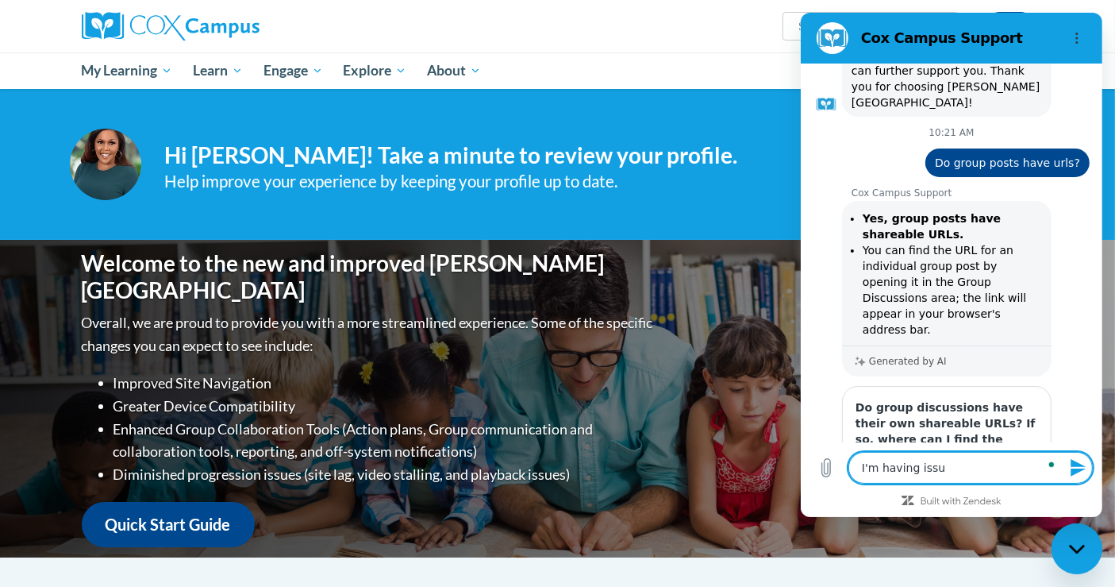
type textarea "x"
type textarea "I'm having issues"
type textarea "x"
type textarea "I'm having issues"
type textarea "x"
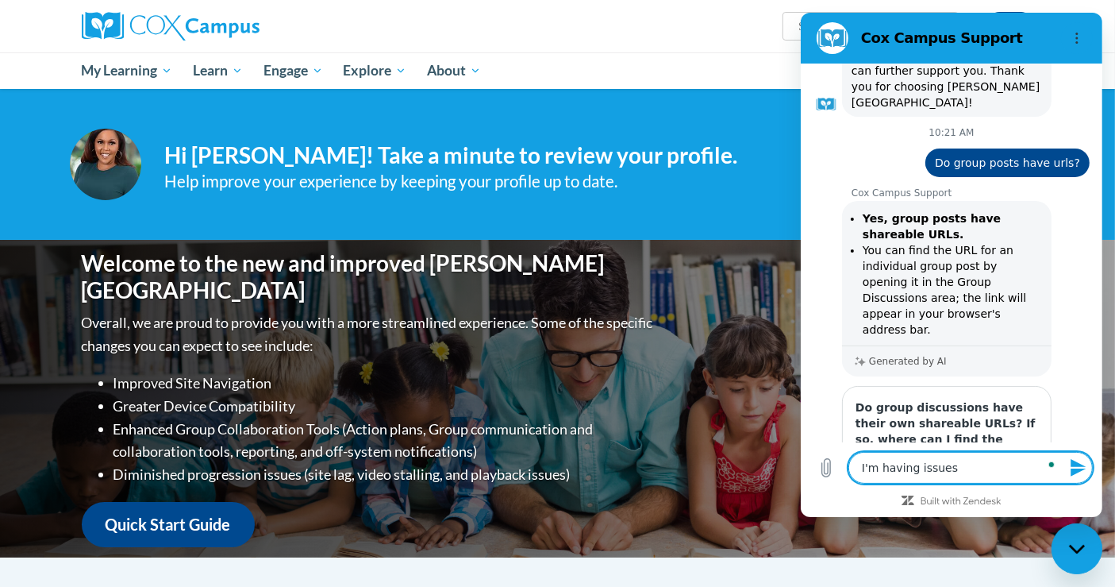
type textarea "I'm having issues w"
type textarea "x"
type textarea "I'm having issues wi"
type textarea "x"
type textarea "I'm having issues wit"
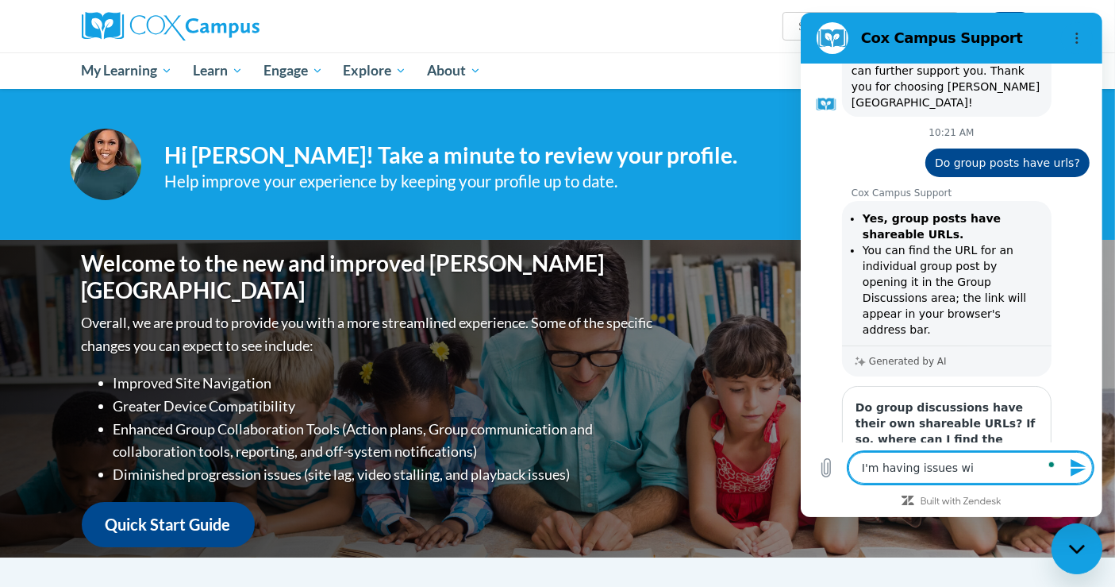
type textarea "x"
type textarea "I'm having issues with"
type textarea "x"
type textarea "I'm having issues with"
type textarea "x"
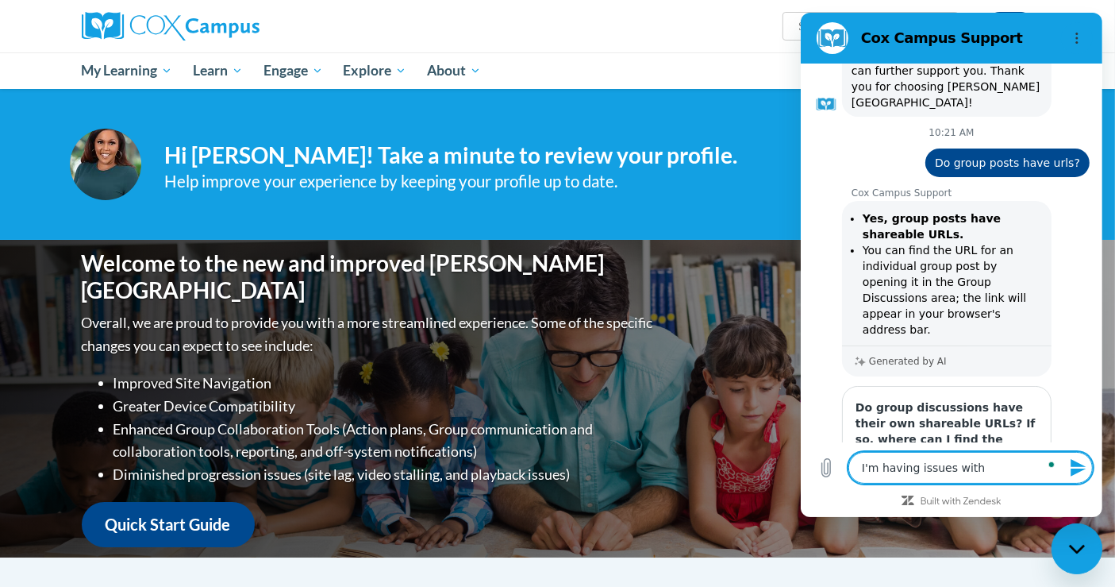
type textarea "I'm having issues with m"
type textarea "x"
type textarea "I'm having issues with my"
type textarea "x"
type textarea "I'm having issues with my"
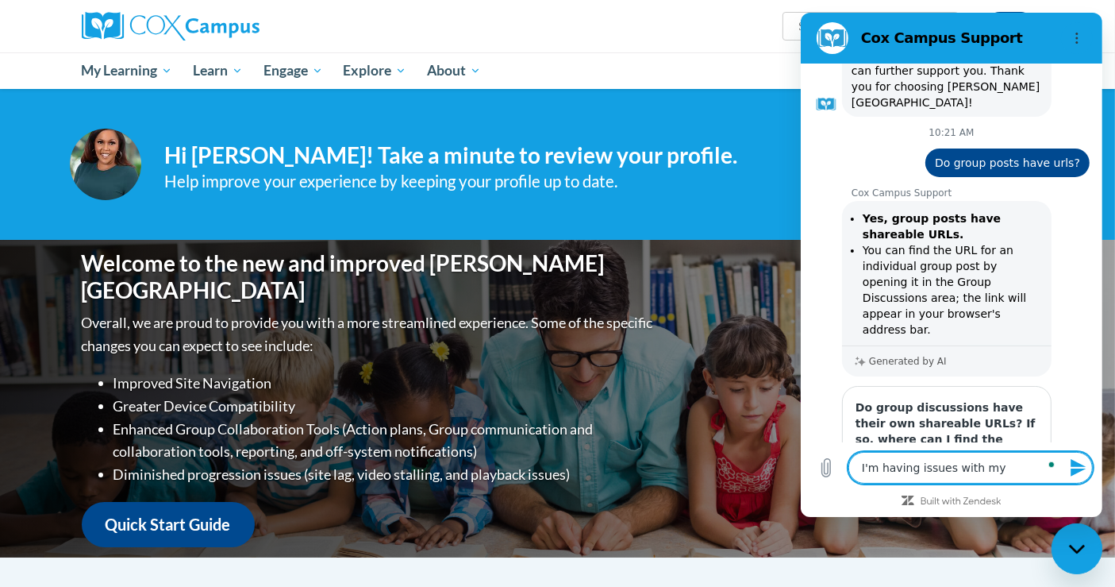
type textarea "x"
type textarea "I'm having issues with my g"
type textarea "x"
type textarea "I'm having issues with my gr"
type textarea "x"
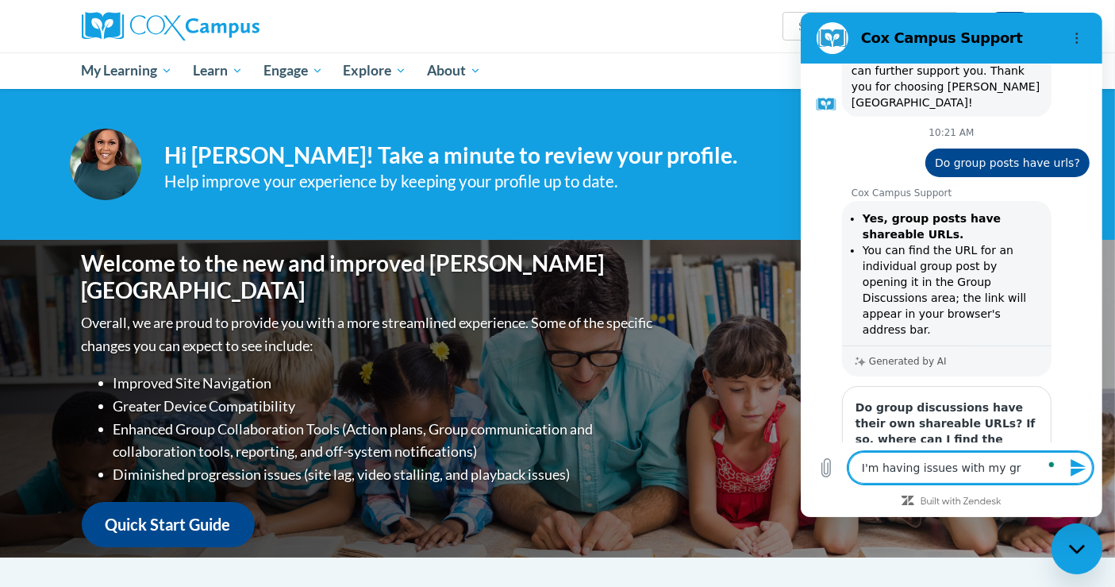
type textarea "I'm having issues with my gro"
type textarea "x"
type textarea "I'm having issues with my grou"
type textarea "x"
type textarea "I'm having issues with my group"
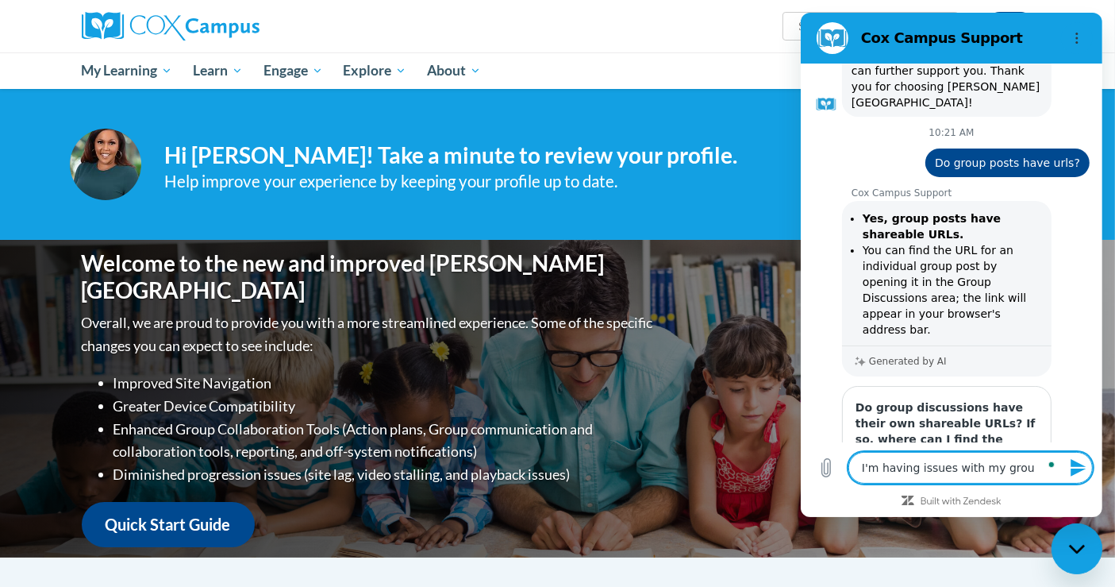
type textarea "x"
type textarea "I'm having issues with my group"
type textarea "x"
type textarea "I'm having issues with my group i"
type textarea "x"
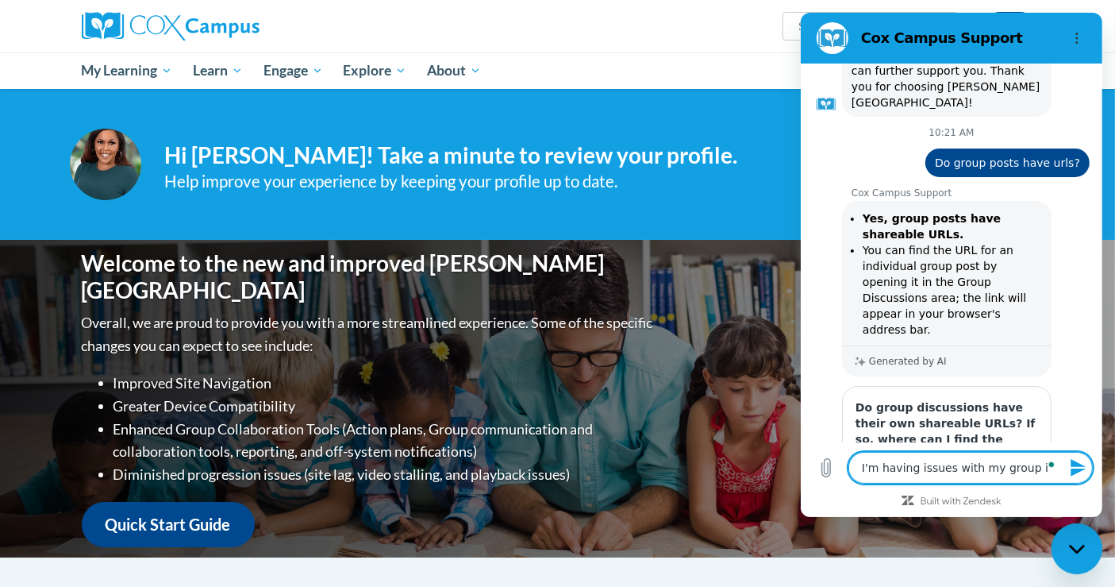
type textarea "I'm having issues with my group in"
type textarea "x"
type textarea "I'm having issues with my group inv"
type textarea "x"
type textarea "I'm having issues with my group invi"
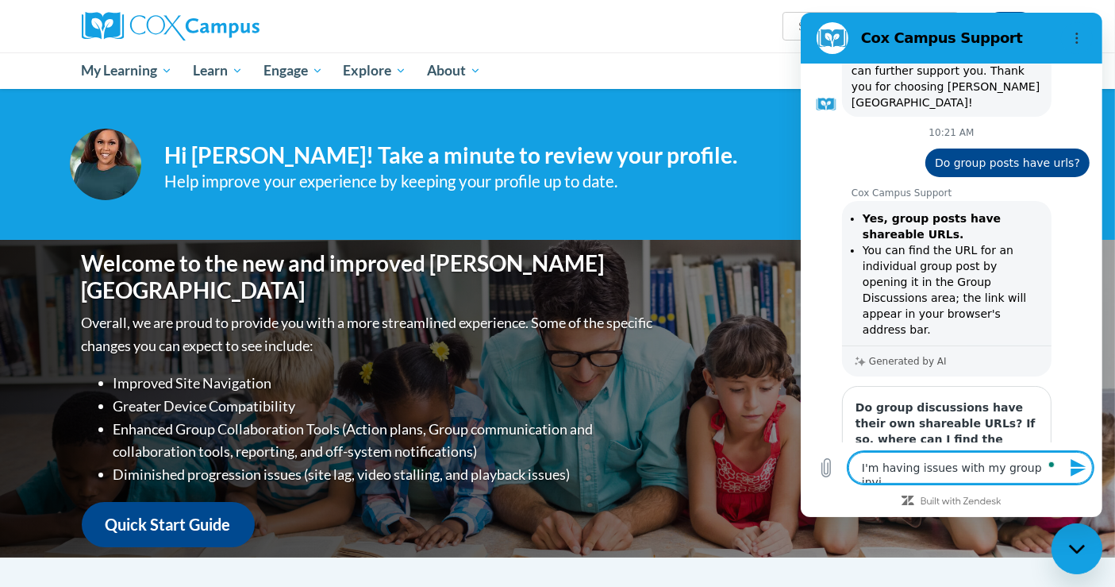
type textarea "x"
type textarea "I'm having issues with my group invit"
type textarea "x"
type textarea "I'm having issues with my group invita"
type textarea "x"
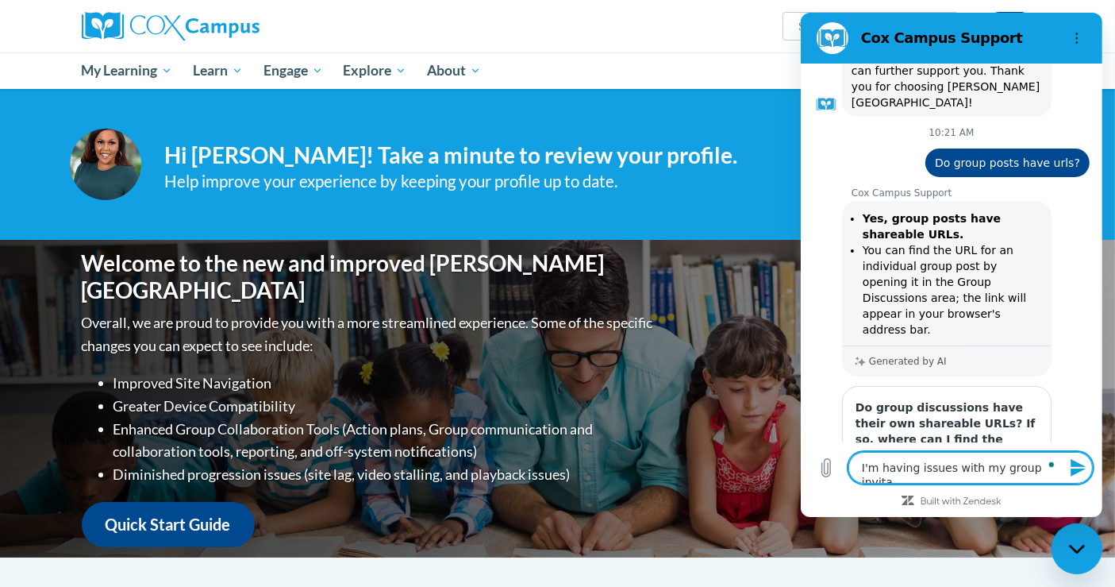
type textarea "I'm having issues with my group invitai"
type textarea "x"
type textarea "I'm having issues with my group invitaio"
type textarea "x"
type textarea "I'm having issues with my group invitaion"
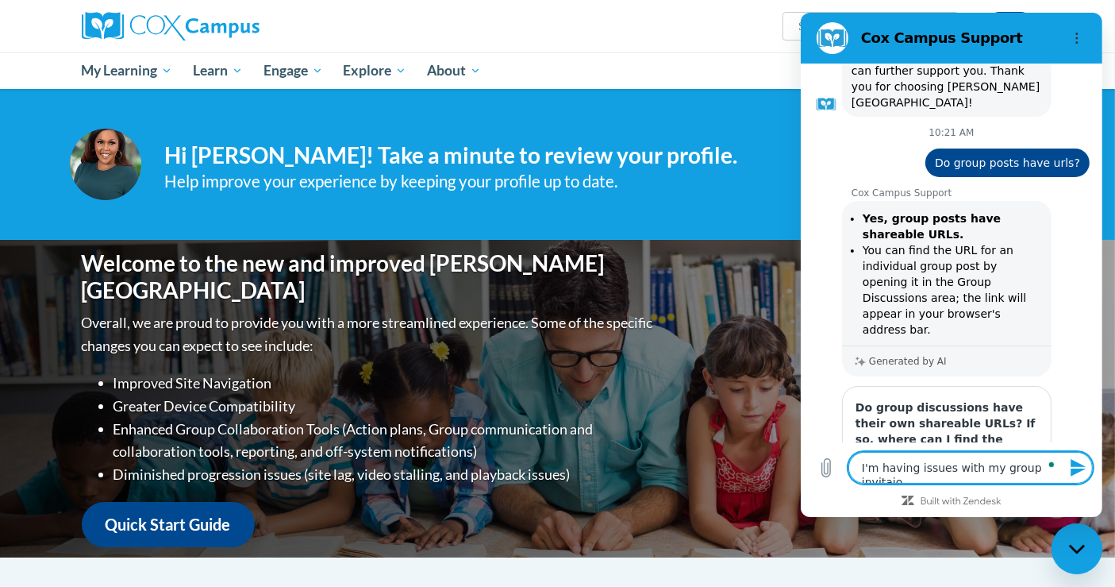
type textarea "x"
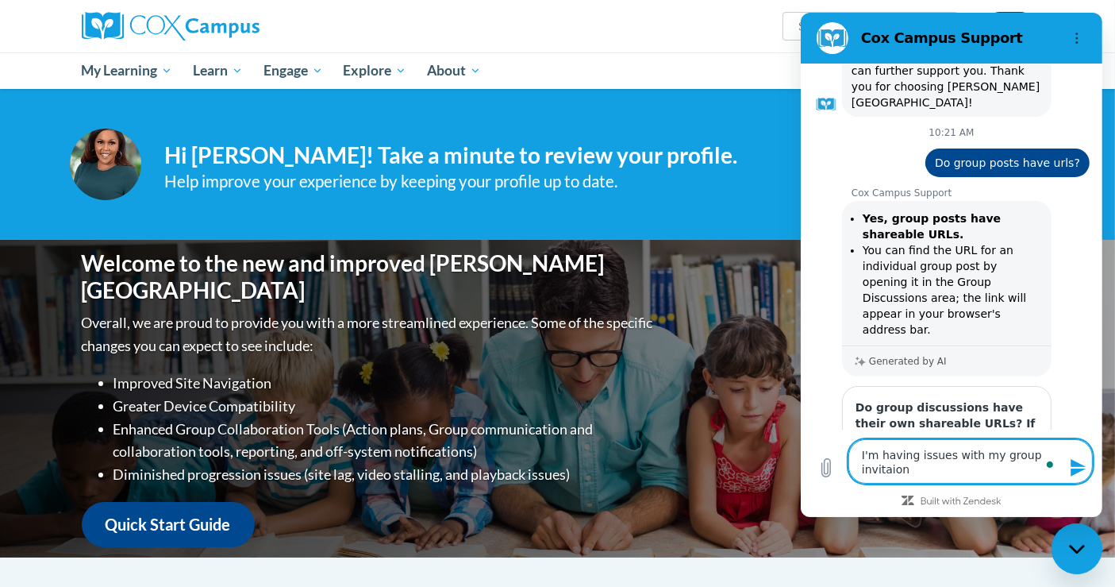
type textarea "I'm having issues with my group invitaions"
type textarea "x"
type textarea "I'm having issues with my group invitaion"
type textarea "x"
type textarea "I'm having issues with my group invitaio"
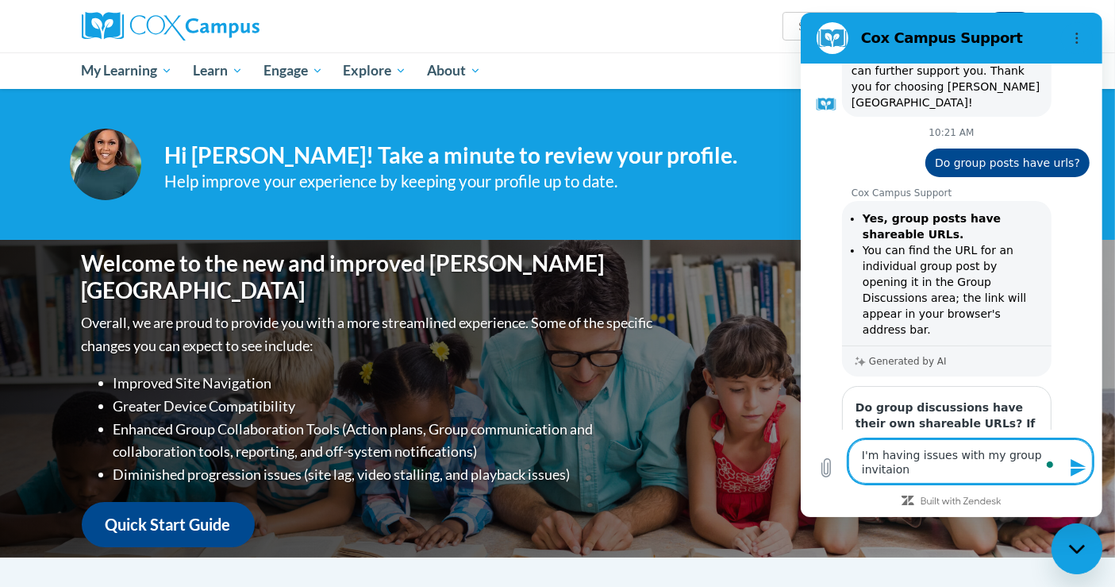
type textarea "x"
type textarea "I'm having issues with my group invitai"
type textarea "x"
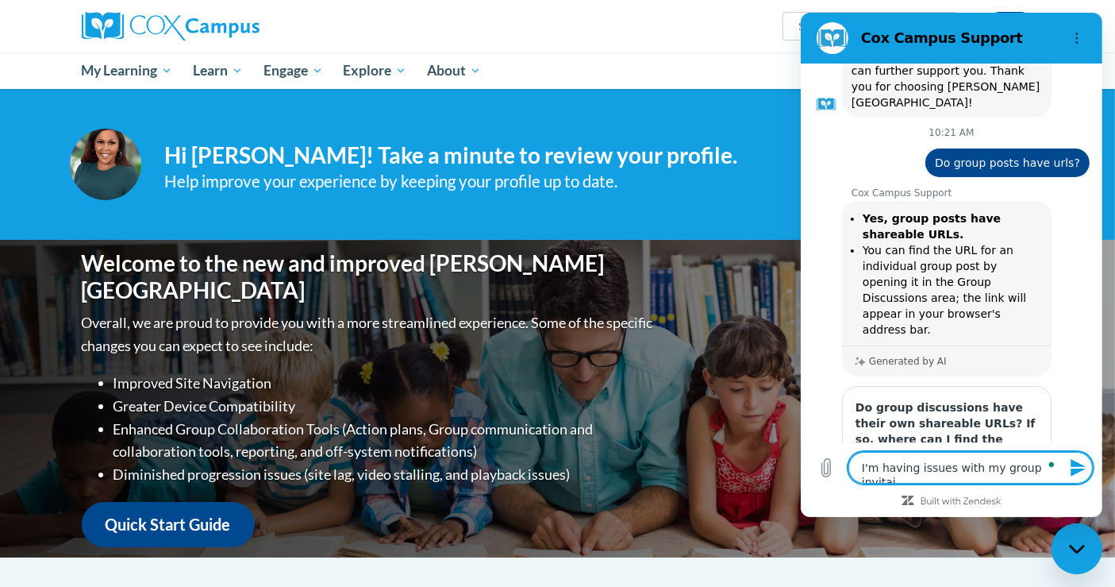
type textarea "I'm having issues with my group invita"
type textarea "x"
type textarea "I'm having issues with my group invitat"
type textarea "x"
type textarea "I'm having issues with my group invitati"
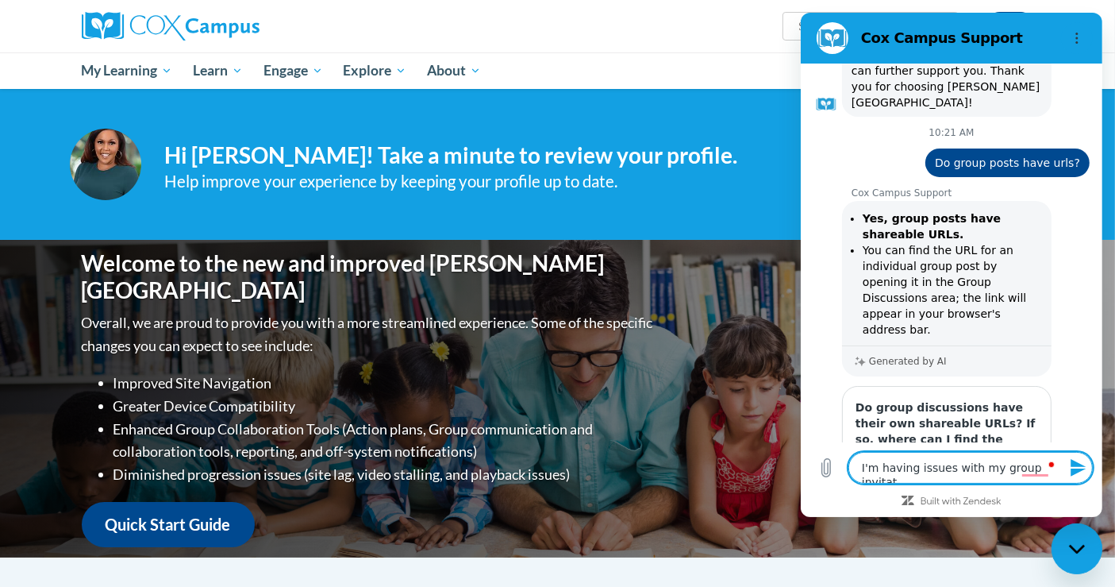
type textarea "x"
type textarea "I'm having issues with my group invitatio"
type textarea "x"
type textarea "I'm having issues with my group invitation"
type textarea "x"
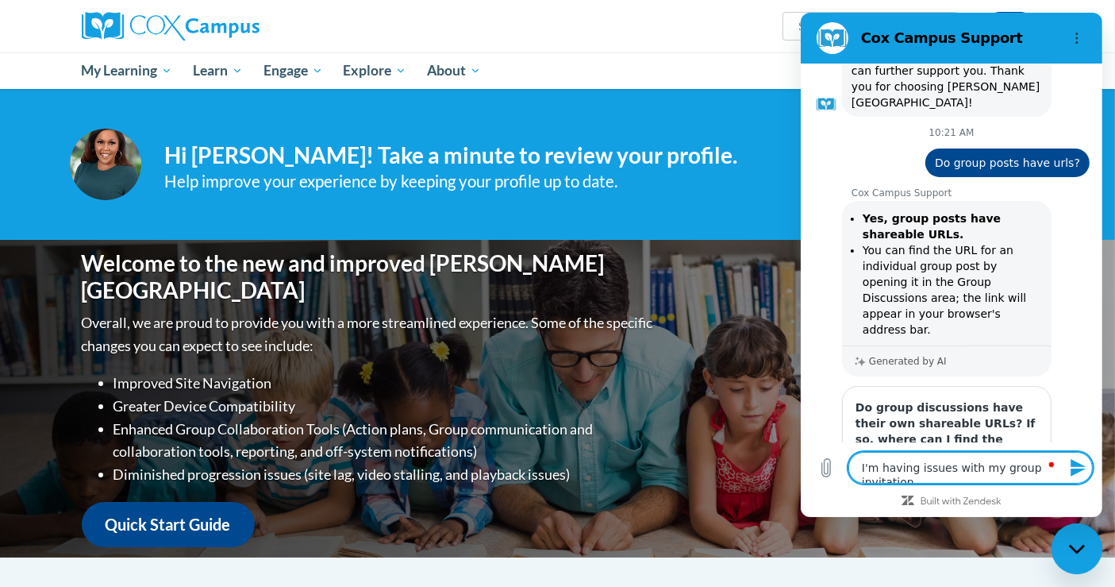
type textarea "I'm having issues with my group invitations"
type textarea "x"
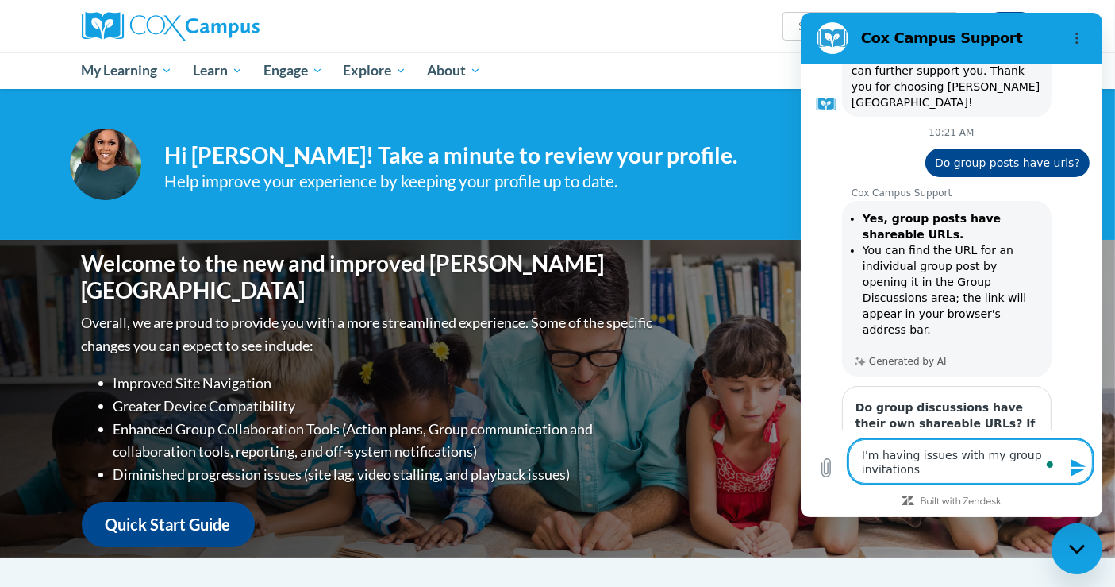
type textarea "I'm having issues with my group invitations."
type textarea "x"
type textarea "I'm having issues with my group invitations."
type textarea "x"
type textarea "I'm having issues with my group invitations."
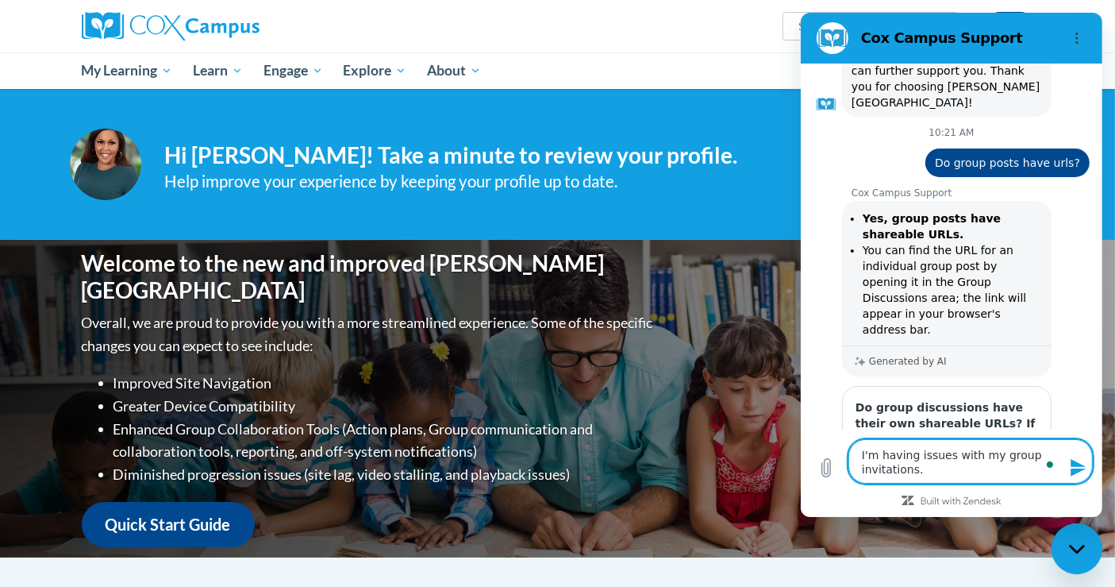
type textarea "x"
type textarea "I'm having issues with my group invitations. M"
type textarea "x"
type textarea "I'm having issues with my group invitations. Me"
type textarea "x"
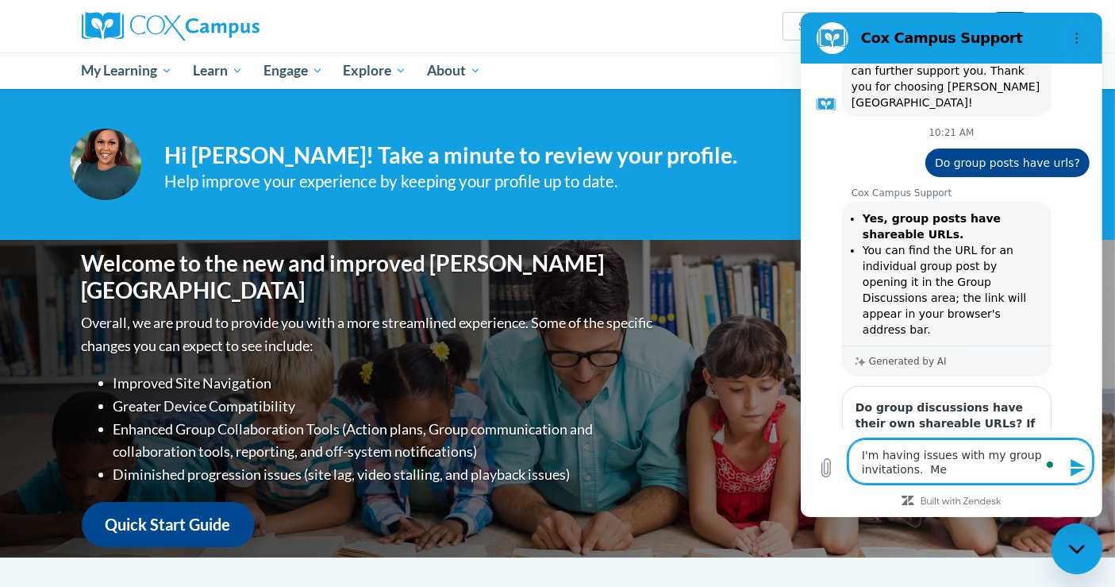
type textarea "I'm having issues with my group invitations. Mem"
type textarea "x"
type textarea "I'm having issues with my group invitations. Memb"
type textarea "x"
type textarea "I'm having issues with my group invitations. Membe"
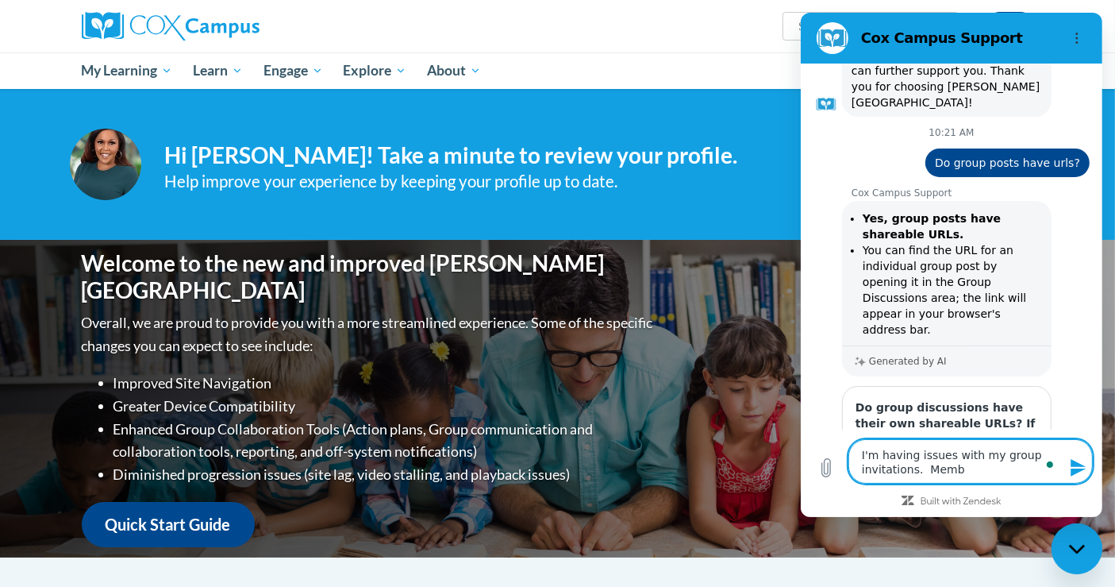
type textarea "x"
type textarea "I'm having issues with my group invitations. Member"
type textarea "x"
type textarea "I'm having issues with my group invitations. Members"
type textarea "x"
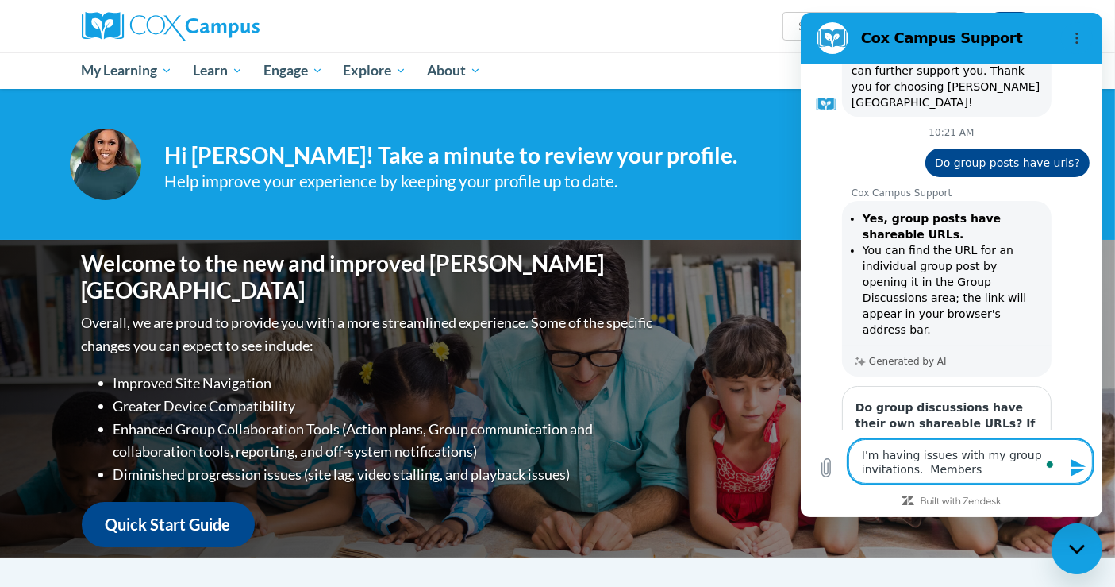
type textarea "I'm having issues with my group invitations. Members"
type textarea "x"
type textarea "I'm having issues with my group invitations. Members a"
type textarea "x"
type textarea "I'm having issues with my group invitations. Members ar"
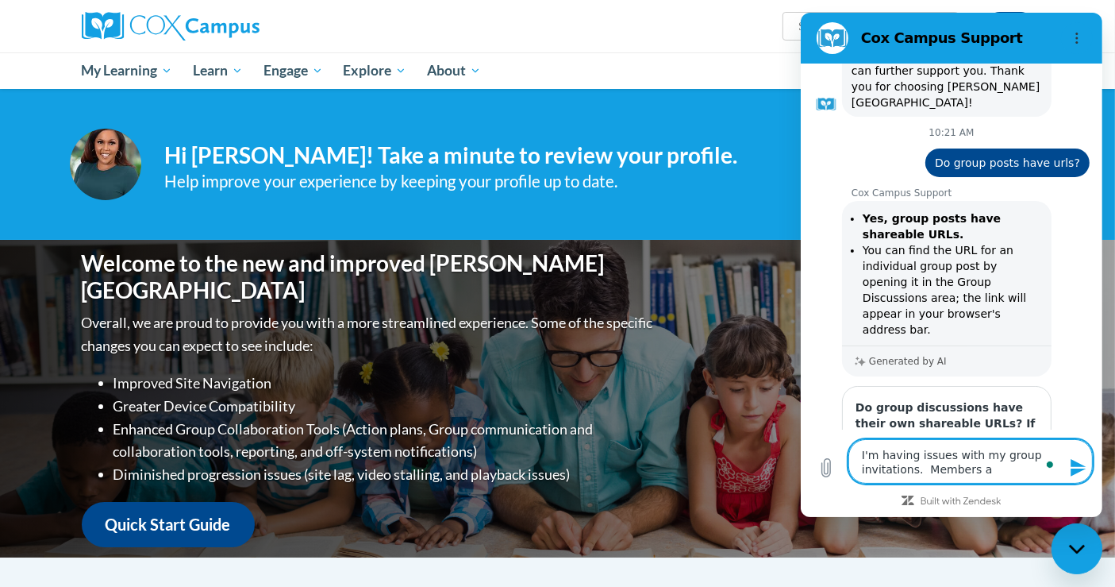
type textarea "x"
type textarea "I'm having issues with my group invitations. Members are"
type textarea "x"
type textarea "I'm having issues with my group invitations. Members aren"
type textarea "x"
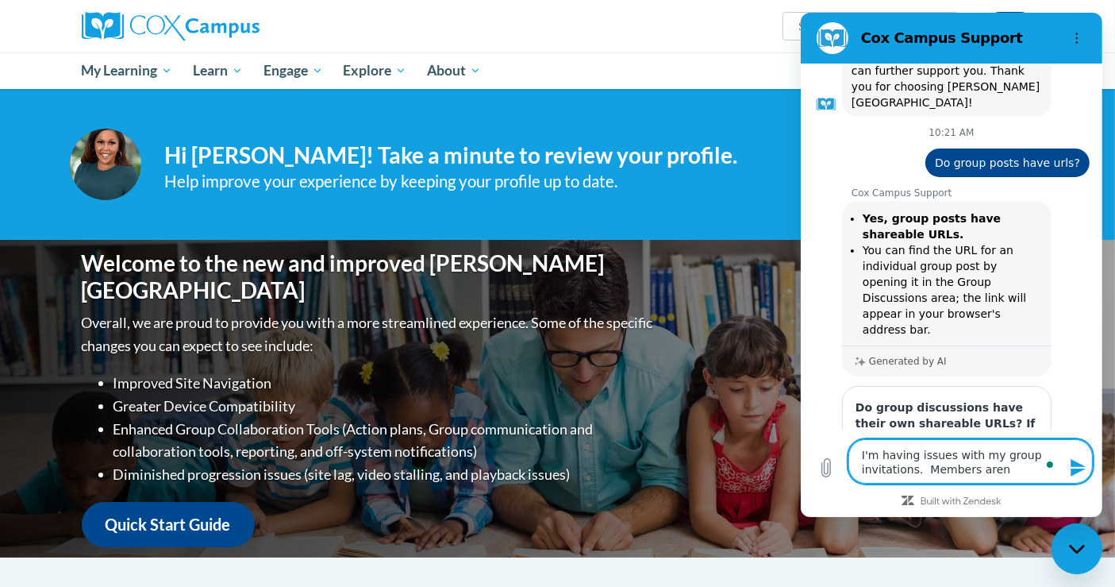
type textarea "I'm having issues with my group invitations. Members aren'"
type textarea "x"
type textarea "I'm having issues with my group invitations. Members aren't"
type textarea "x"
type textarea "I'm having issues with my group invitations. Members aren't"
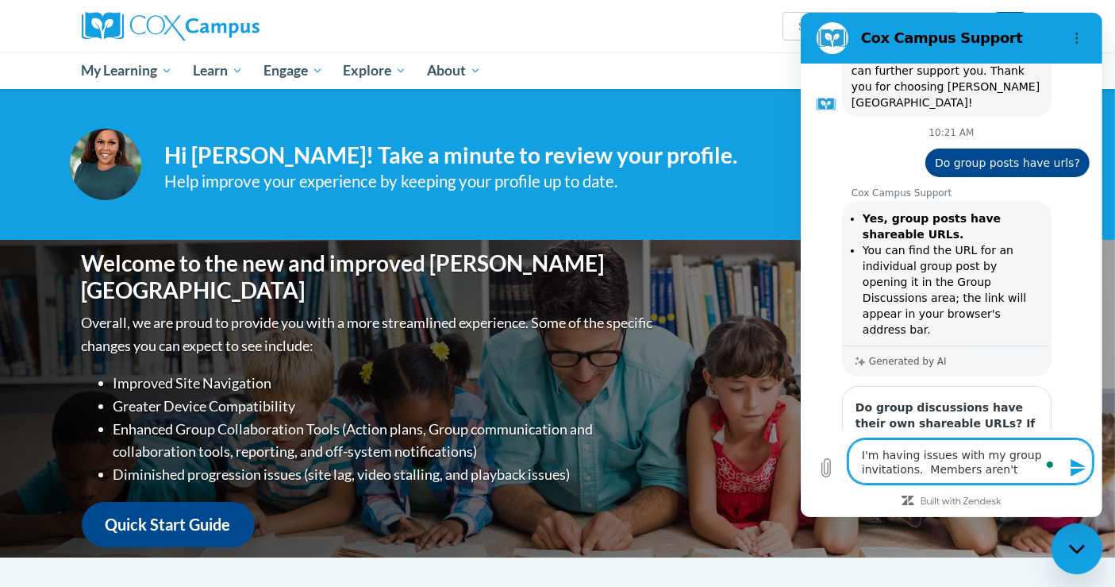
type textarea "x"
type textarea "I'm having issues with my group invitations. Members aren't r"
type textarea "x"
type textarea "I'm having issues with my group invitations. Members aren't re"
type textarea "x"
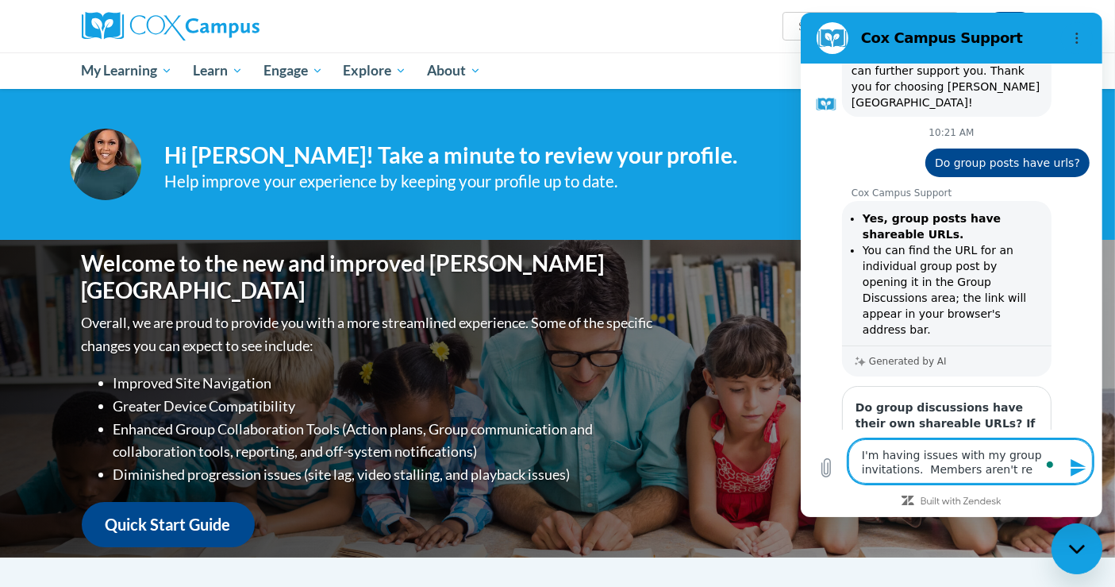
type textarea "I'm having issues with my group invitations. Members aren't rec"
type textarea "x"
type textarea "I'm having issues with my group invitations. Members aren't reci"
type textarea "x"
type textarea "I'm having issues with my group invitations. Members aren't recie"
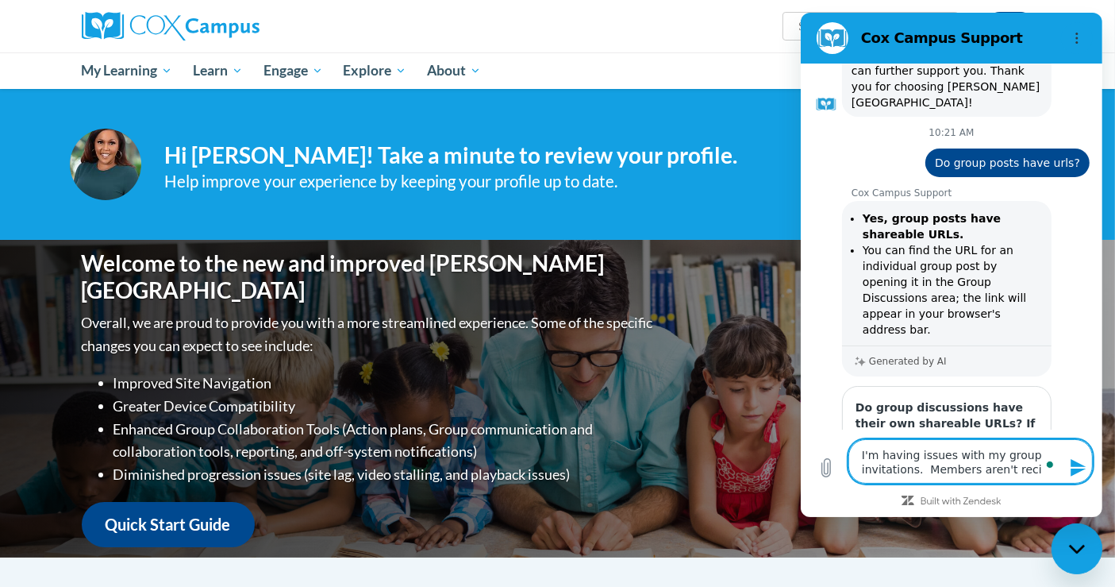
type textarea "x"
type textarea "I'm having issues with my group invitations. Members aren't reciei"
type textarea "x"
type textarea "I'm having issues with my group invitations. Members aren't reciein"
type textarea "x"
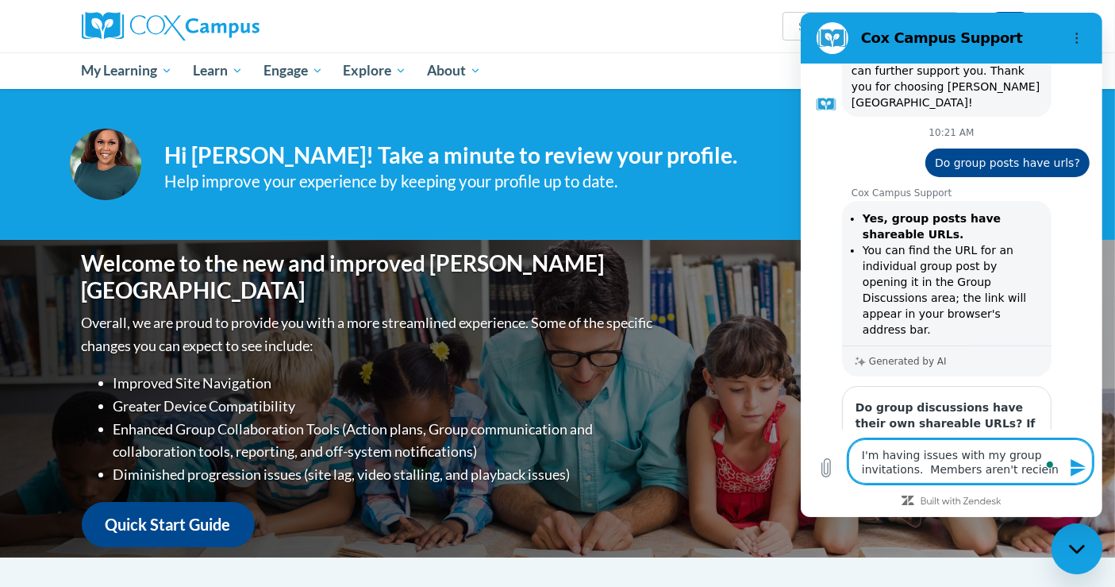
type textarea "I'm having issues with my group invitations. Members aren't recieing"
type textarea "x"
type textarea "I'm having issues with my group invitations. Members aren't reciein"
type textarea "x"
type textarea "I'm having issues with my group invitations. Members aren't reciei"
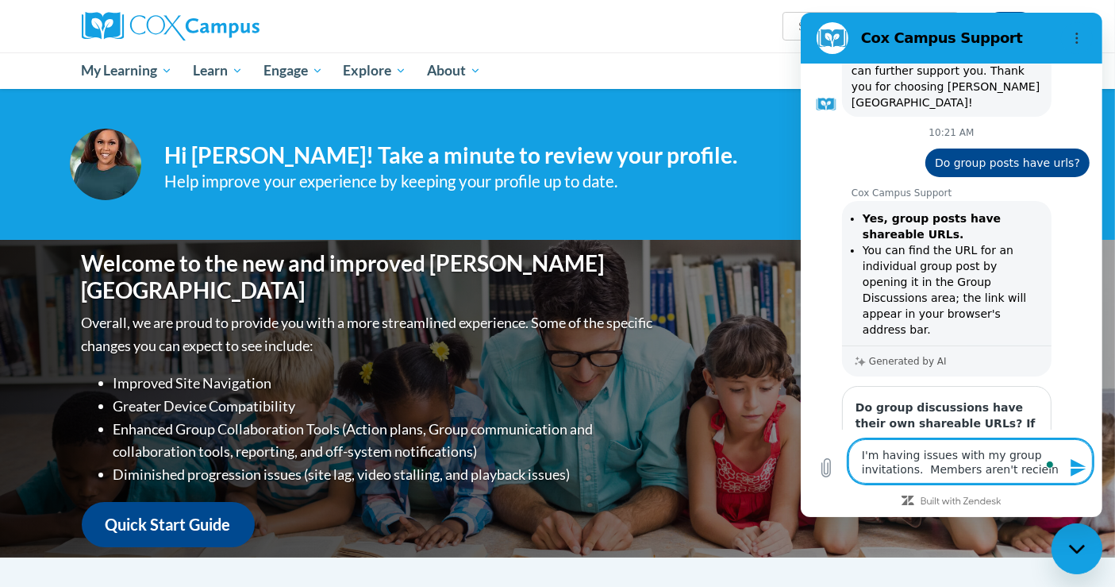
type textarea "x"
type textarea "I'm having issues with my group invitations. Members aren't recie"
type textarea "x"
type textarea "I'm having issues with my group invitations. Members aren't reciev"
type textarea "x"
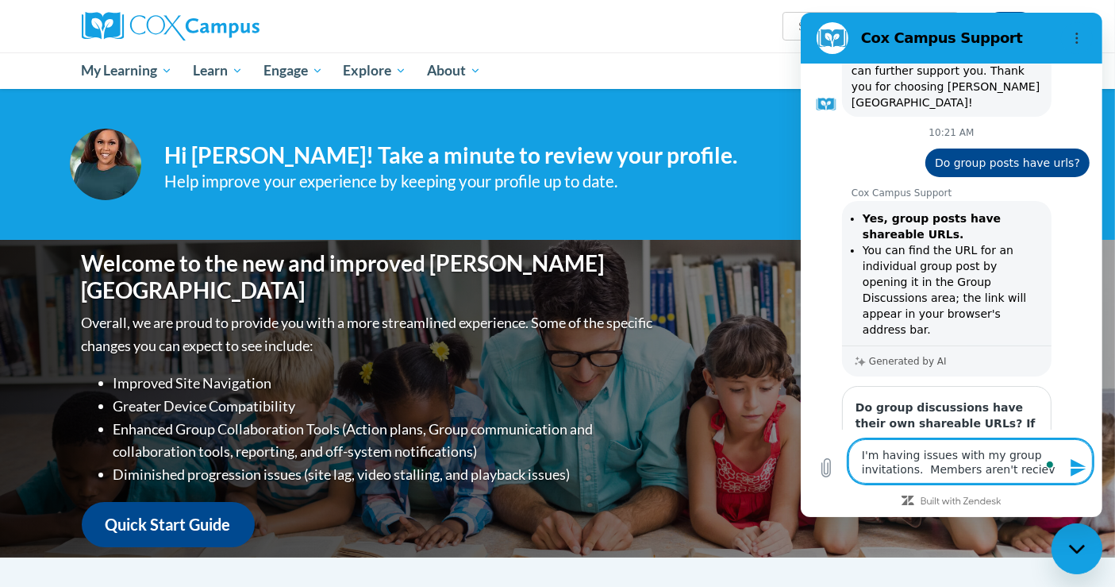
type textarea "I'm having issues with my group invitations. Members aren't recievi"
type textarea "x"
type textarea "I'm having issues with my group invitations. Members aren't recievin"
type textarea "x"
type textarea "I'm having issues with my group invitations. Members aren't recieving"
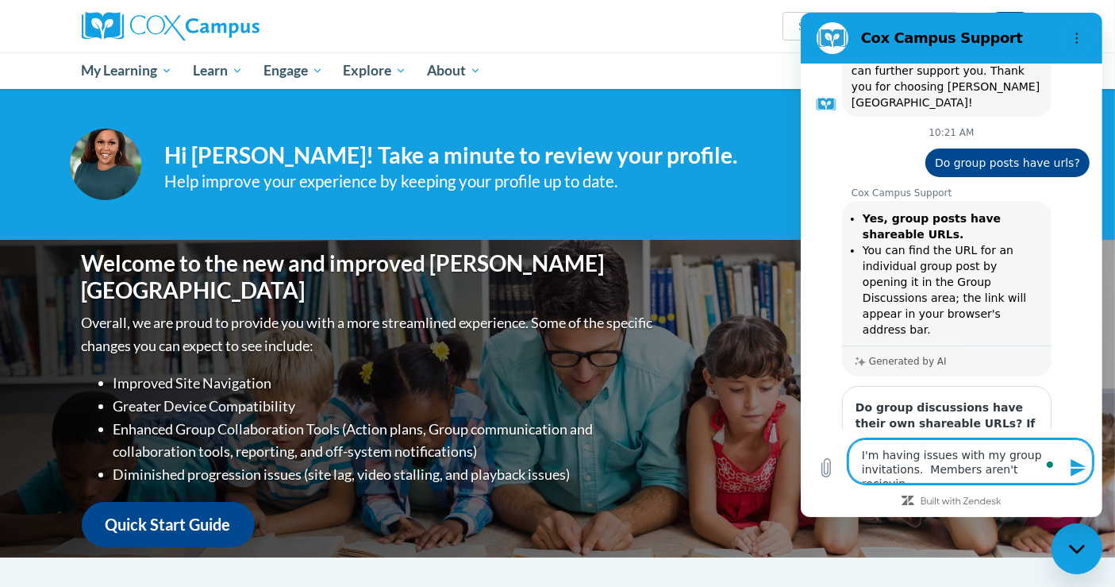
type textarea "x"
type textarea "I'm having issues with my group invitations. Members aren't recieving"
type textarea "x"
type textarea "I'm having issues with my group invitations. Members aren't recieving t"
type textarea "x"
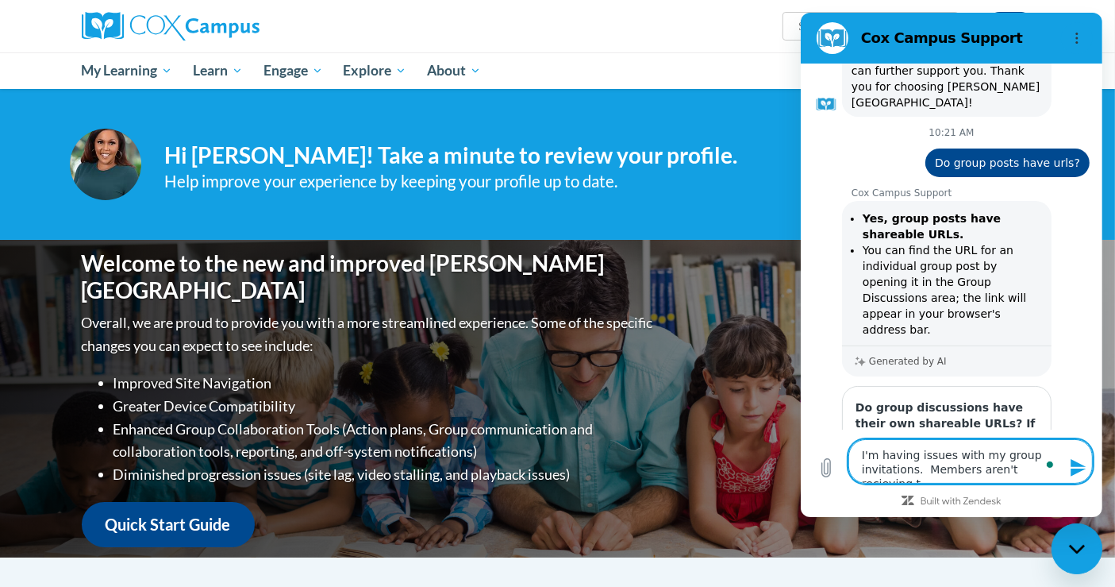
type textarea "I'm having issues with my group invitations. Members aren't recieving th"
type textarea "x"
type textarea "I'm having issues with my group invitations. Members aren't recieving the"
type textarea "x"
type textarea "I'm having issues with my group invitations. Members aren't recieving them"
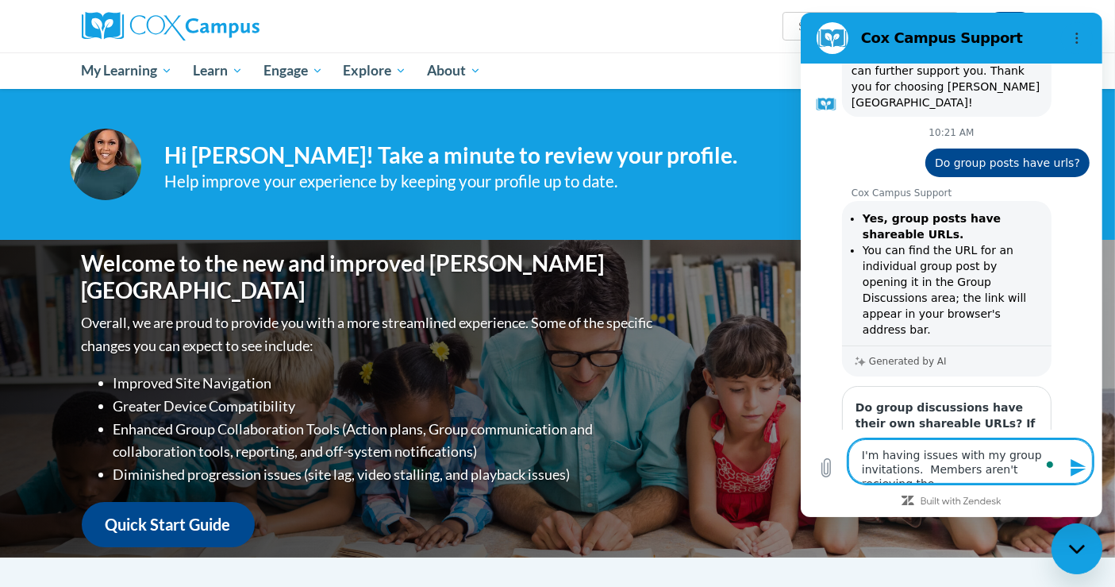
type textarea "x"
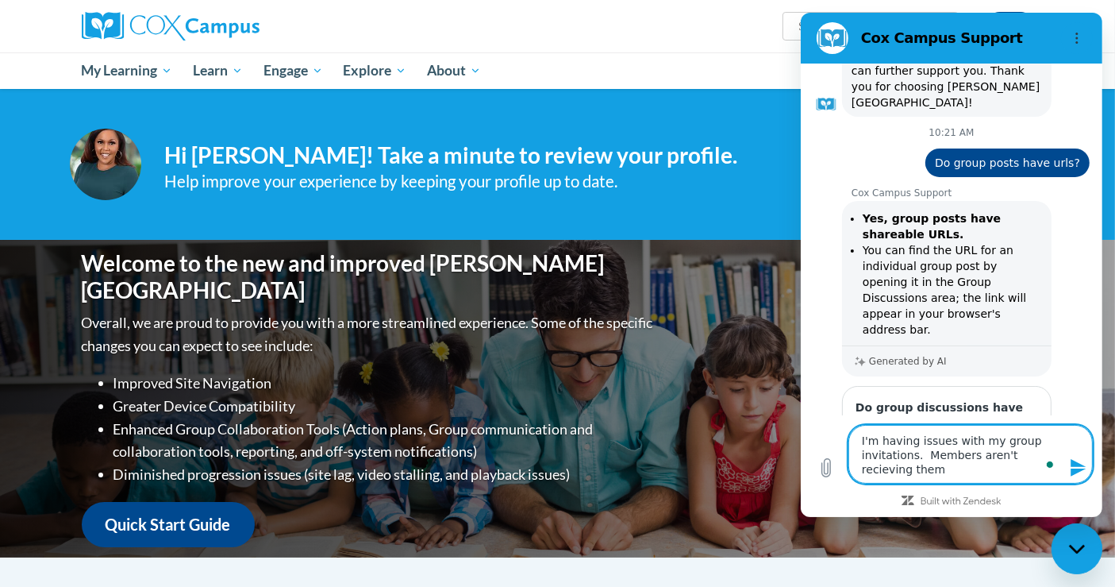
type textarea "I'm having issues with my group invitations. Members aren't recieving them."
type textarea "x"
type textarea "I'm having issues with my group invitations. Members aren't recieving them."
type textarea "x"
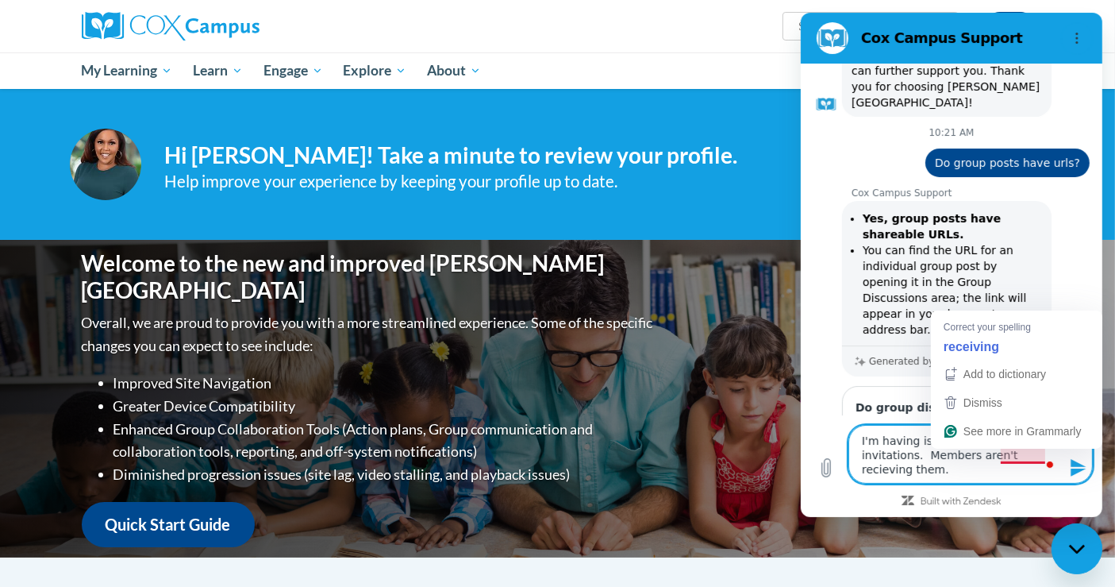
click at [1023, 455] on textarea "I'm having issues with my group invitations. Members aren't recieving them." at bounding box center [970, 454] width 244 height 59
type textarea "I'm having issues with my group invitations. Members aren't receiving them."
type textarea "x"
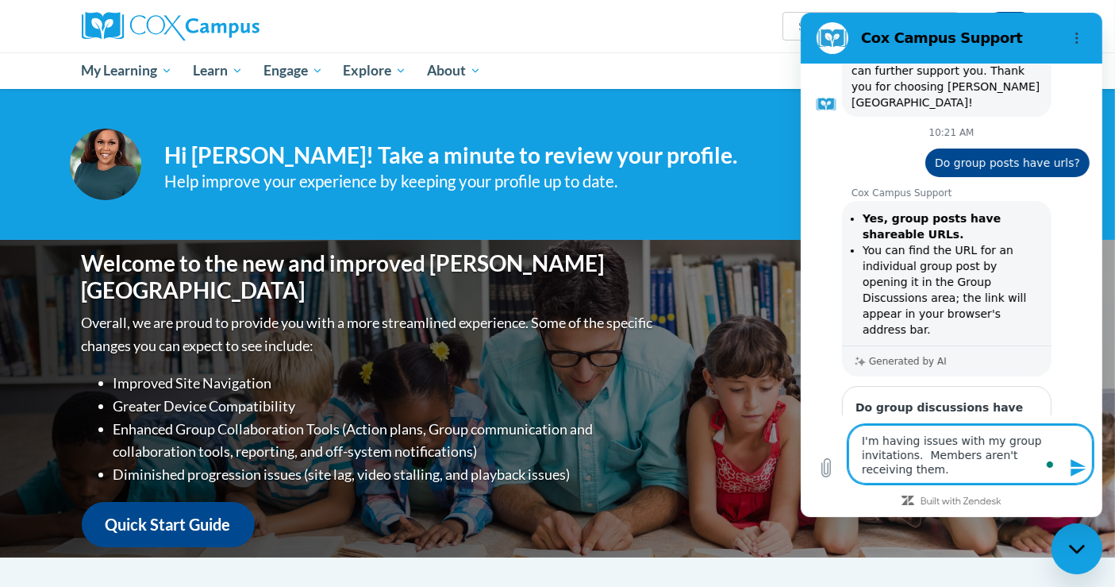
click at [956, 466] on textarea "I'm having issues with my group invitations. Members aren't receiving them." at bounding box center [970, 454] width 244 height 59
type textarea "I'm having issues with my group invitations. Members aren't receiving them."
click at [1078, 464] on icon "Send message" at bounding box center [1077, 467] width 15 height 17
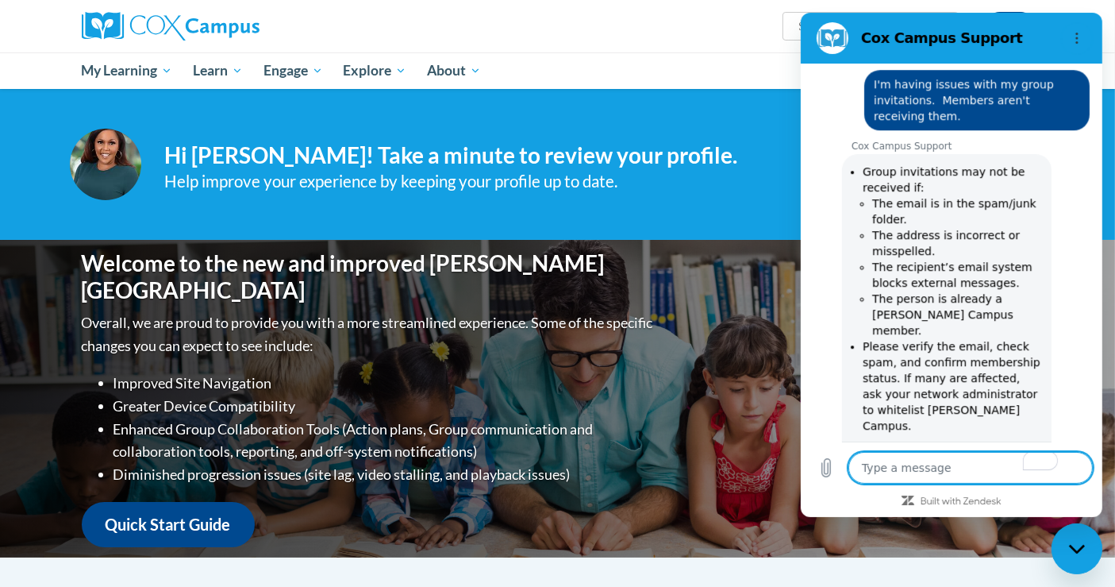
scroll to position [4541, 0]
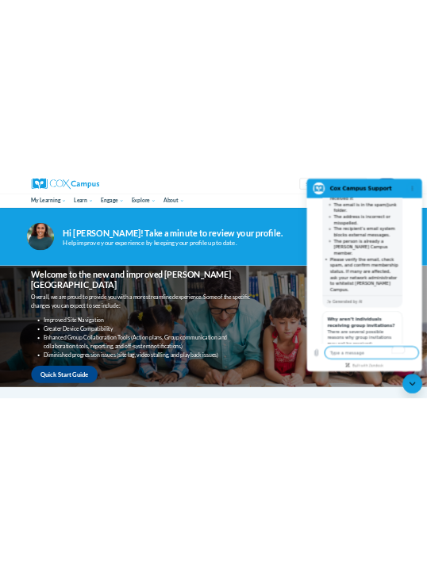
scroll to position [4626, 0]
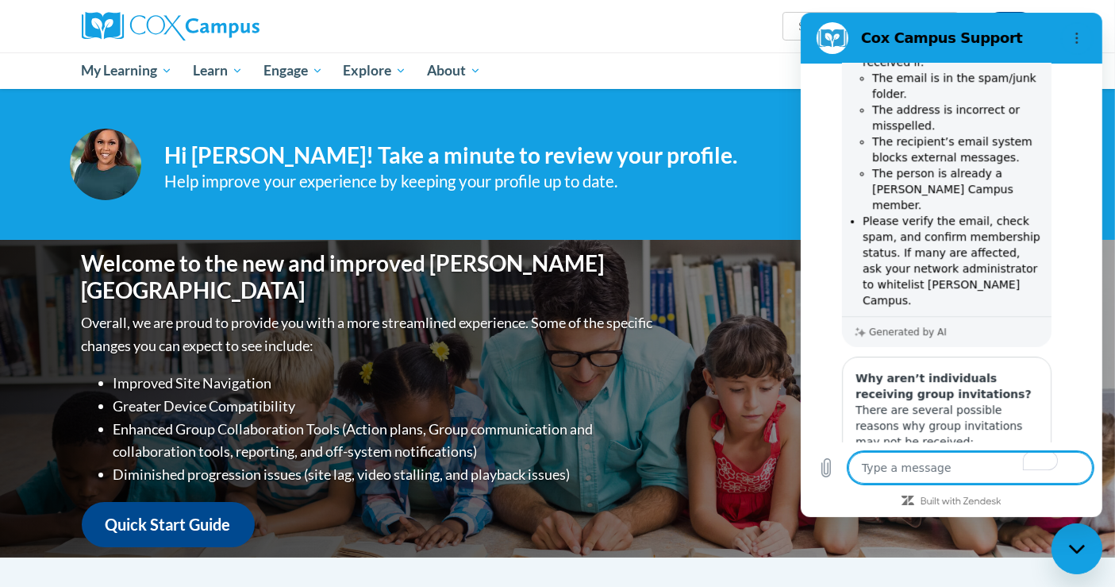
click at [1075, 549] on icon "Close messaging window" at bounding box center [1075, 547] width 16 height 9
type textarea "x"
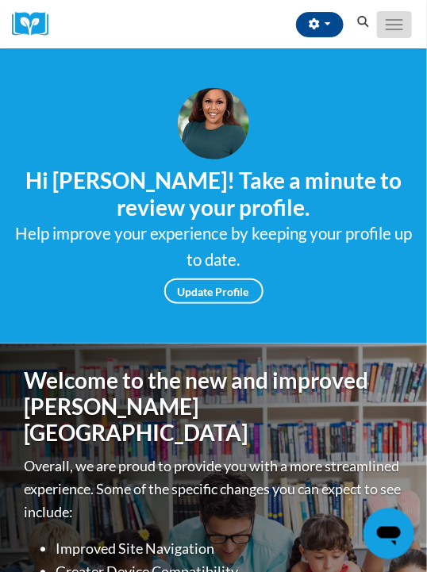
click at [386, 26] on button "Toggle navigation" at bounding box center [394, 24] width 35 height 27
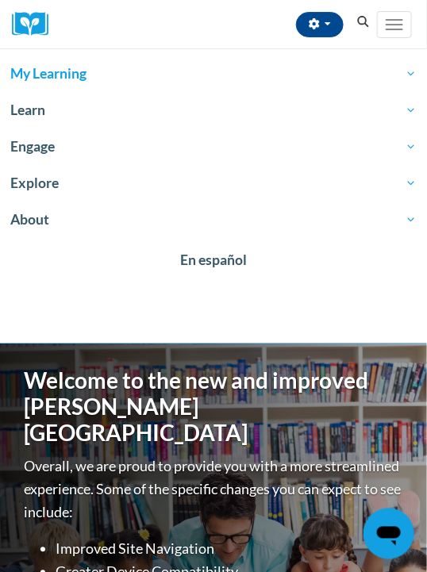
click at [41, 71] on span "My Learning" at bounding box center [213, 73] width 406 height 19
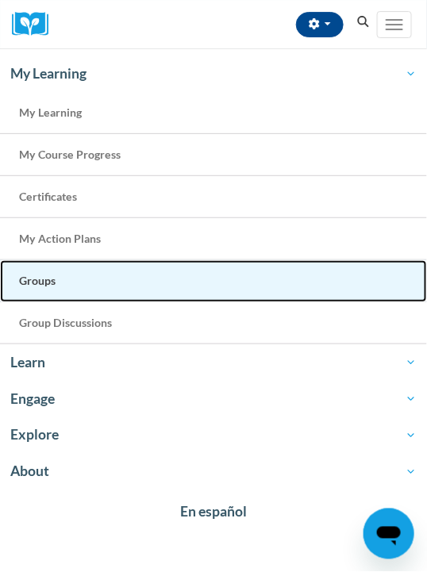
click at [59, 273] on link "Groups" at bounding box center [213, 281] width 427 height 42
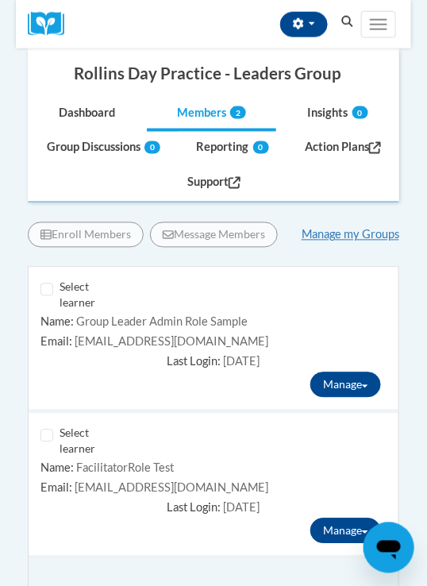
scroll to position [176, 0]
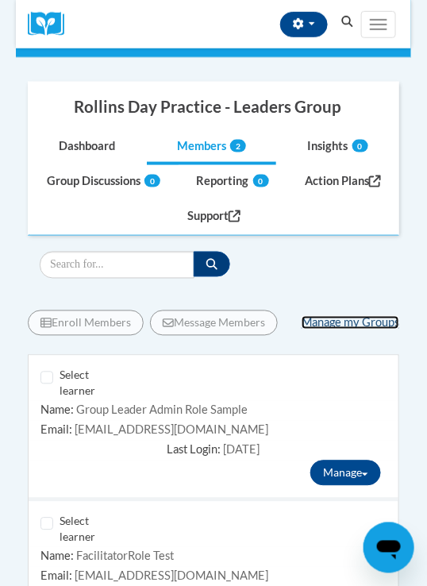
click at [331, 322] on link "Manage my Groups" at bounding box center [351, 322] width 98 height 13
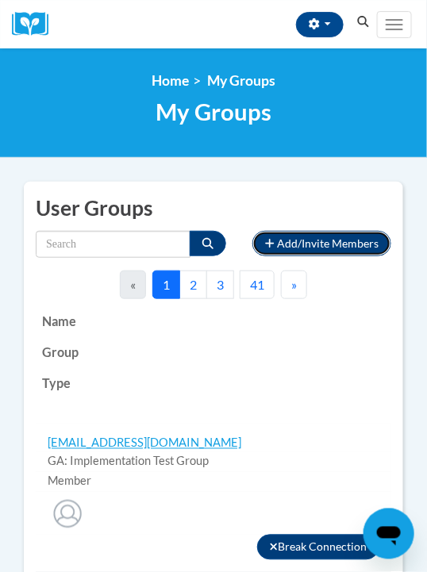
click at [315, 241] on span "Add/Invite Members" at bounding box center [328, 243] width 102 height 13
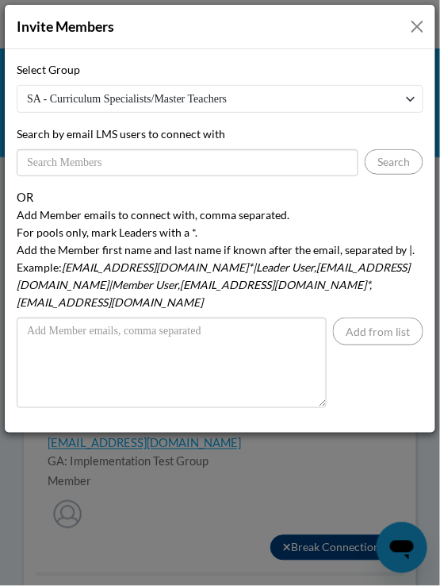
click at [417, 29] on button "Close" at bounding box center [418, 27] width 20 height 20
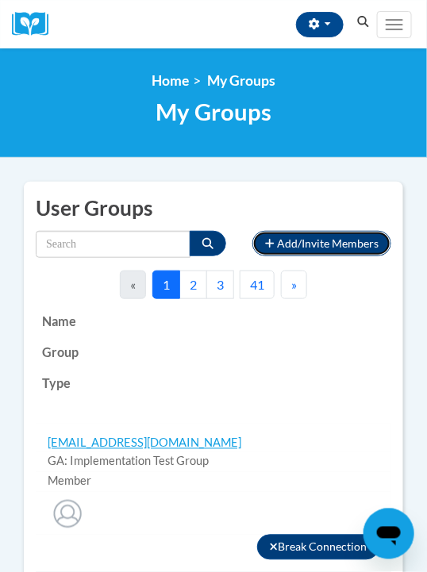
click at [280, 247] on span "Add/Invite Members" at bounding box center [328, 243] width 102 height 13
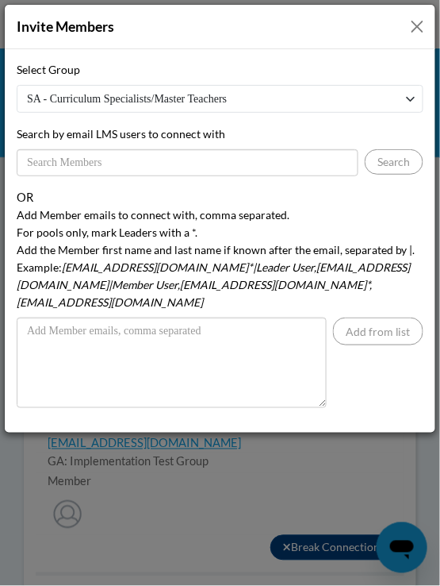
click at [287, 99] on select "SA - Curriculum Specialists/Master Teachers AtlSpSch - [PERSON_NAME] Facilitato…" at bounding box center [220, 99] width 407 height 28
select select "bbb5c472-053e-438d-9e61-6f38dfe0f623"
click at [17, 85] on select "SA - Curriculum Specialists/Master Teachers AtlSpSch - [PERSON_NAME] Facilitato…" at bounding box center [220, 99] width 407 height 28
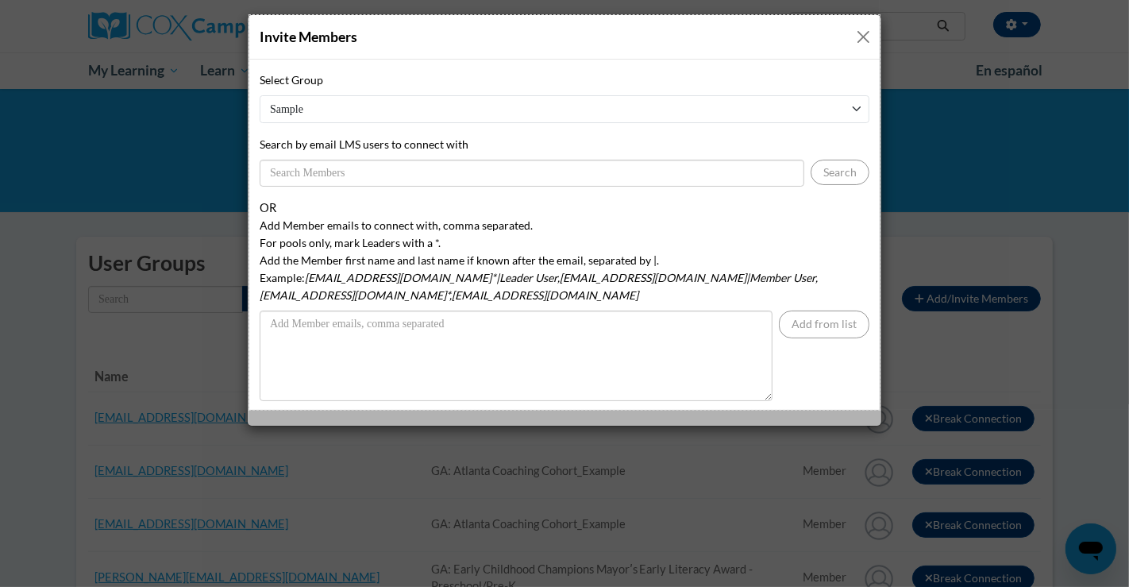
drag, startPoint x: 249, startPoint y: 15, endPoint x: 879, endPoint y: 410, distance: 743.4
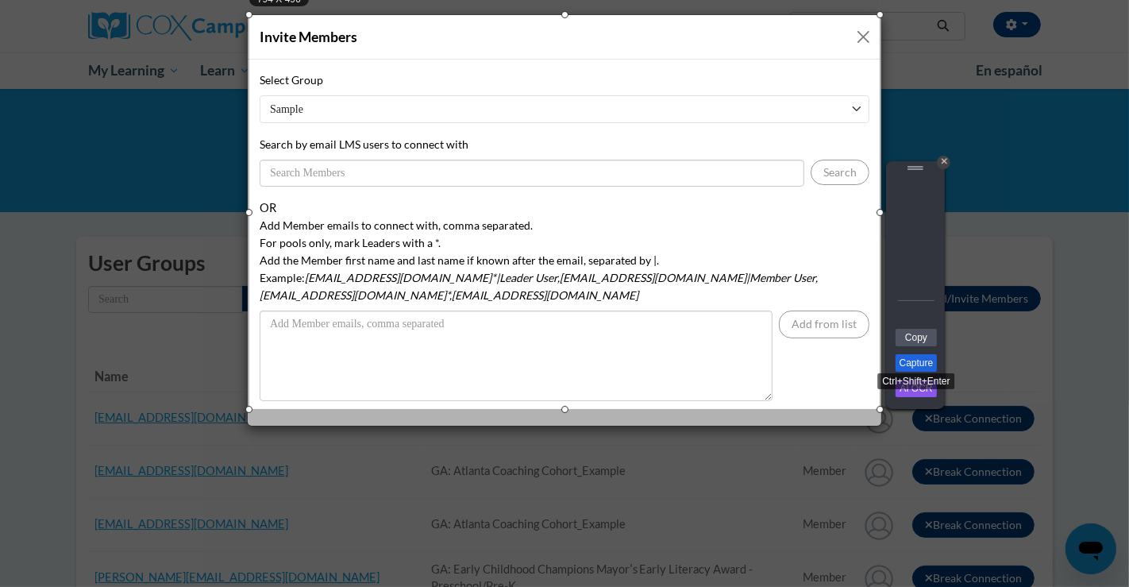
click at [426, 361] on link "Capture" at bounding box center [915, 362] width 41 height 17
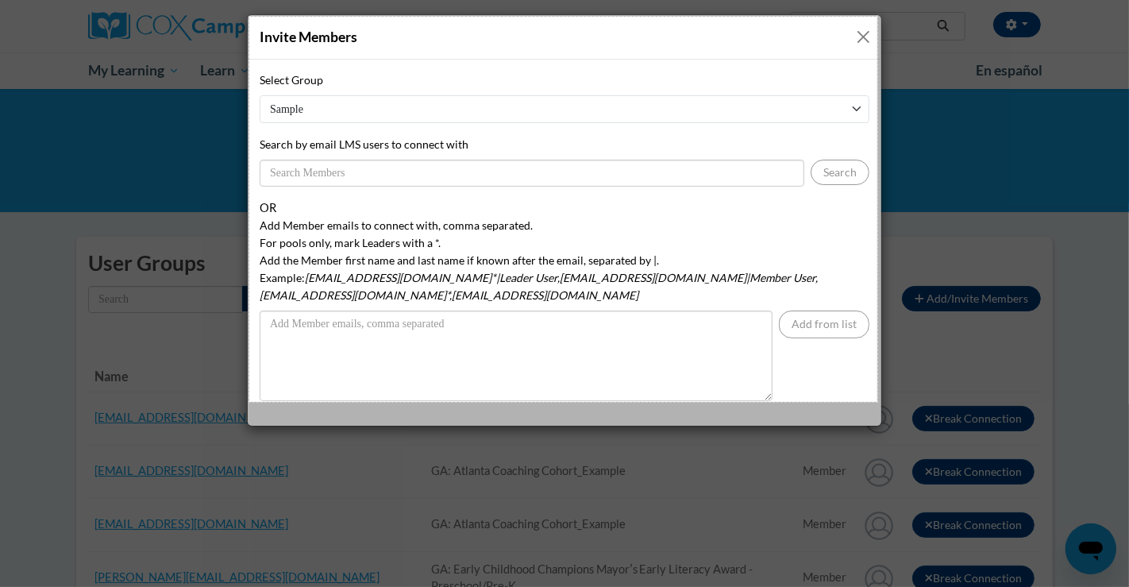
drag, startPoint x: 249, startPoint y: 17, endPoint x: 877, endPoint y: 402, distance: 736.4
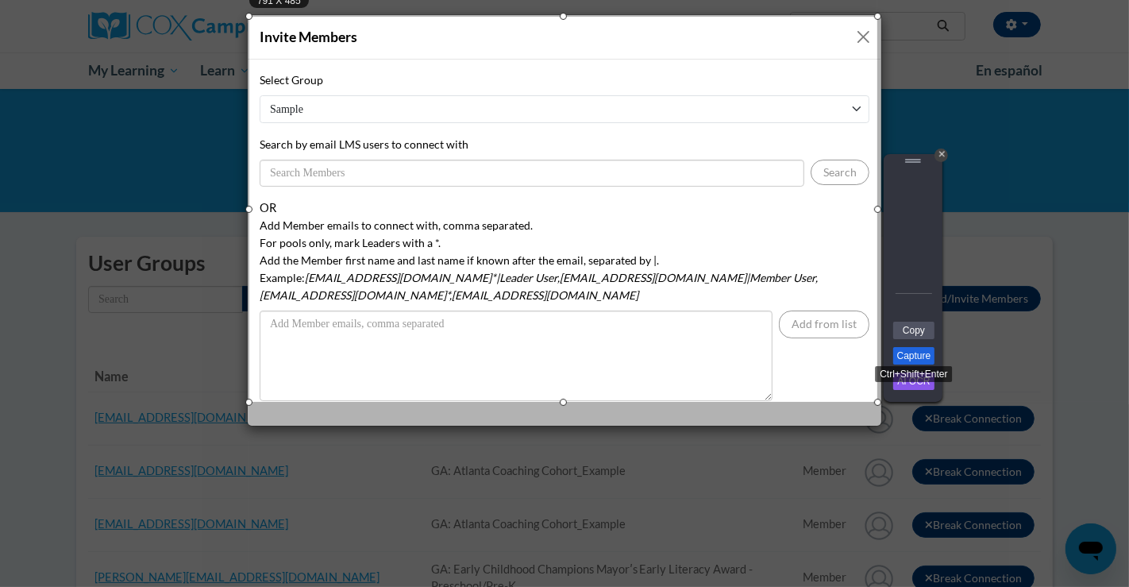
click at [426, 359] on link "Capture" at bounding box center [913, 355] width 41 height 17
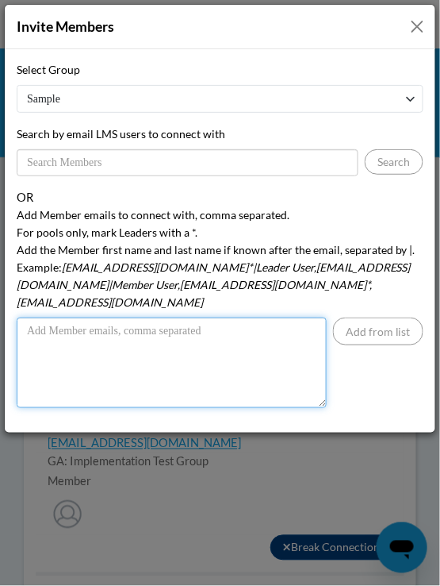
click at [211, 333] on textarea "Add Member emails to connect with, comma separated. For pools only, mark Leader…" at bounding box center [172, 362] width 310 height 90
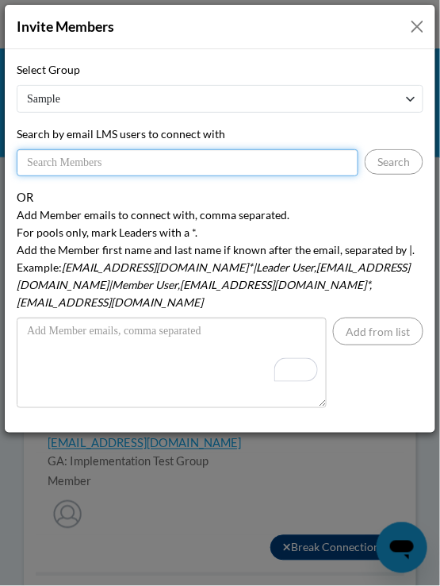
click at [121, 155] on input "Search by email LMS users to connect with" at bounding box center [188, 162] width 342 height 27
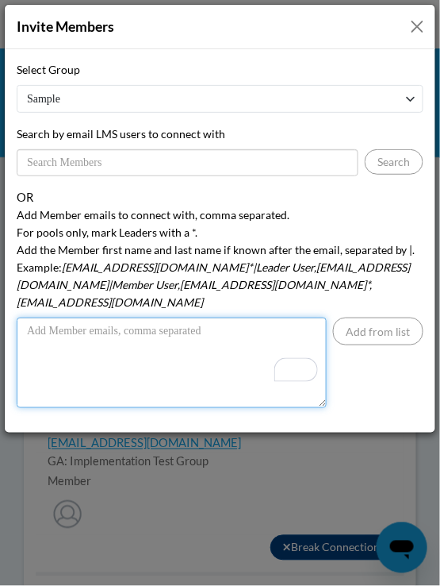
click at [190, 320] on textarea "Add Member emails to connect with, comma separated. For pools only, mark Leader…" at bounding box center [172, 362] width 310 height 90
click at [137, 321] on textarea "Add Member emails to connect with, comma separated. For pools only, mark Leader…" at bounding box center [172, 362] width 310 height 90
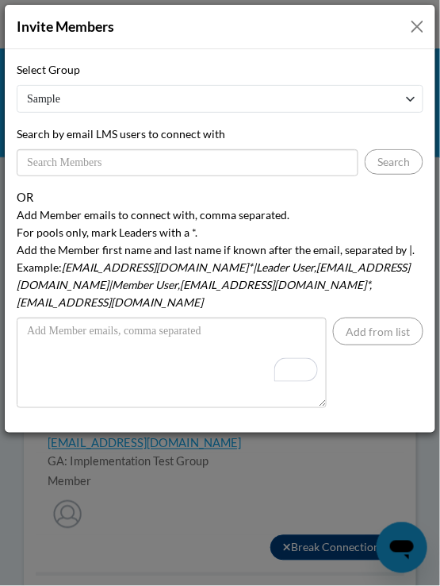
click at [347, 371] on div "Add from list" at bounding box center [220, 362] width 407 height 90
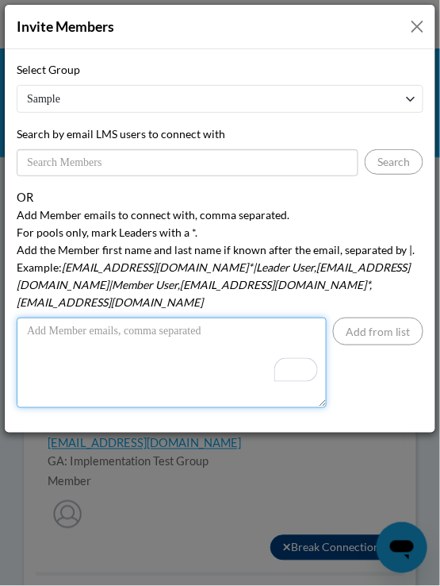
click at [176, 327] on textarea "Add Member emails to connect with, comma separated. For pools only, mark Leader…" at bounding box center [172, 362] width 310 height 90
type textarea "df"
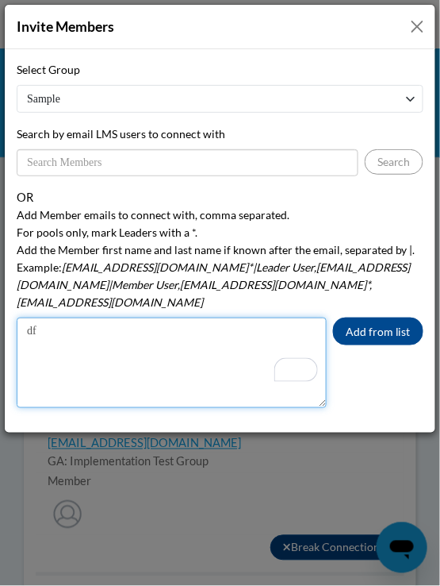
drag, startPoint x: 73, startPoint y: 315, endPoint x: 3, endPoint y: 315, distance: 69.8
click at [4, 315] on div "Invite Members Select Group SA - Curriculum Specialists/Master Teachers AtlSpSc…" at bounding box center [220, 218] width 433 height 429
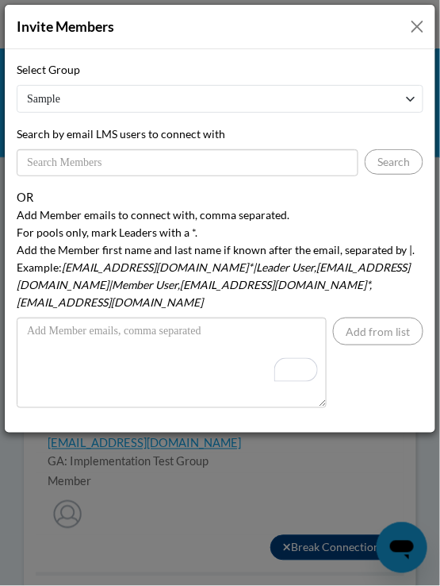
click at [416, 30] on button "Close" at bounding box center [418, 27] width 20 height 20
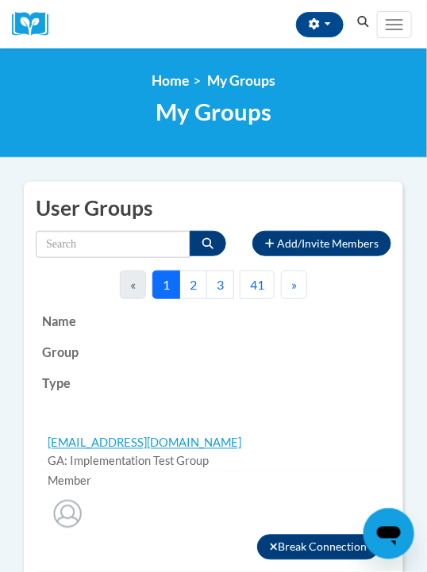
click at [384, 537] on icon "Open messaging window" at bounding box center [388, 535] width 24 height 19
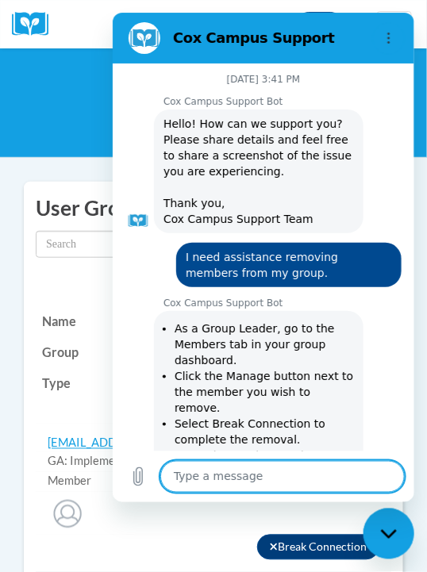
scroll to position [4604, 0]
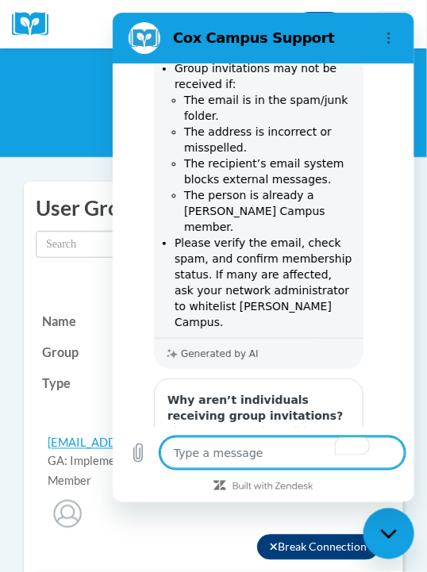
click at [225, 468] on textarea "To enrich screen reader interactions, please activate Accessibility in Grammarl…" at bounding box center [282, 453] width 244 height 32
type textarea "c"
type textarea "x"
type textarea "ca"
type textarea "x"
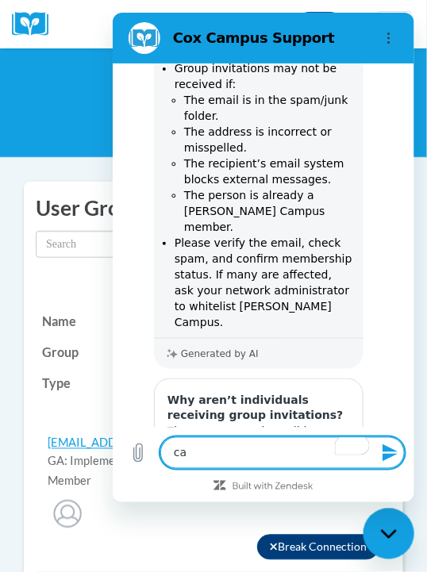
type textarea "can"
type textarea "x"
type textarea "can"
type textarea "x"
type textarea "can m"
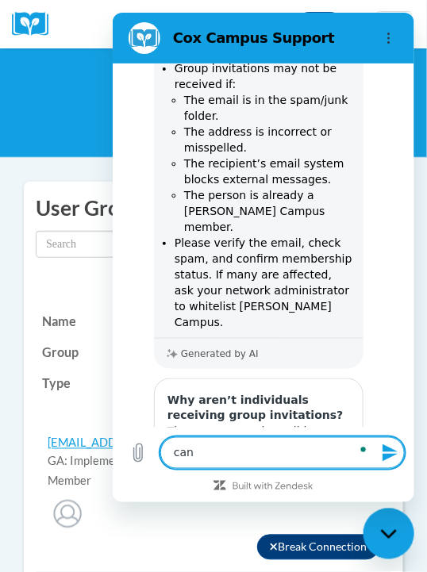
type textarea "x"
type textarea "can mu"
type textarea "x"
type textarea "can mul"
type textarea "x"
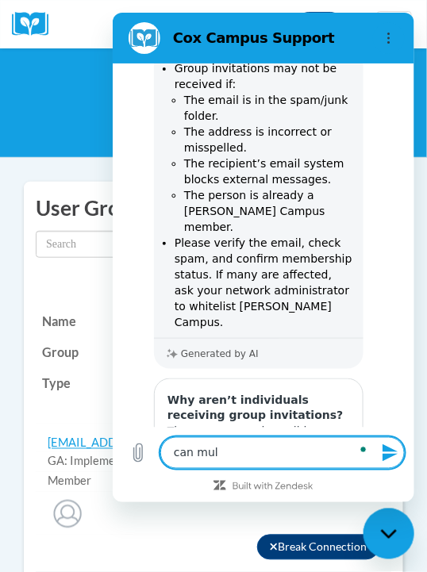
type textarea "can muli"
type textarea "x"
type textarea "can mulit"
type textarea "x"
type textarea "can mulitp"
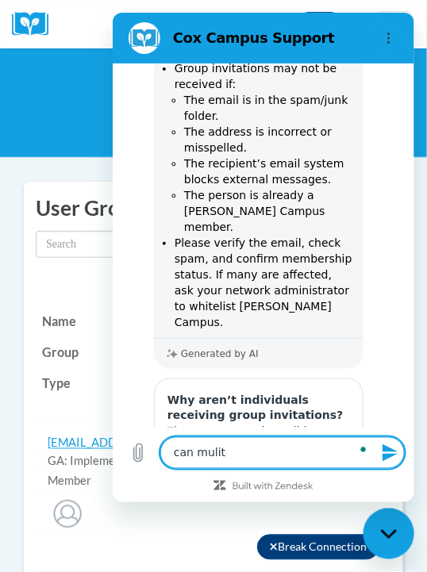
type textarea "x"
type textarea "can mulitpl"
type textarea "x"
type textarea "can mulitple"
type textarea "x"
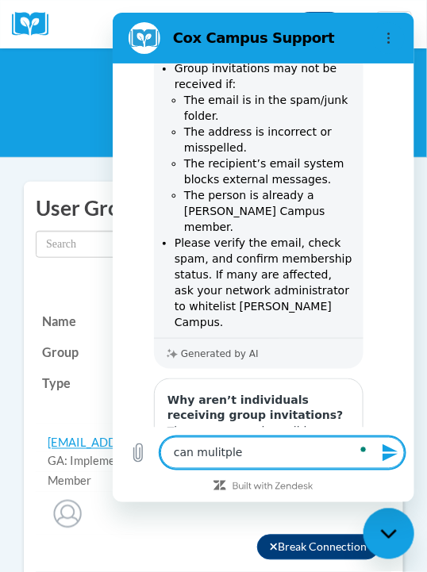
type textarea "can mulitpl"
type textarea "x"
type textarea "can mulitp"
type textarea "x"
type textarea "can mulit"
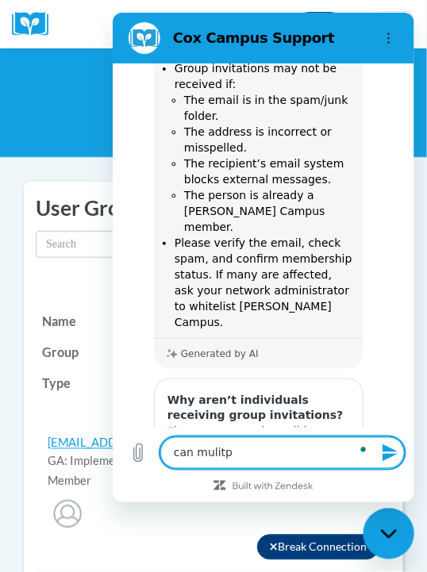
type textarea "x"
type textarea "can muli"
type textarea "x"
type textarea "can mul"
type textarea "x"
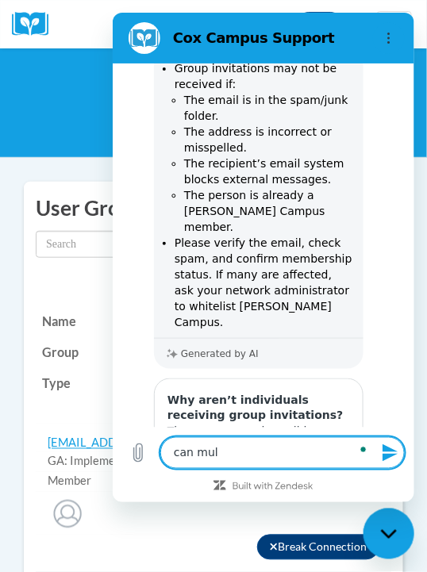
type textarea "can mult"
type textarea "x"
type textarea "can multi"
type textarea "x"
type textarea "can multip"
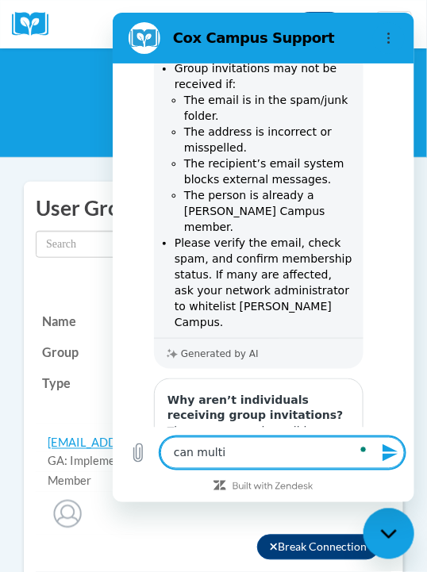
type textarea "x"
type textarea "can multipl"
type textarea "x"
type textarea "can multiple"
type textarea "x"
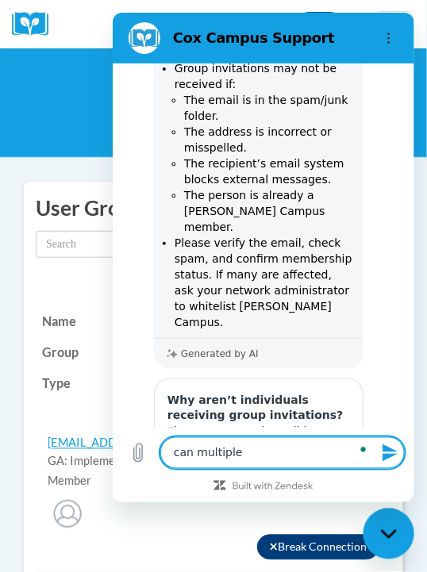
type textarea "can multiple"
type textarea "x"
type textarea "can multiple g"
type textarea "x"
type textarea "can multiple gr"
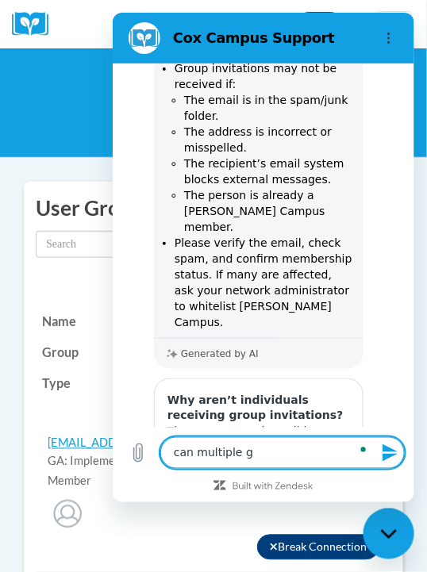
type textarea "x"
type textarea "can multiple gro"
type textarea "x"
type textarea "can multiple grou"
type textarea "x"
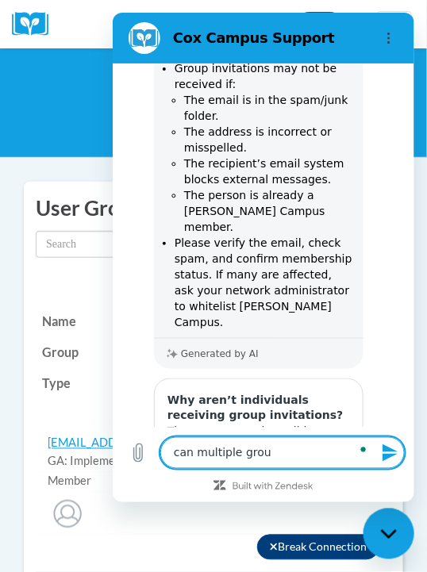
type textarea "can multiple group"
type textarea "x"
type textarea "can multiple group"
type textarea "x"
type textarea "can multiple group i"
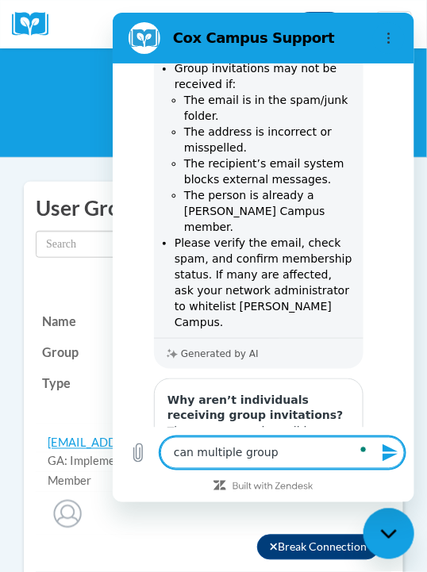
type textarea "x"
type textarea "can multiple group in"
type textarea "x"
type textarea "can multiple group inv"
type textarea "x"
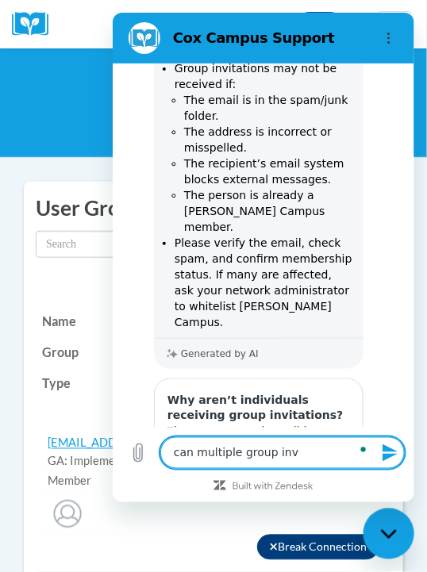
type textarea "can multiple group invi"
type textarea "x"
type textarea "can multiple group invit"
type textarea "x"
type textarea "can multiple group invite"
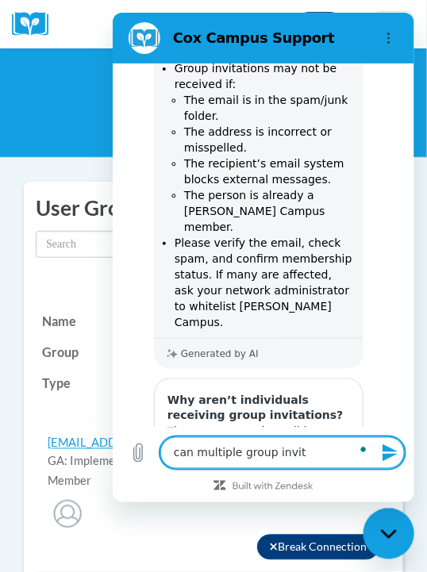
type textarea "x"
type textarea "can multiple group invites"
type textarea "x"
type textarea "can multiple group invites"
type textarea "x"
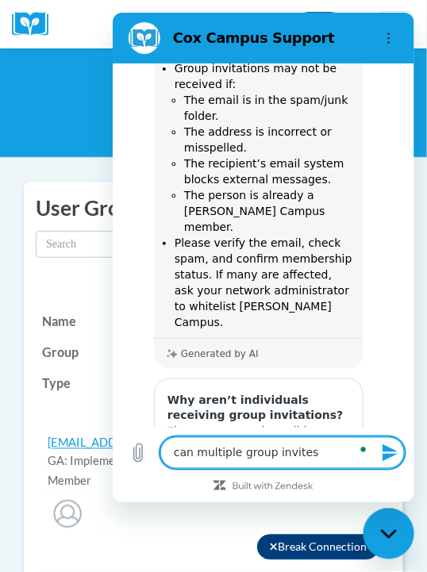
type textarea "can multiple group invites b"
type textarea "x"
type textarea "can multiple group invites be"
type textarea "x"
type textarea "can multiple group invites bee"
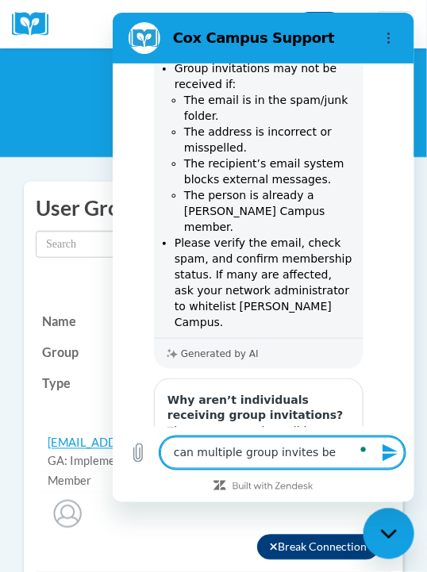
type textarea "x"
type textarea "can multiple group invites be"
type textarea "x"
type textarea "can multiple group invites be"
type textarea "x"
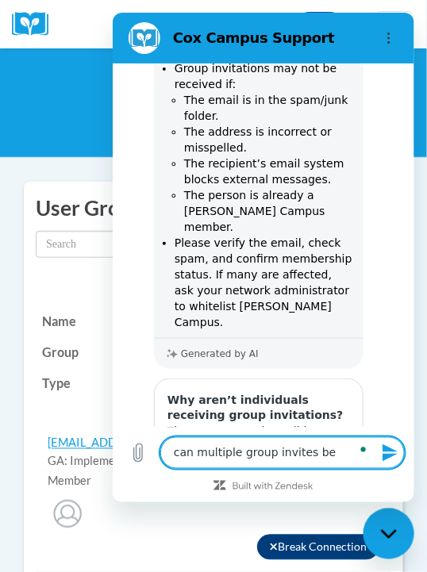
type textarea "can multiple group invites be e"
type textarea "x"
type textarea "can multiple group invites be en"
type textarea "x"
type textarea "can multiple group invites be e"
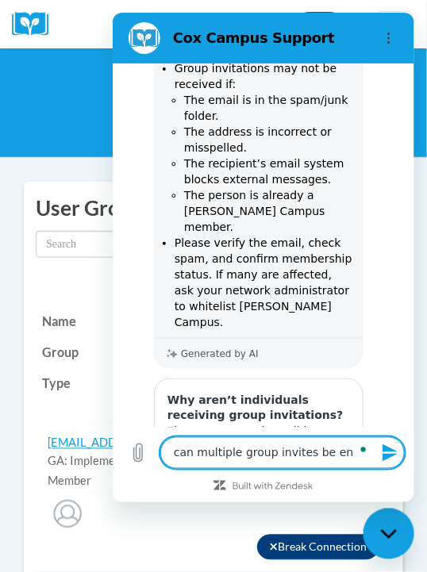
type textarea "x"
type textarea "can multiple group invites be"
type textarea "x"
type textarea "can multiple group invites be s"
type textarea "x"
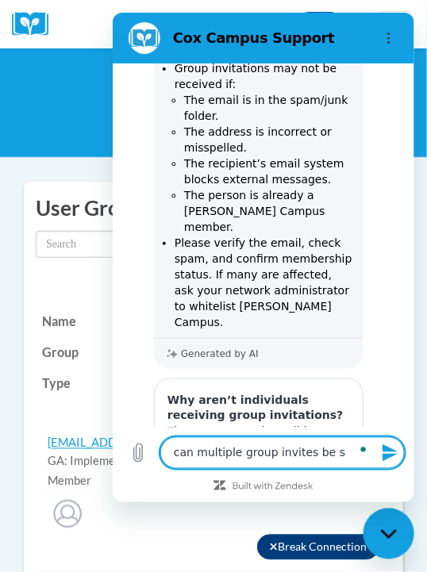
type textarea "can multiple group invites be se"
type textarea "x"
type textarea "can multiple group invites be sen"
type textarea "x"
type textarea "can multiple group invites be sent"
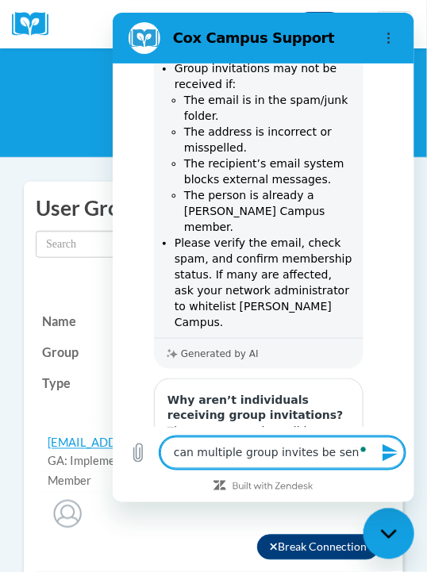
type textarea "x"
type textarea "can multiple group invites be sent"
type textarea "x"
type textarea "can multiple group invites be sent a"
type textarea "x"
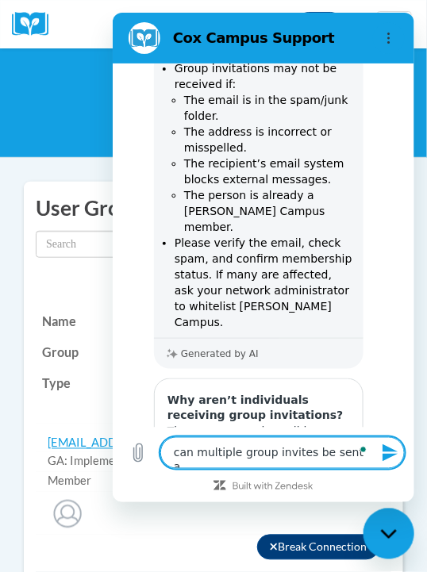
type textarea "can multiple group invites be sent at"
type textarea "x"
type textarea "can multiple group invites be sent at"
type textarea "x"
type textarea "can multiple group invites be sent at o"
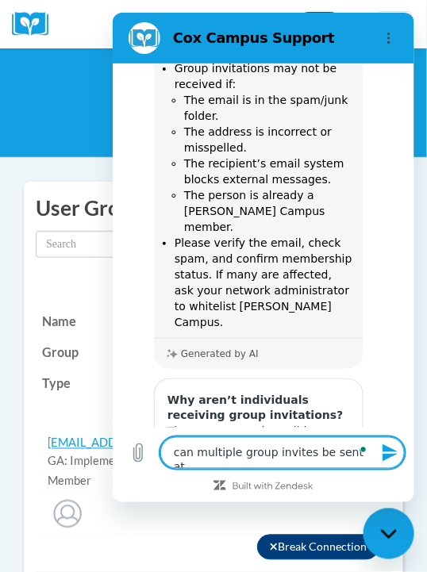
type textarea "x"
type textarea "can multiple group invites be sent at on"
type textarea "x"
type textarea "can multiple group invites be sent at [GEOGRAPHIC_DATA]"
type textarea "x"
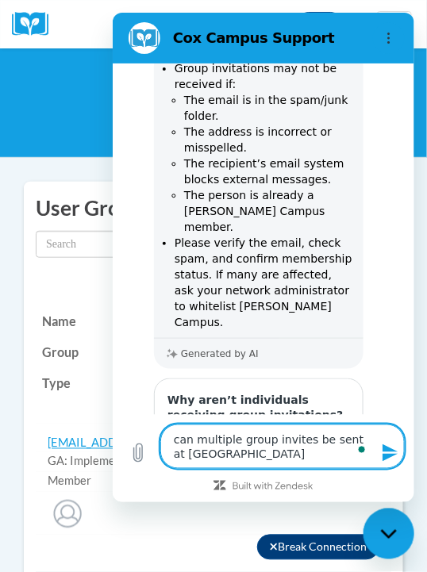
type textarea "can multiple group invites be sent at once"
type textarea "x"
type textarea "can multiple group invites be sent at once?"
type textarea "x"
type textarea "can multiple group invites be sent at once?"
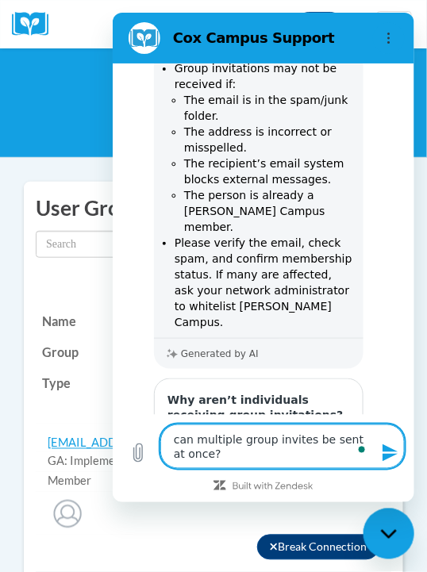
type textarea "x"
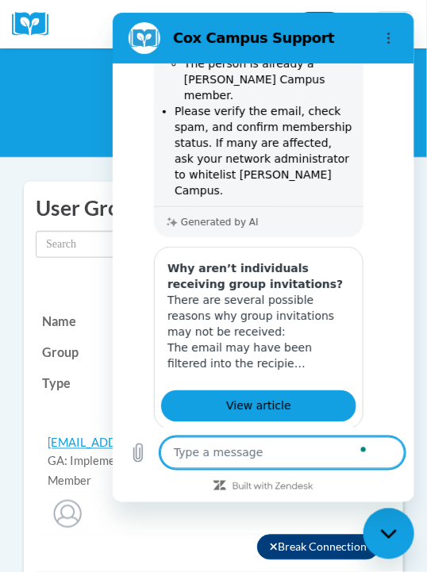
scroll to position [4734, 0]
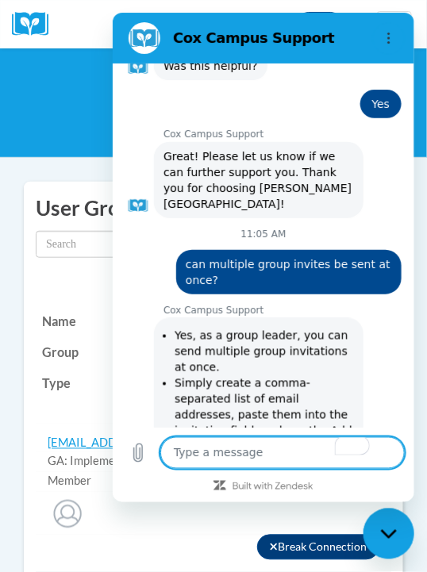
type textarea "x"
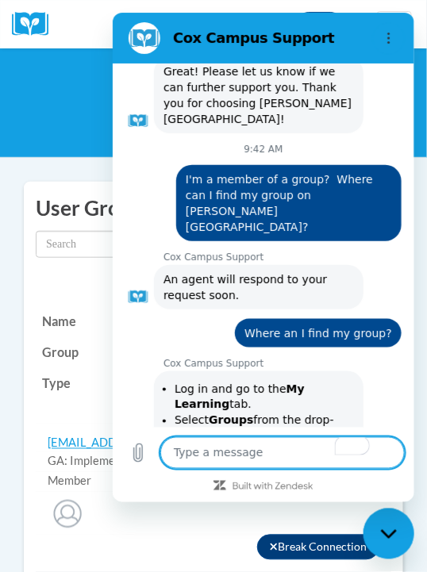
scroll to position [1161, 0]
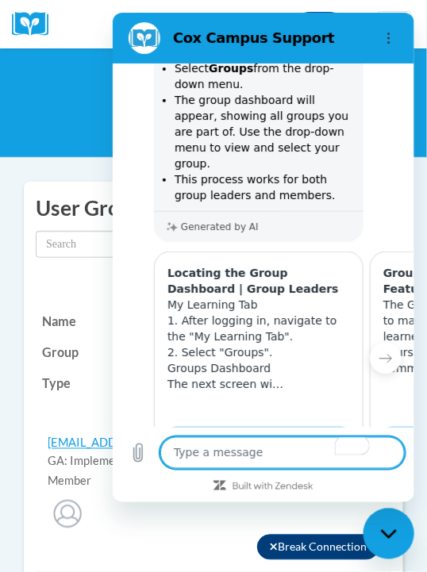
click at [217, 467] on textarea "To enrich screen reader interactions, please activate Accessibility in Grammarl…" at bounding box center [282, 453] width 244 height 32
type textarea "H"
type textarea "x"
type textarea "Ho"
type textarea "x"
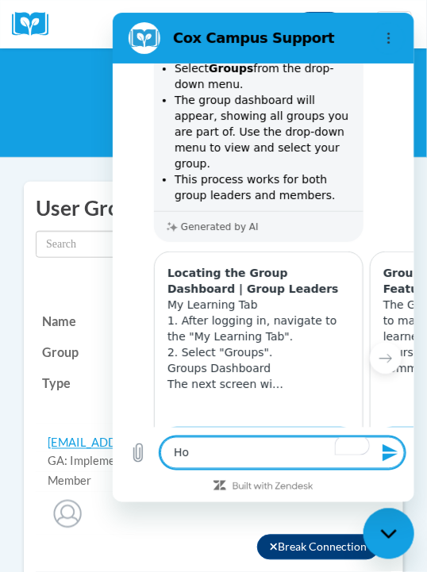
type textarea "How"
type textarea "x"
type textarea "How"
type textarea "x"
type textarea "How c"
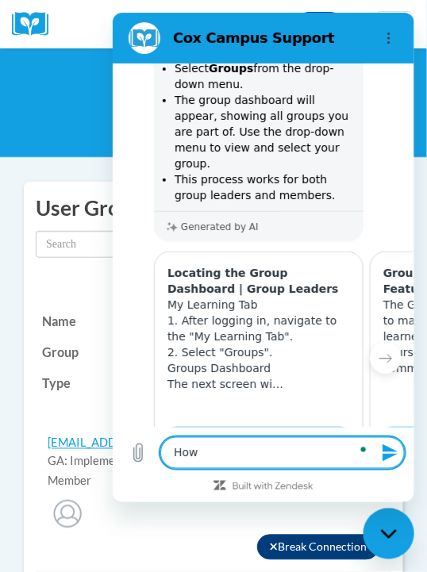
type textarea "x"
type textarea "How ca"
type textarea "x"
type textarea "How can"
type textarea "x"
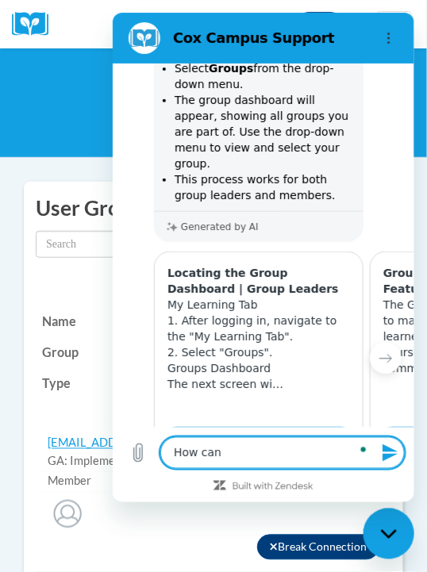
type textarea "How can"
type textarea "x"
type textarea "How can I"
type textarea "x"
type textarea "How can I"
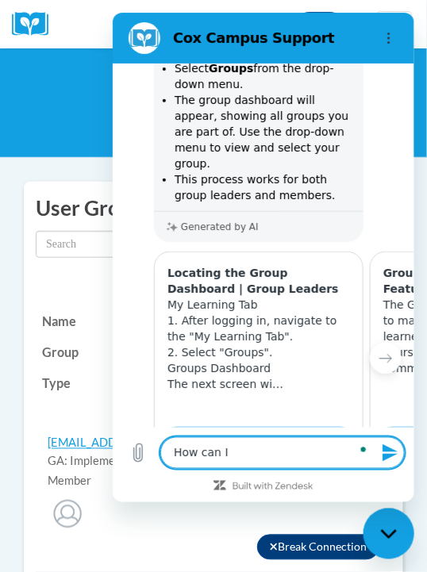
type textarea "x"
type textarea "How can I c"
type textarea "x"
type textarea "How can I cr"
type textarea "x"
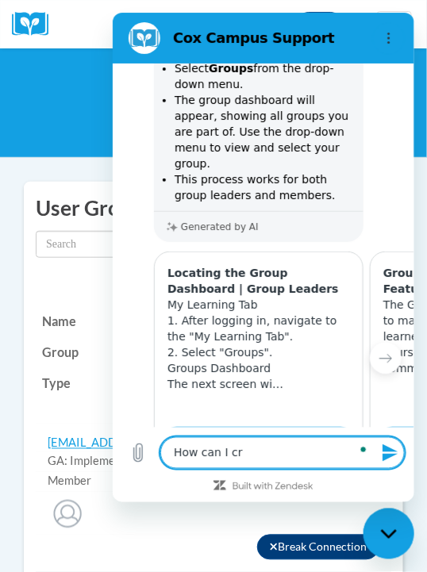
type textarea "How can I cre"
type textarea "x"
type textarea "How can I creR"
type textarea "x"
type textarea "How can I creRW"
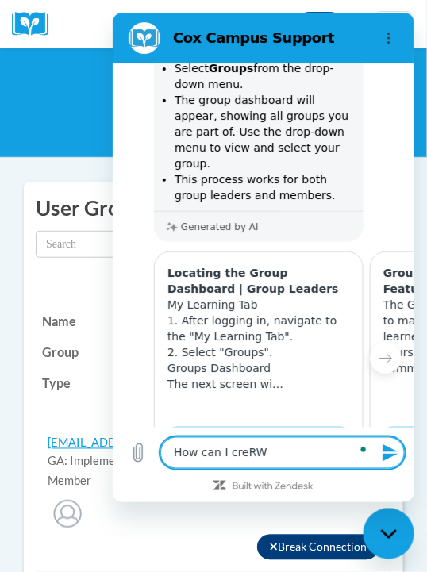
type textarea "x"
type textarea "How can I creRW"
type textarea "x"
type textarea "How can I creRW"
type textarea "x"
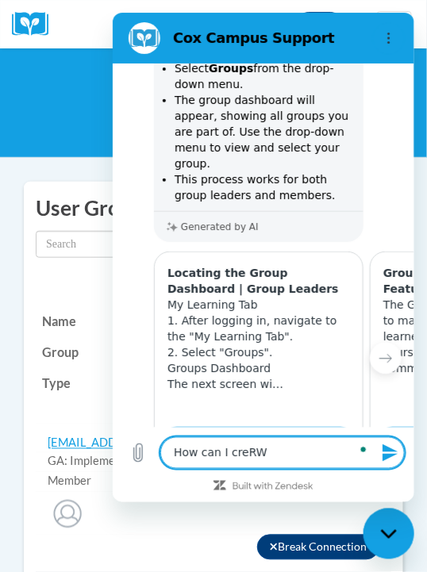
type textarea "How can I creR"
type textarea "x"
type textarea "How can I cre"
type textarea "x"
type textarea "How can I cr"
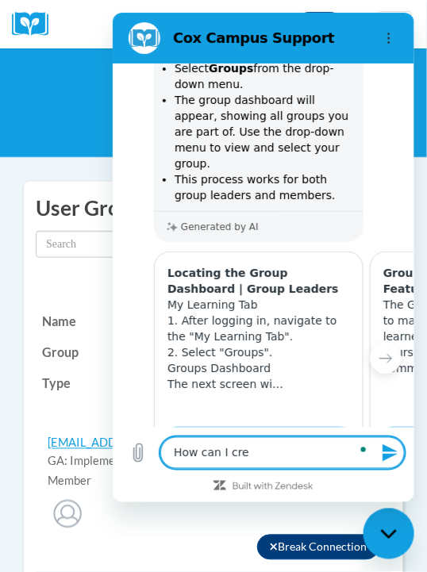
type textarea "x"
type textarea "How can I crW"
type textarea "x"
type textarea "How can I crWr"
type textarea "x"
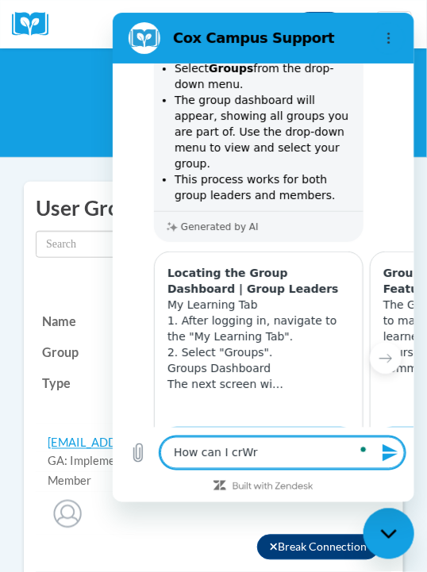
type textarea "How can I crWrw"
type textarea "x"
type textarea "How can I crWr"
type textarea "x"
type textarea "How can I crW"
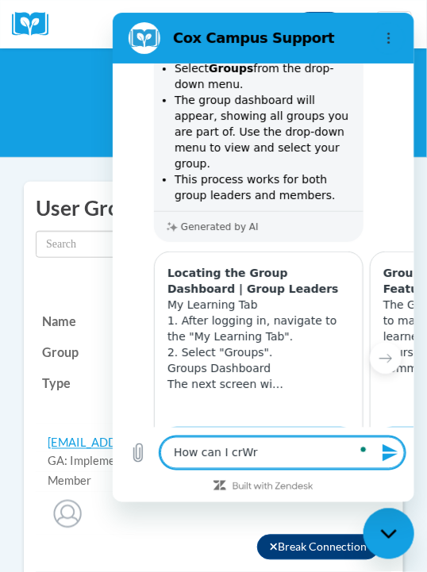
type textarea "x"
type textarea "How can I cr"
type textarea "x"
type textarea "How can I cre"
type textarea "x"
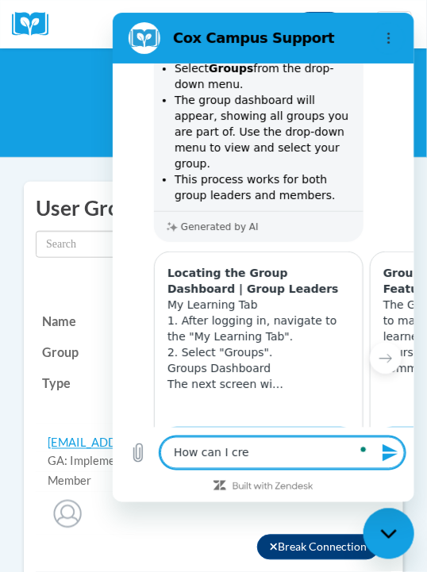
type textarea "How can I crea"
type textarea "x"
type textarea "How can I creat"
type textarea "x"
type textarea "How can I creat"
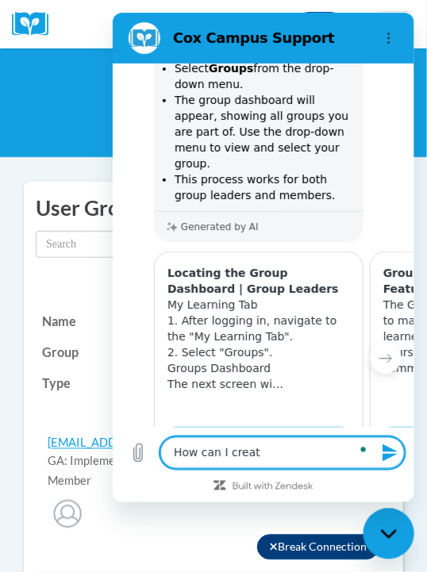
type textarea "x"
type textarea "How can I creat"
type textarea "x"
type textarea "How can I create"
type textarea "x"
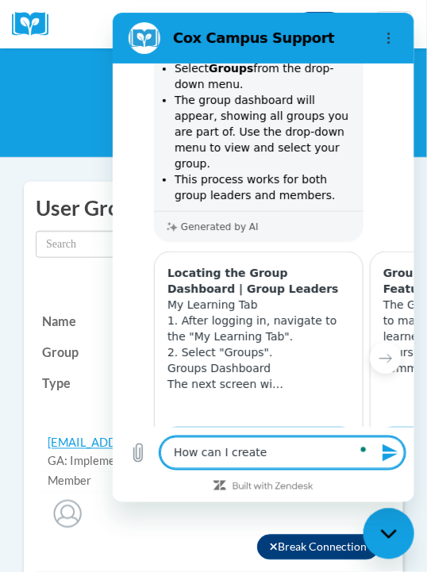
type textarea "How can I create"
type textarea "x"
type textarea "How can I create a"
type textarea "x"
type textarea "How can I create a"
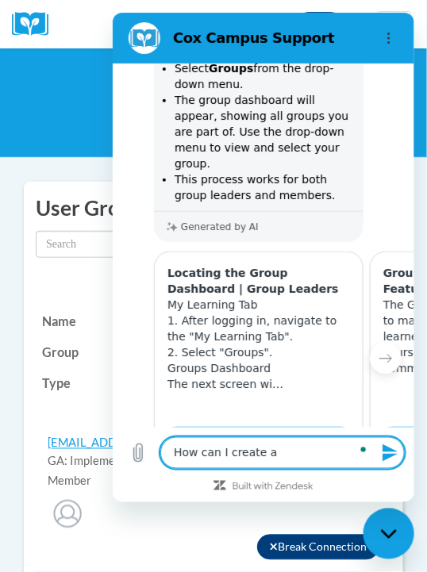
type textarea "x"
type textarea "How can I create a g"
type textarea "x"
type textarea "How can I create a gr"
type textarea "x"
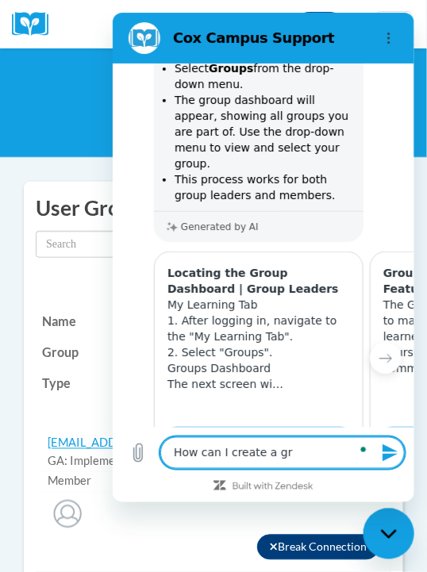
type textarea "How can I create a gro"
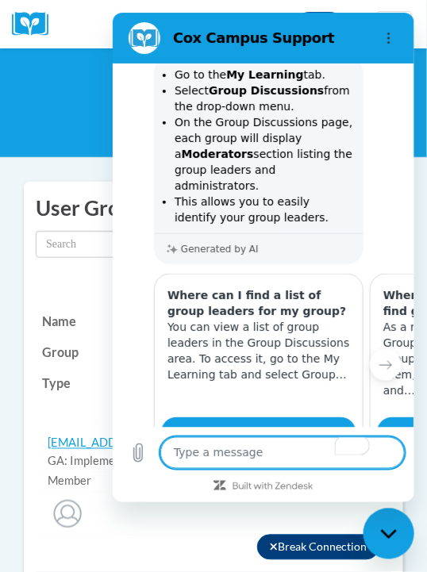
scroll to position [3454, 0]
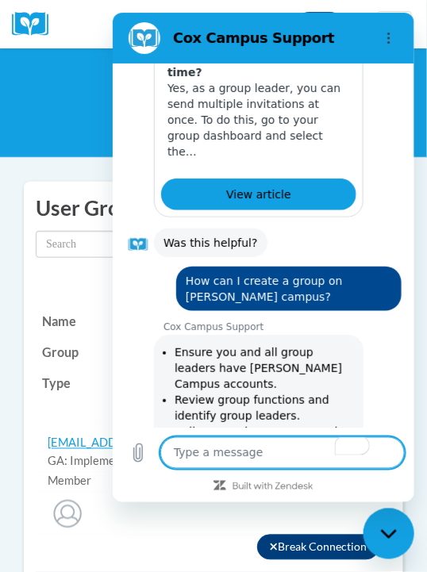
drag, startPoint x: 407, startPoint y: 293, endPoint x: 531, endPoint y: 428, distance: 183.1
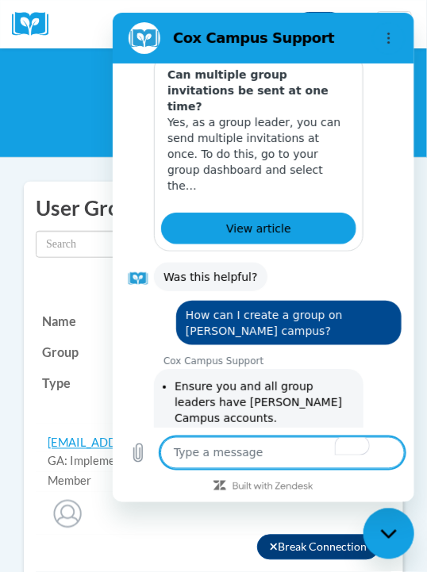
scroll to position [5726, 0]
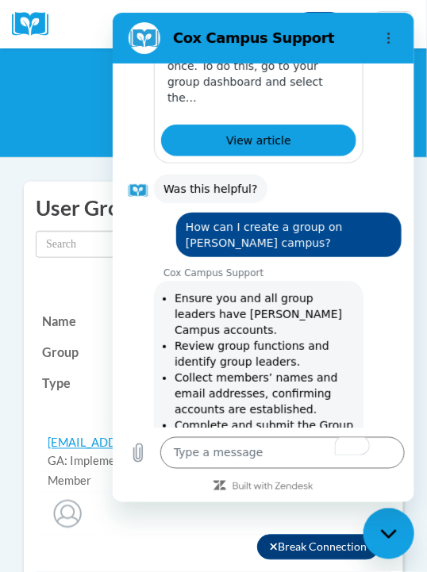
scroll to position [0, 194]
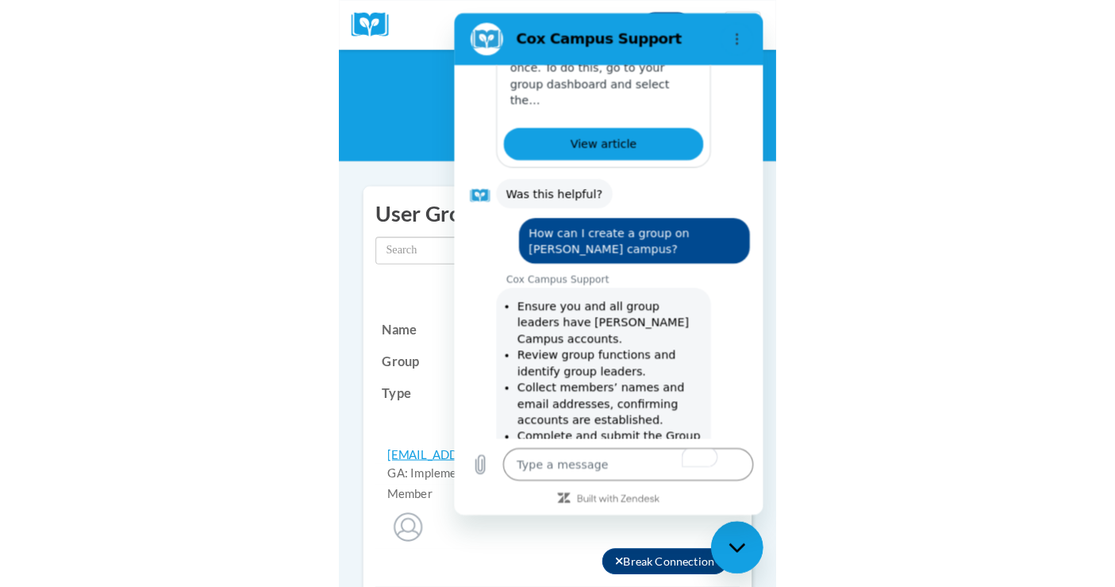
scroll to position [0, 0]
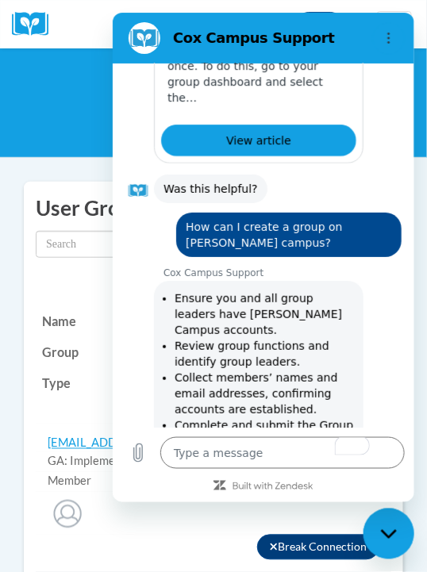
click at [56, 64] on div "<en>Home</en><fr>Accueil</fr><de>Zuhause</de><it>Casa</it><es>Casa</es><pt>Casa…" at bounding box center [213, 103] width 427 height 110
click at [390, 536] on icon "Close messaging window" at bounding box center [388, 534] width 17 height 10
